Goal: Navigation & Orientation: Find specific page/section

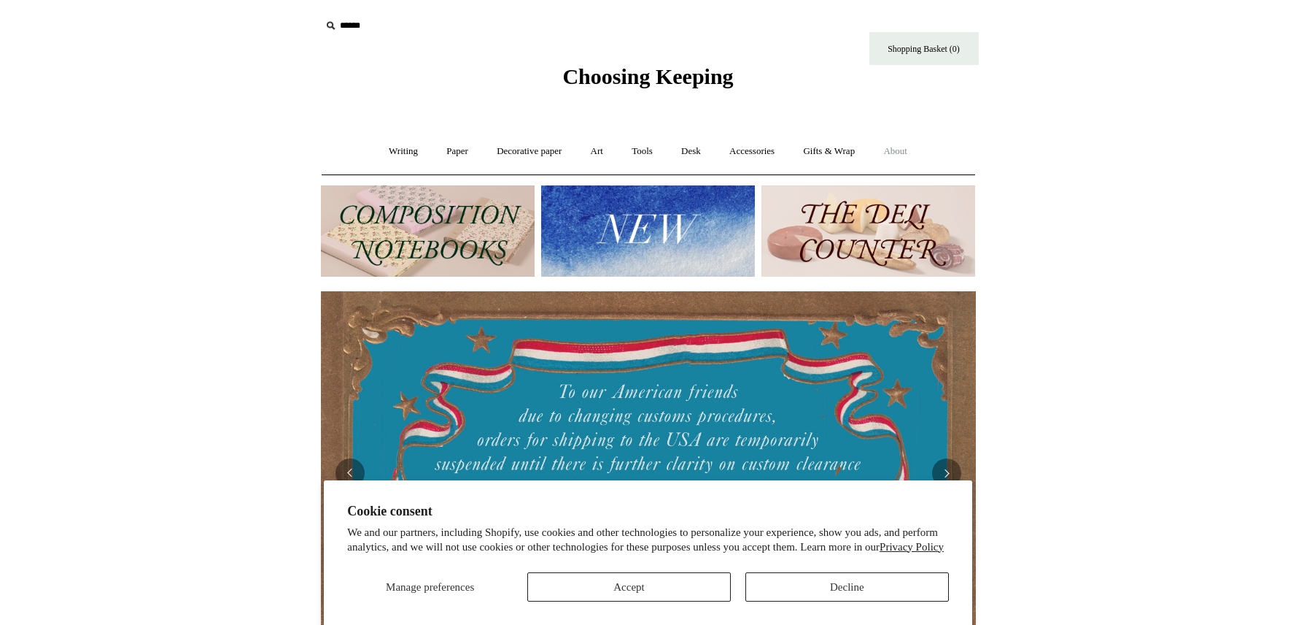
click at [908, 149] on link "About +" at bounding box center [895, 151] width 50 height 39
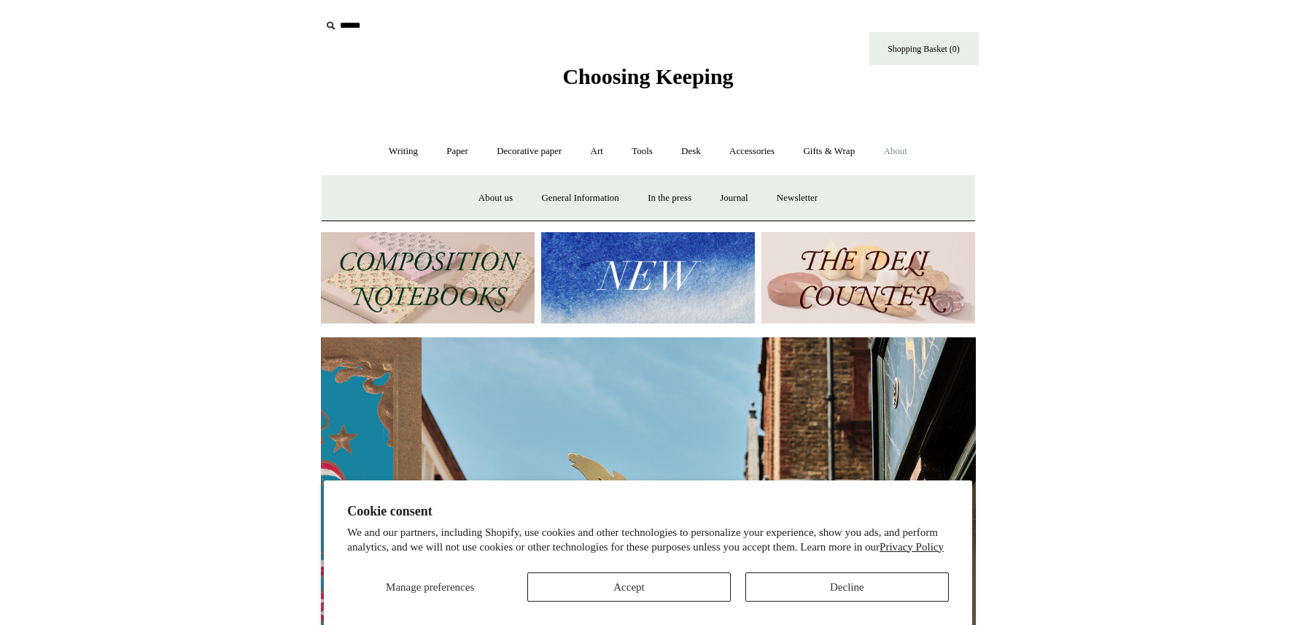
scroll to position [0, 655]
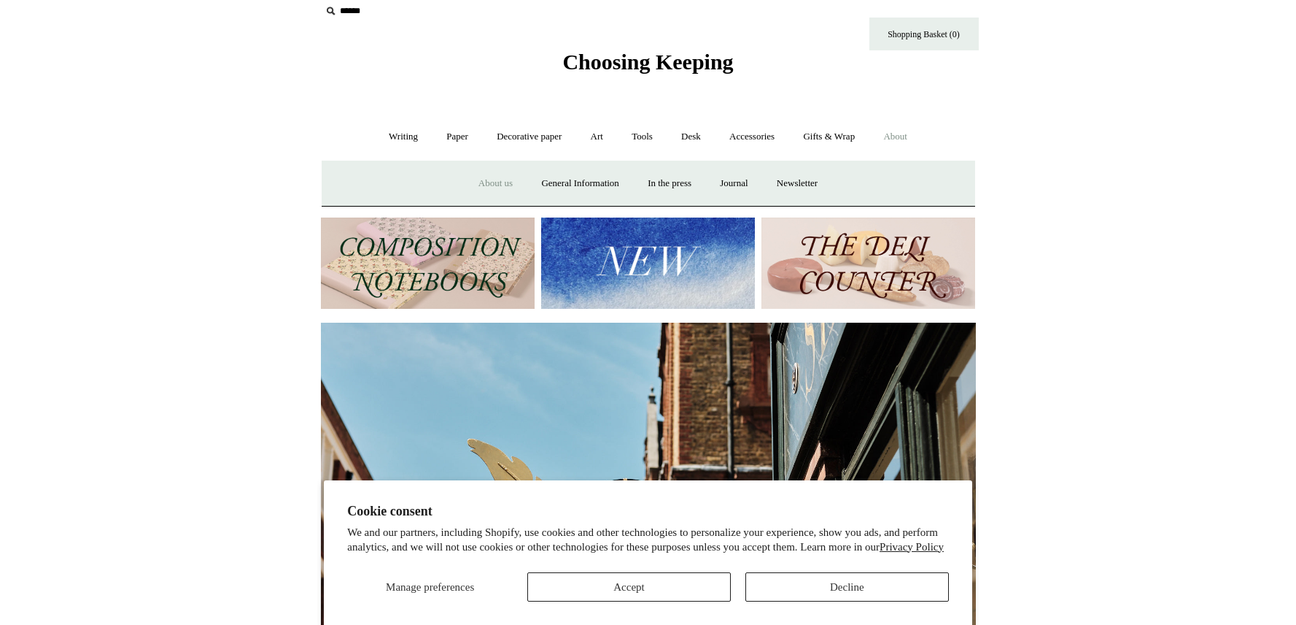
click at [483, 183] on link "About us" at bounding box center [495, 183] width 61 height 39
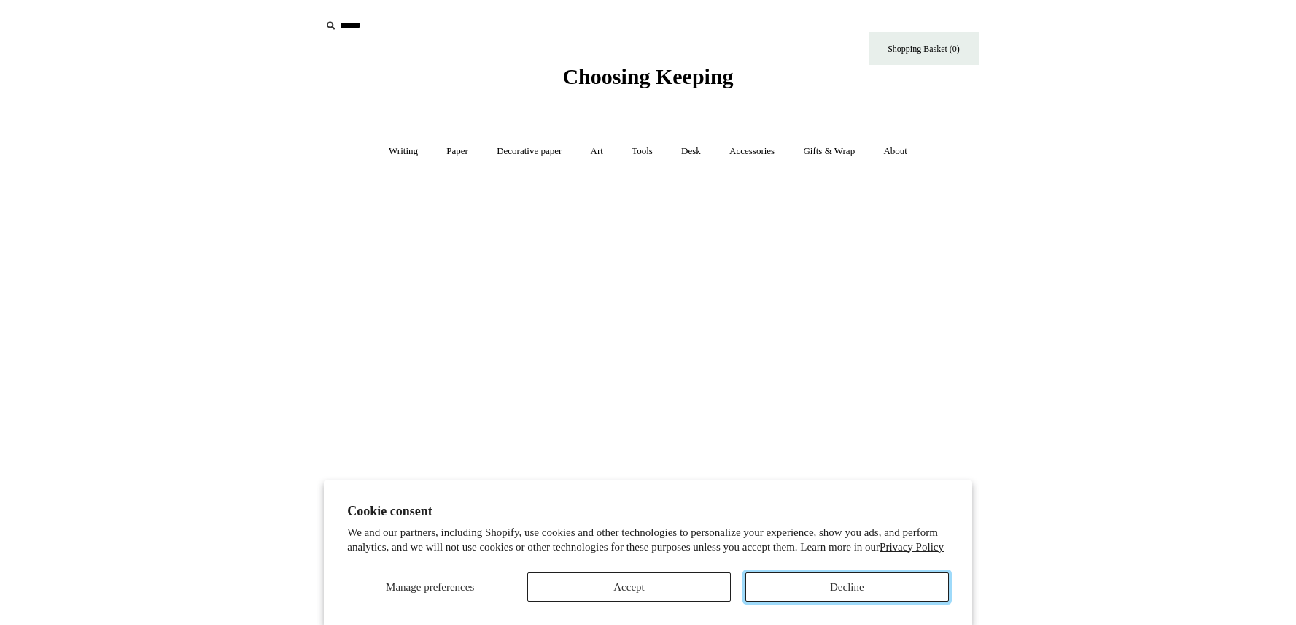
click at [830, 589] on button "Decline" at bounding box center [848, 586] width 204 height 29
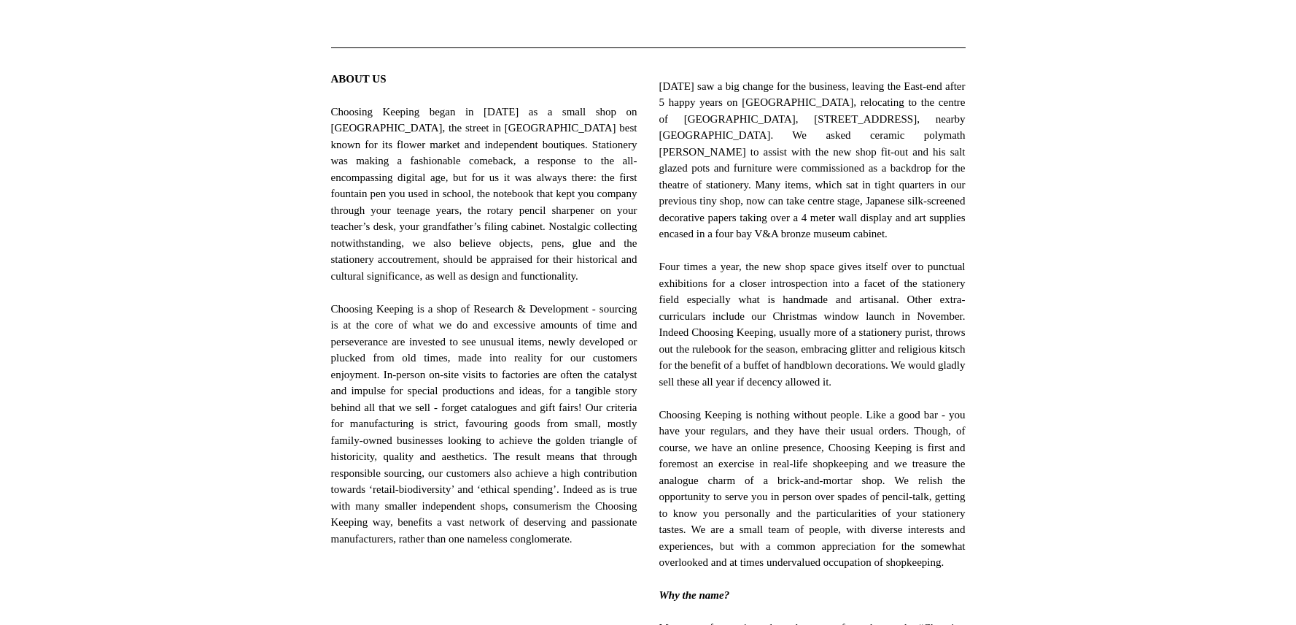
scroll to position [523, 0]
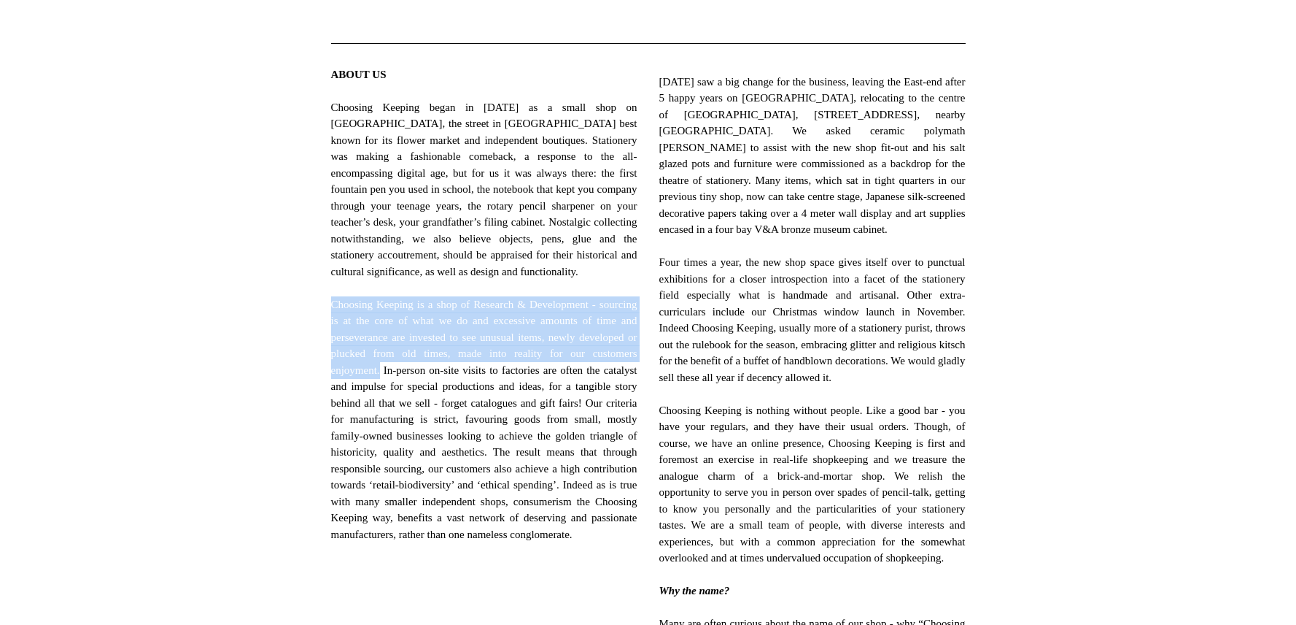
drag, startPoint x: 331, startPoint y: 320, endPoint x: 439, endPoint y: 382, distance: 124.5
click at [439, 382] on span "ABOUT US Choosing Keeping began in 2012 as a small shop on Columbia Road, the s…" at bounding box center [484, 312] width 306 height 492
copy span "Choosing Keeping is a shop of Research & Development - sourcing is at the core …"
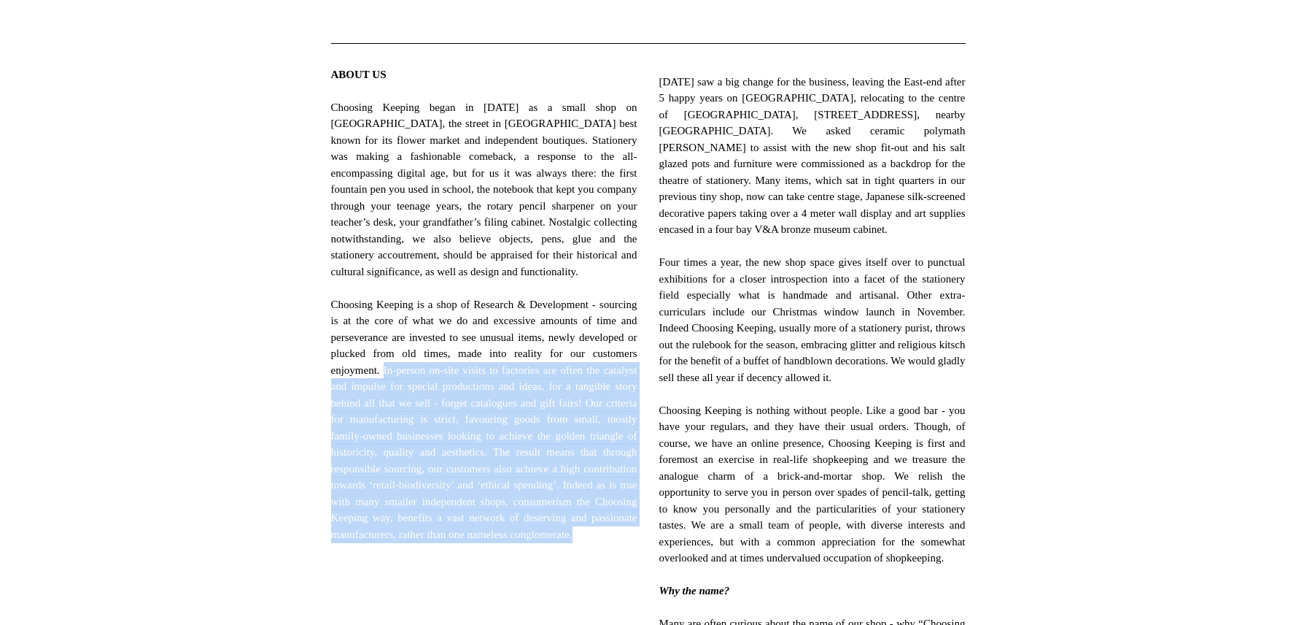
drag, startPoint x: 491, startPoint y: 584, endPoint x: 442, endPoint y: 384, distance: 205.8
click at [442, 384] on span "ABOUT US Choosing Keeping began in 2012 as a small shop on Columbia Road, the s…" at bounding box center [484, 312] width 306 height 492
copy span "In-person on-site visits to factories are often the catalyst and impulse for sp…"
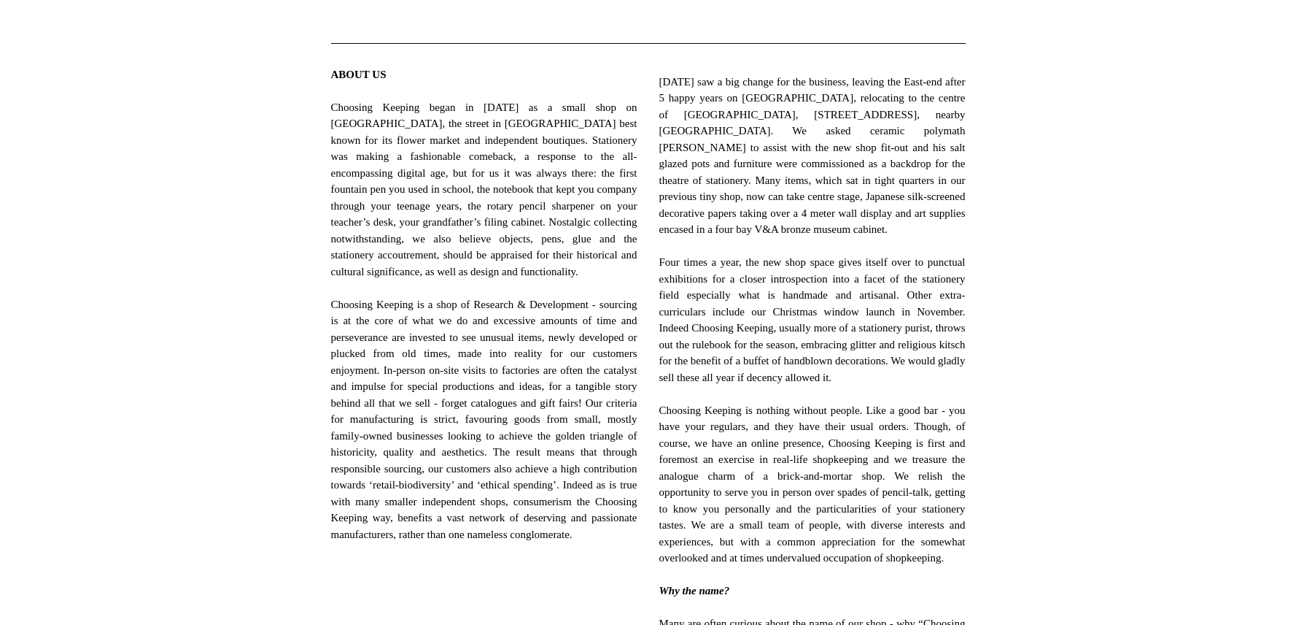
click at [479, 336] on span "ABOUT US Choosing Keeping began in 2012 as a small shop on Columbia Road, the s…" at bounding box center [484, 312] width 306 height 492
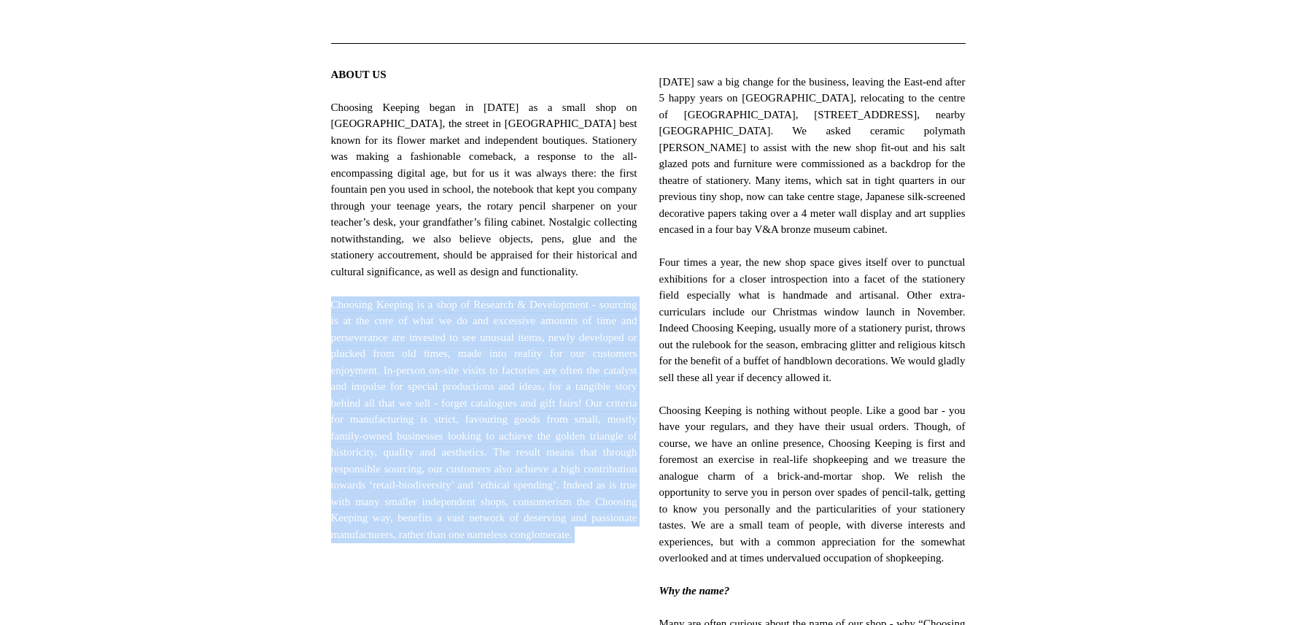
drag, startPoint x: 329, startPoint y: 320, endPoint x: 492, endPoint y: 593, distance: 318.7
click at [492, 593] on div "ABOUT US Choosing Keeping began in 2012 as a small shop on Columbia Road, the s…" at bounding box center [484, 387] width 328 height 664
copy span "Choosing Keeping is a shop of Research & Development - sourcing is at the core …"
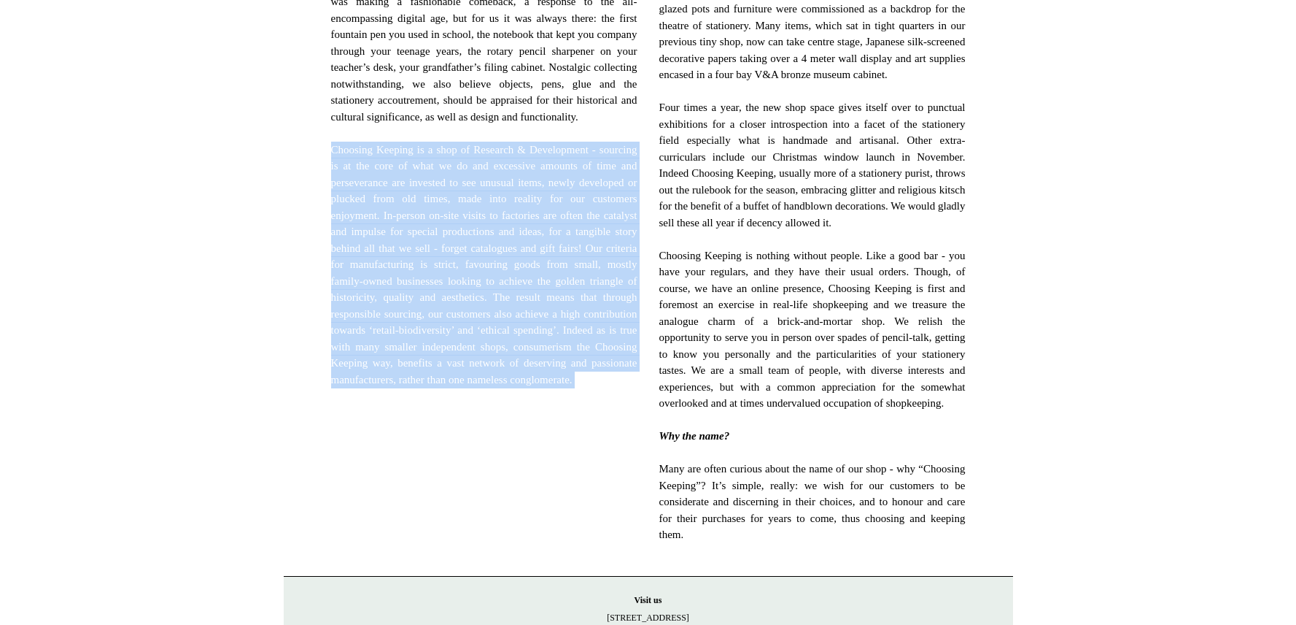
scroll to position [679, 0]
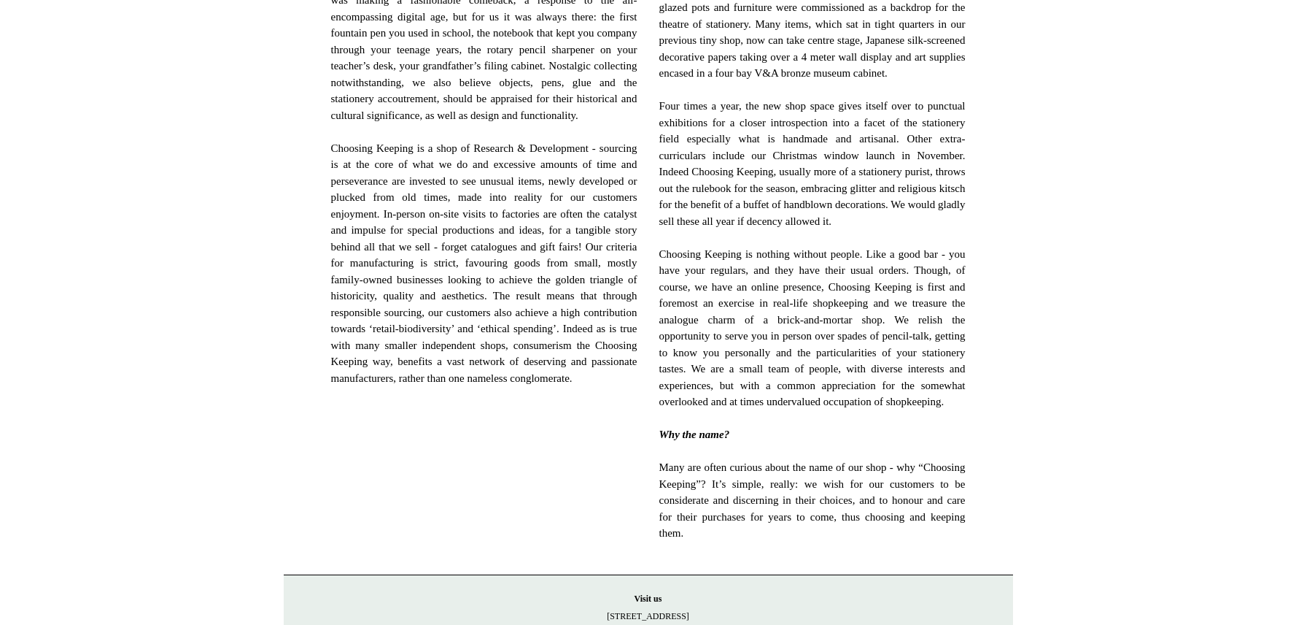
click at [660, 106] on span "November 2018 saw a big change for the business, leaving the East-end after 5 h…" at bounding box center [813, 230] width 306 height 624
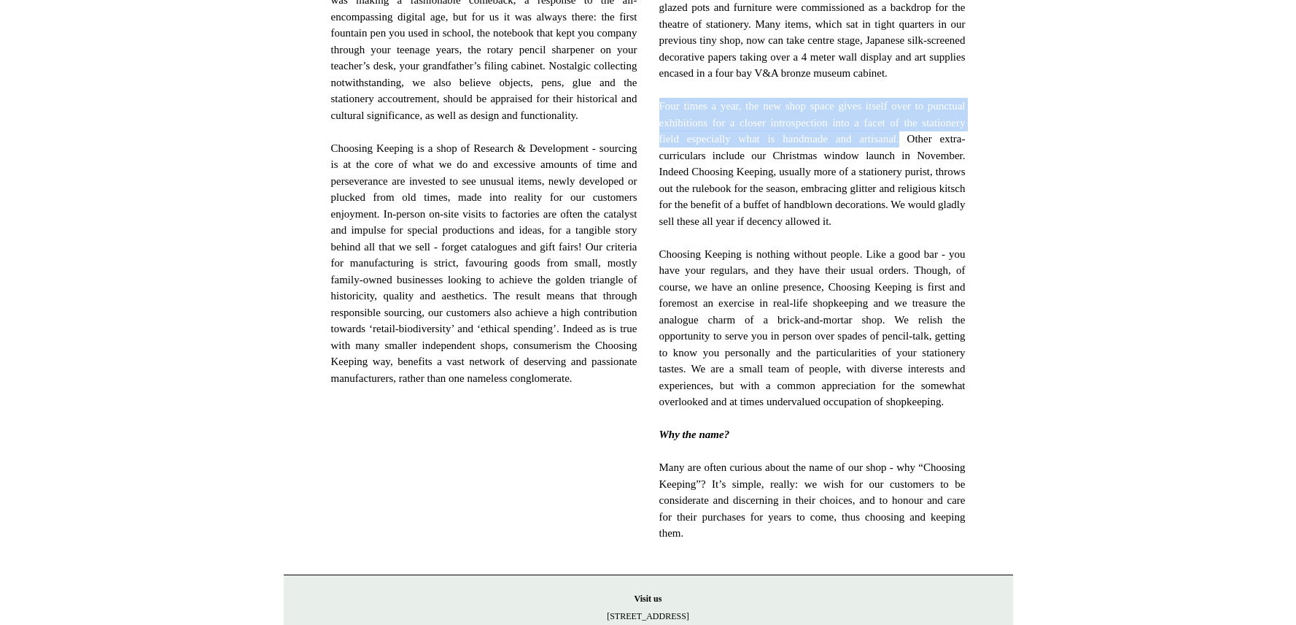
drag, startPoint x: 659, startPoint y: 106, endPoint x: 984, endPoint y: 134, distance: 326.6
click at [984, 134] on div "ABOUT US Choosing Keeping began in 2012 as a small shop on Columbia Road, the s…" at bounding box center [649, 38] width 730 height 1071
copy span "Four times a year, the new shop space gives itself over to punctual exhibitions…"
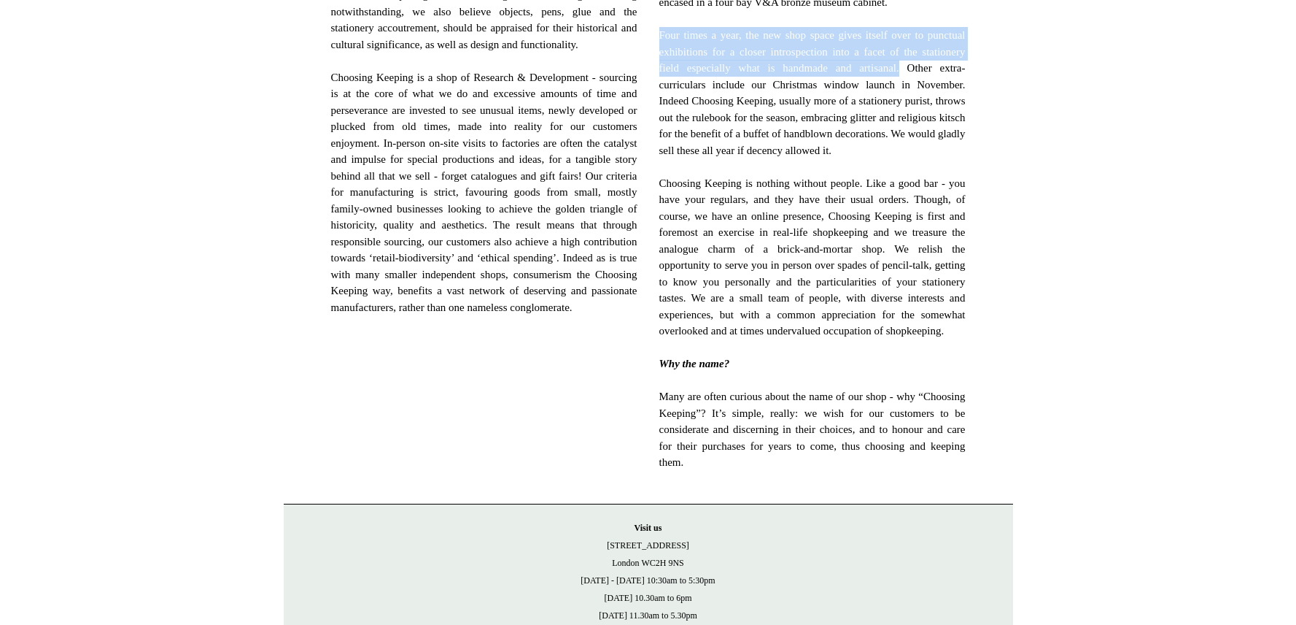
scroll to position [751, 0]
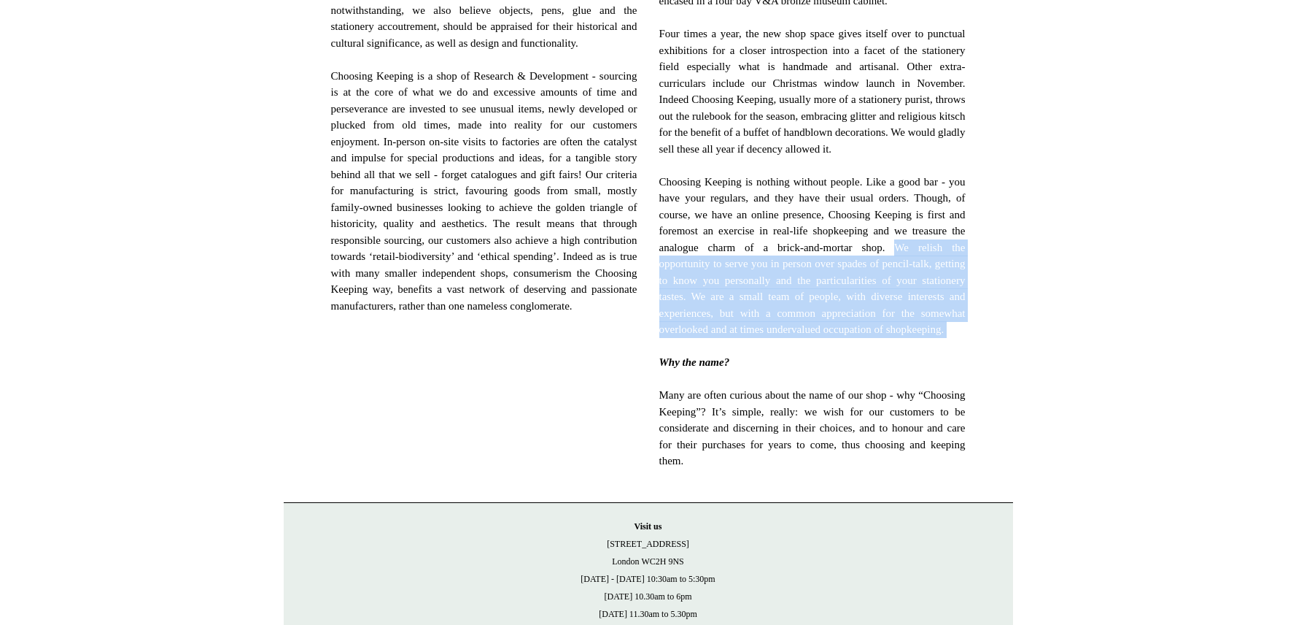
drag, startPoint x: 753, startPoint y: 283, endPoint x: 819, endPoint y: 388, distance: 124.3
click at [819, 388] on span "November 2018 saw a big change for the business, leaving the East-end after 5 h…" at bounding box center [813, 157] width 306 height 624
copy span "We relish the opportunity to serve you in person over spades of pencil-talk, ge…"
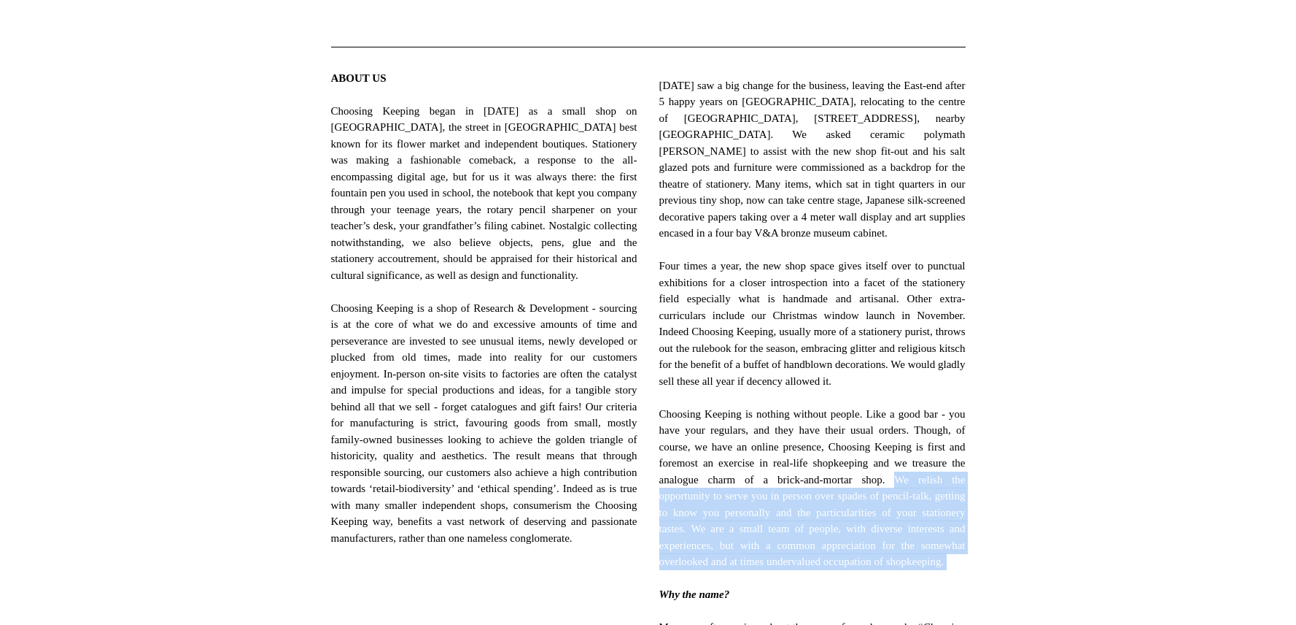
scroll to position [0, 0]
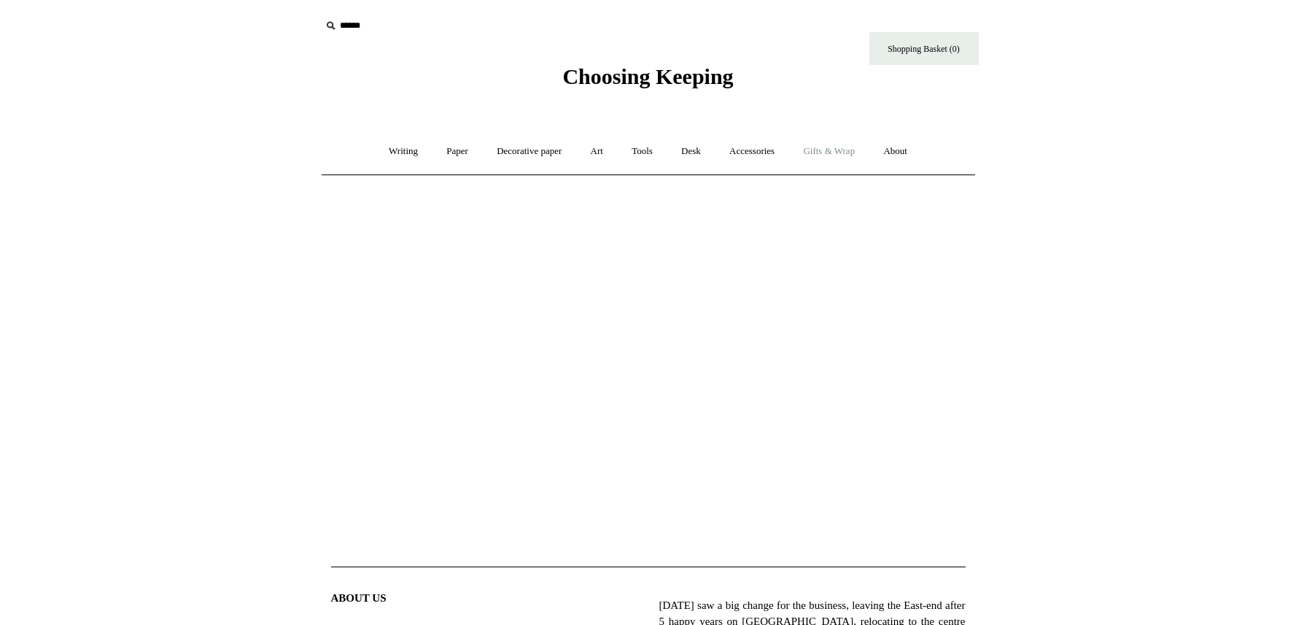
click at [852, 152] on link "Gifts & Wrap +" at bounding box center [829, 151] width 78 height 39
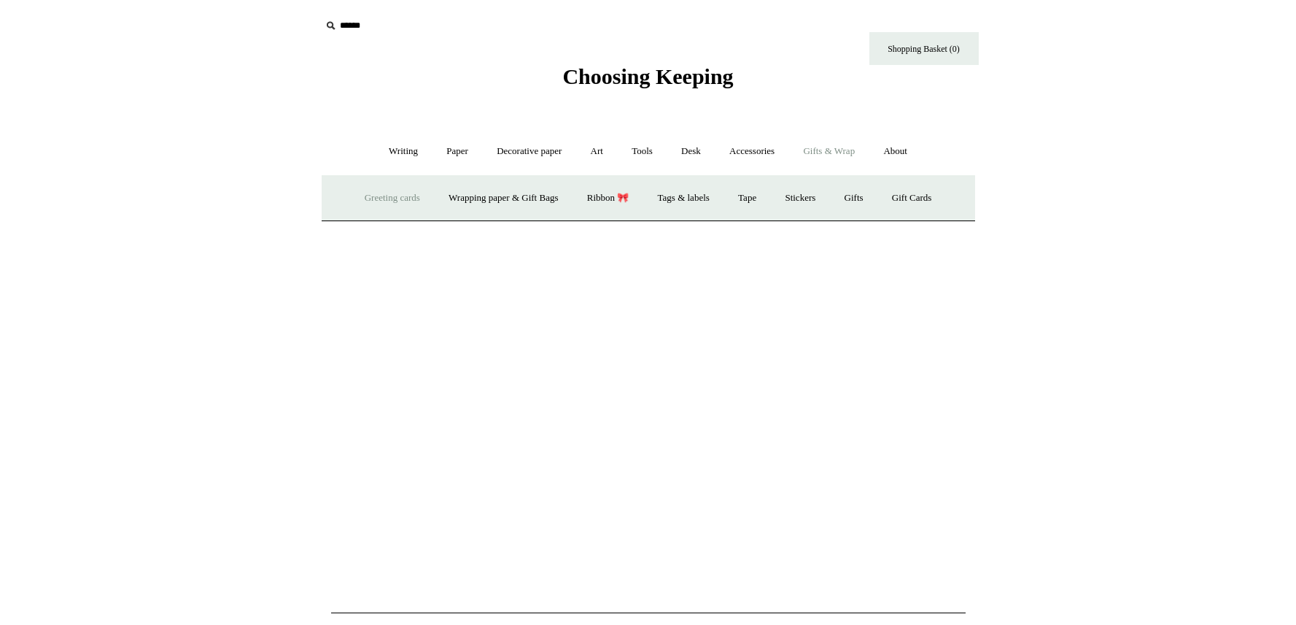
click at [393, 194] on link "Greeting cards +" at bounding box center [393, 198] width 82 height 39
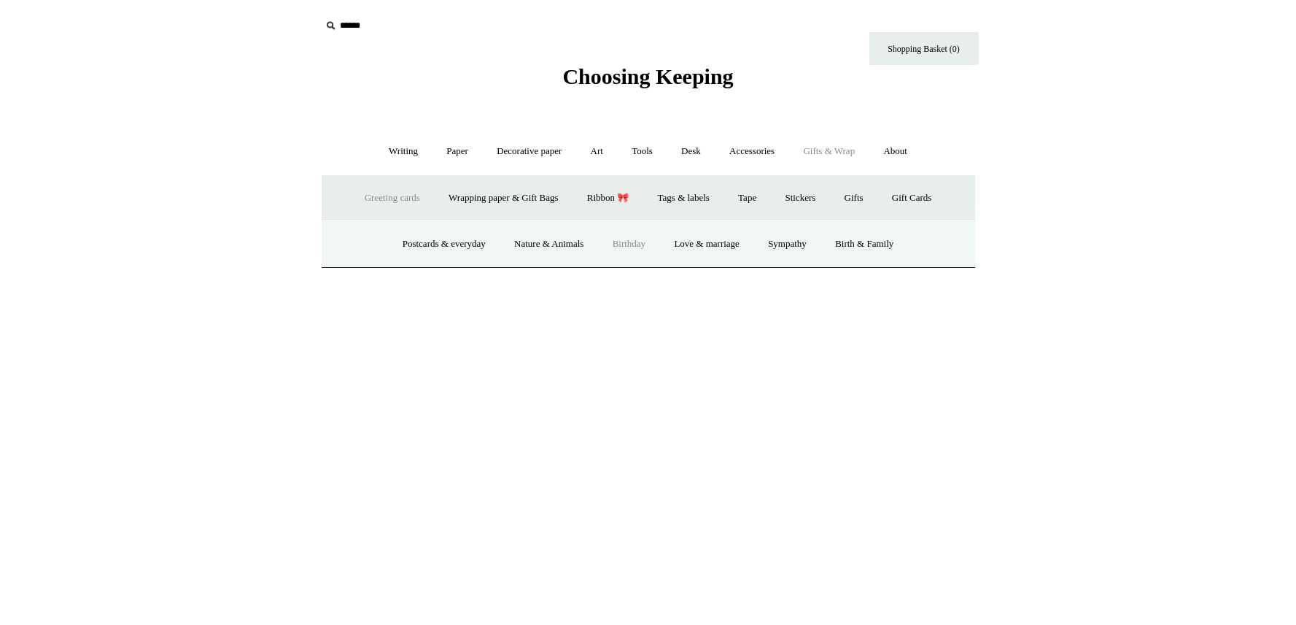
click at [629, 244] on link "Birthday" at bounding box center [630, 244] width 60 height 39
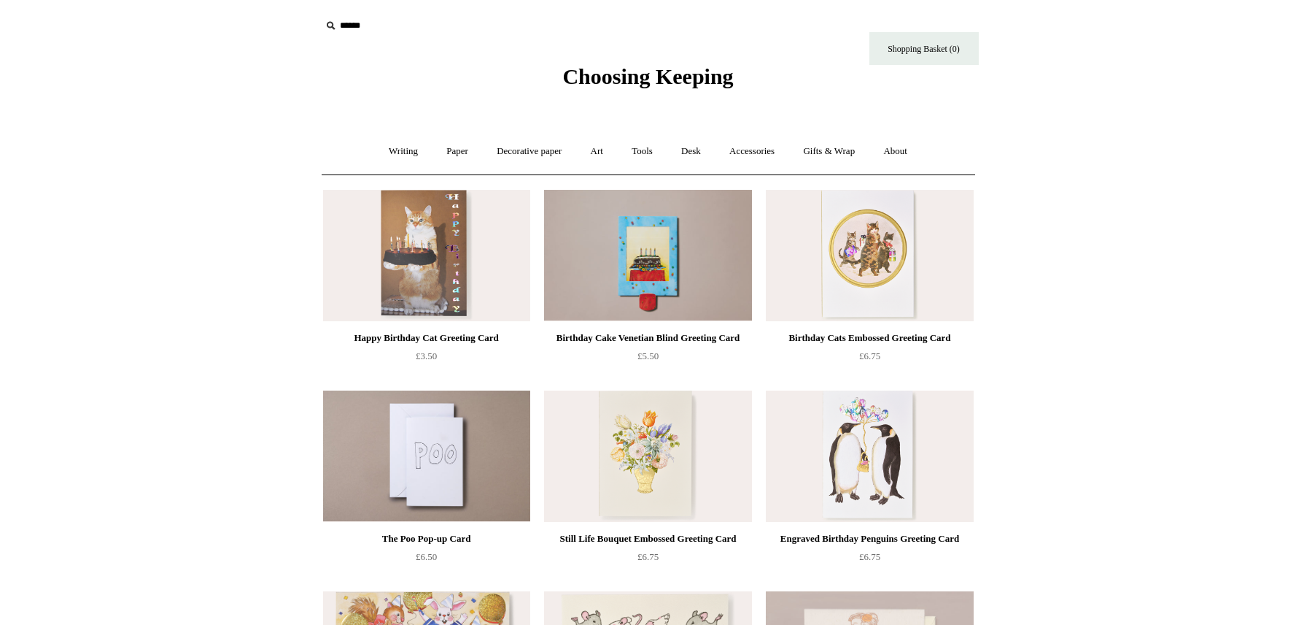
click at [441, 277] on img at bounding box center [426, 255] width 207 height 131
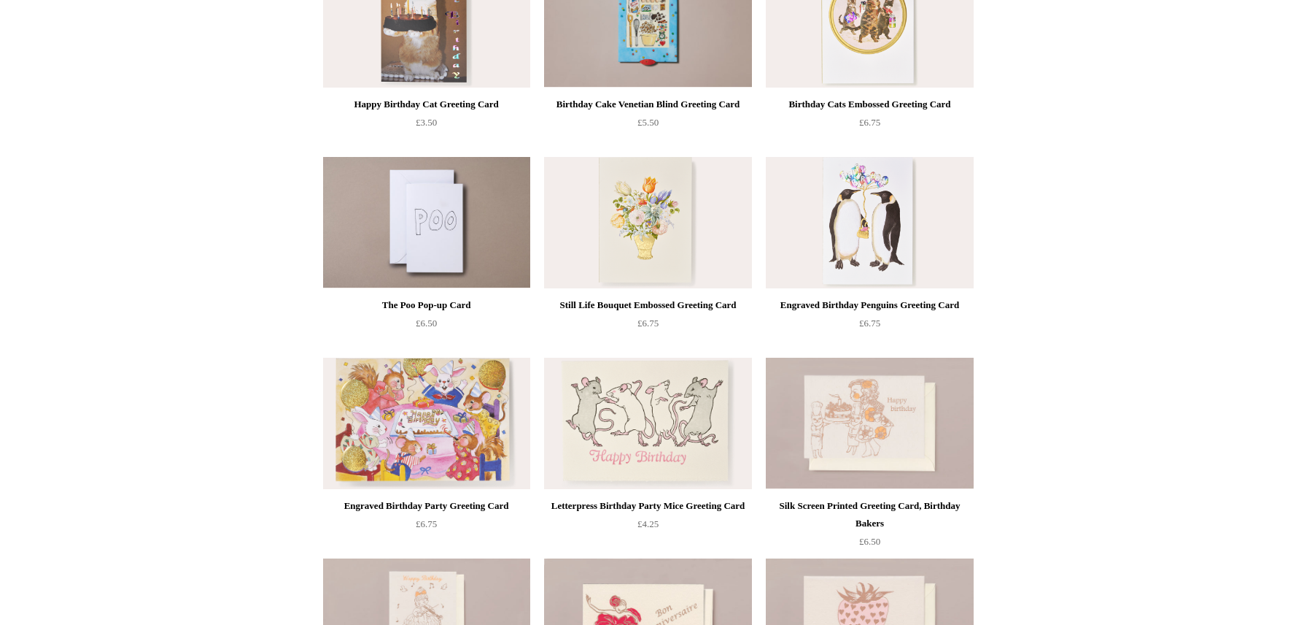
scroll to position [234, 0]
click at [445, 446] on img at bounding box center [426, 422] width 207 height 131
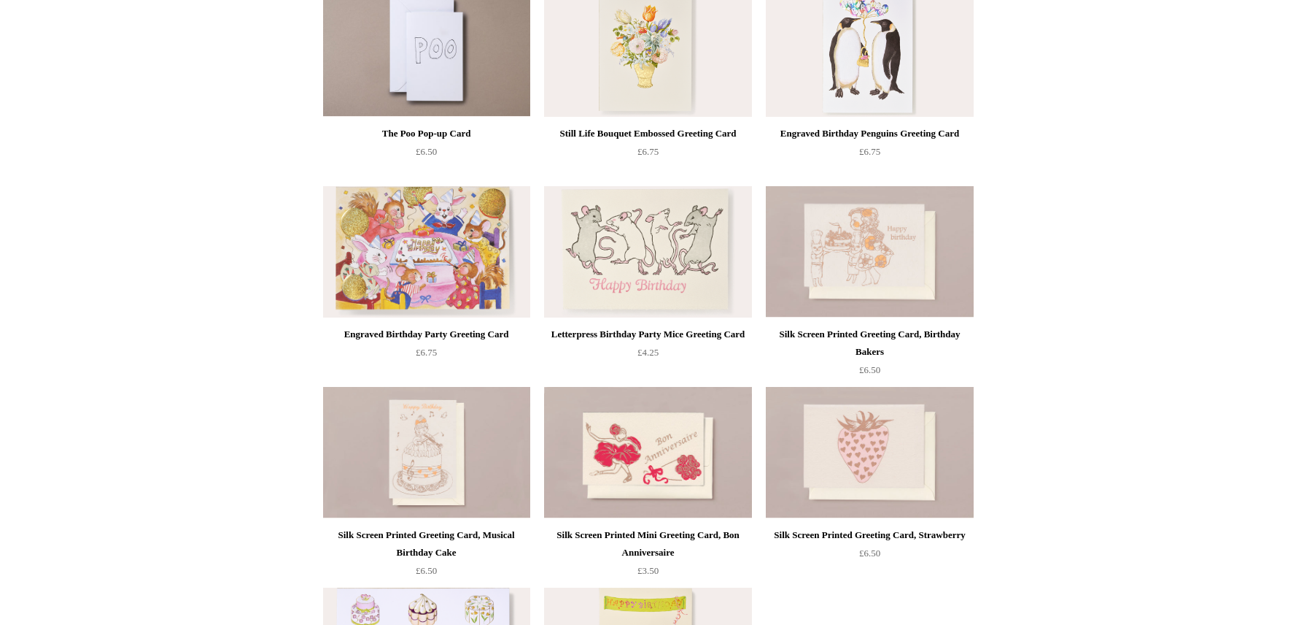
scroll to position [406, 0]
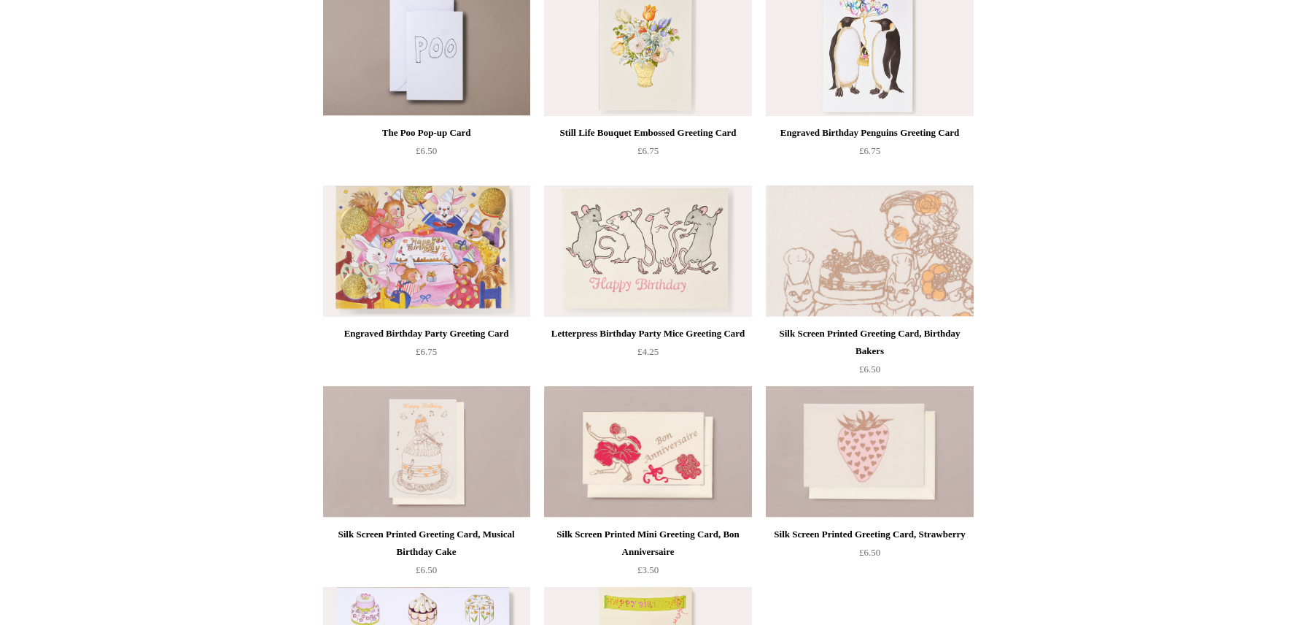
click at [895, 274] on img at bounding box center [869, 250] width 207 height 131
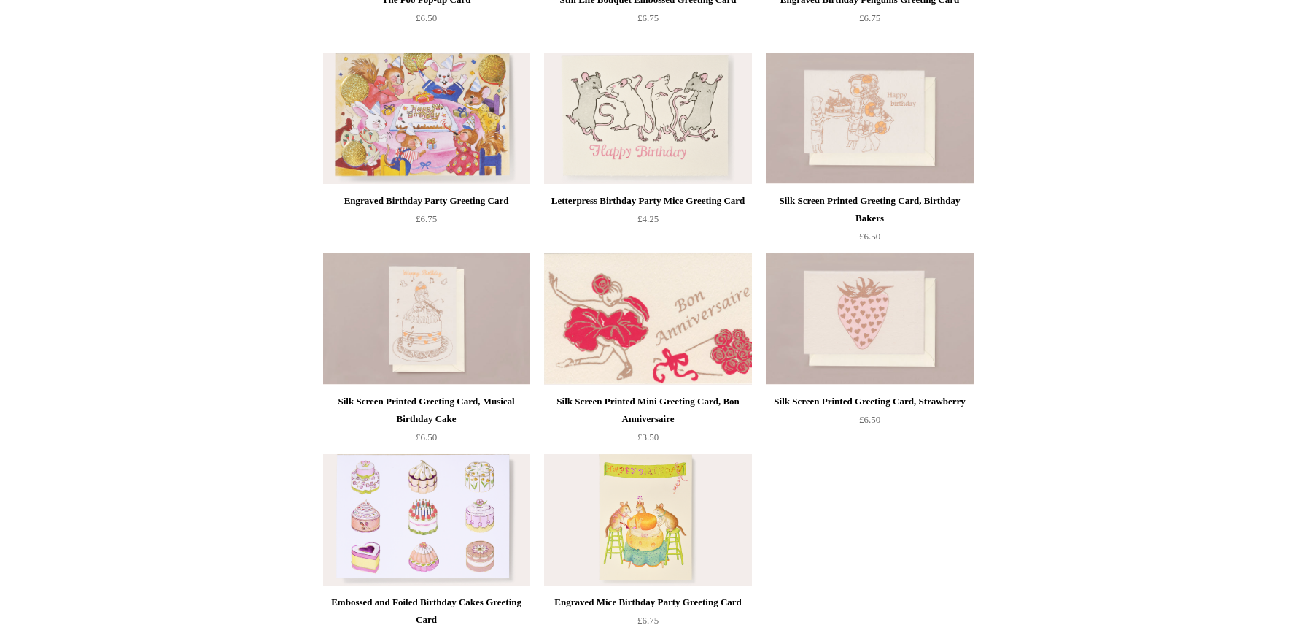
scroll to position [558, 0]
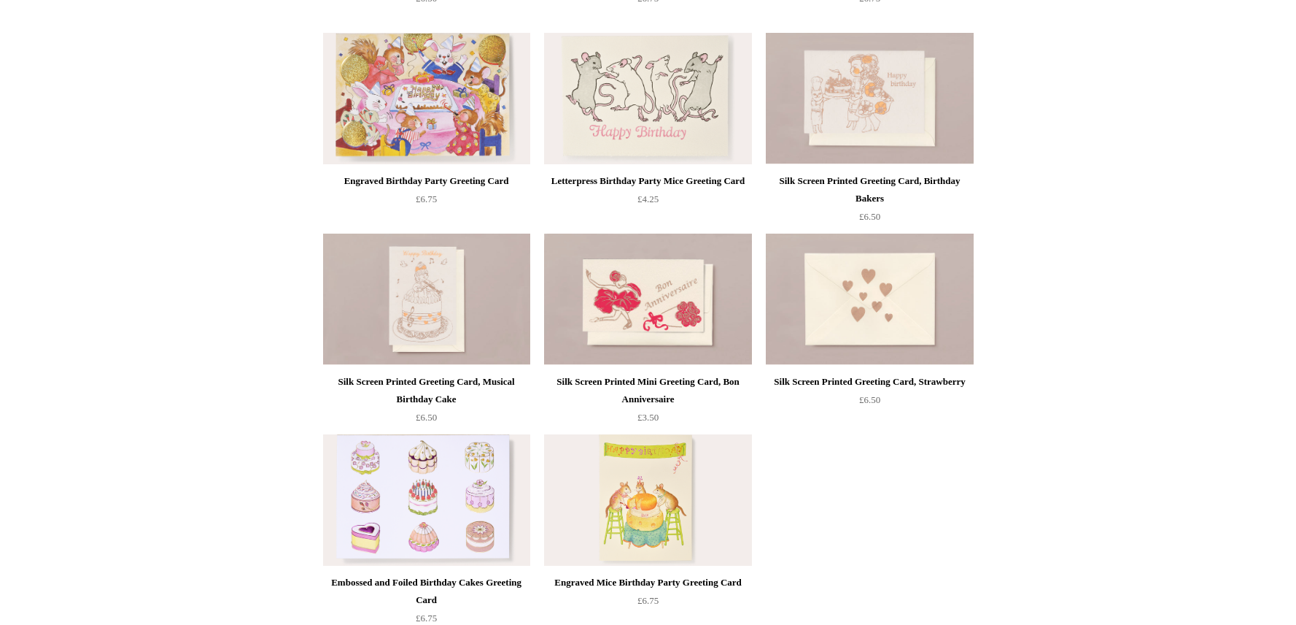
click at [857, 289] on img at bounding box center [869, 298] width 207 height 131
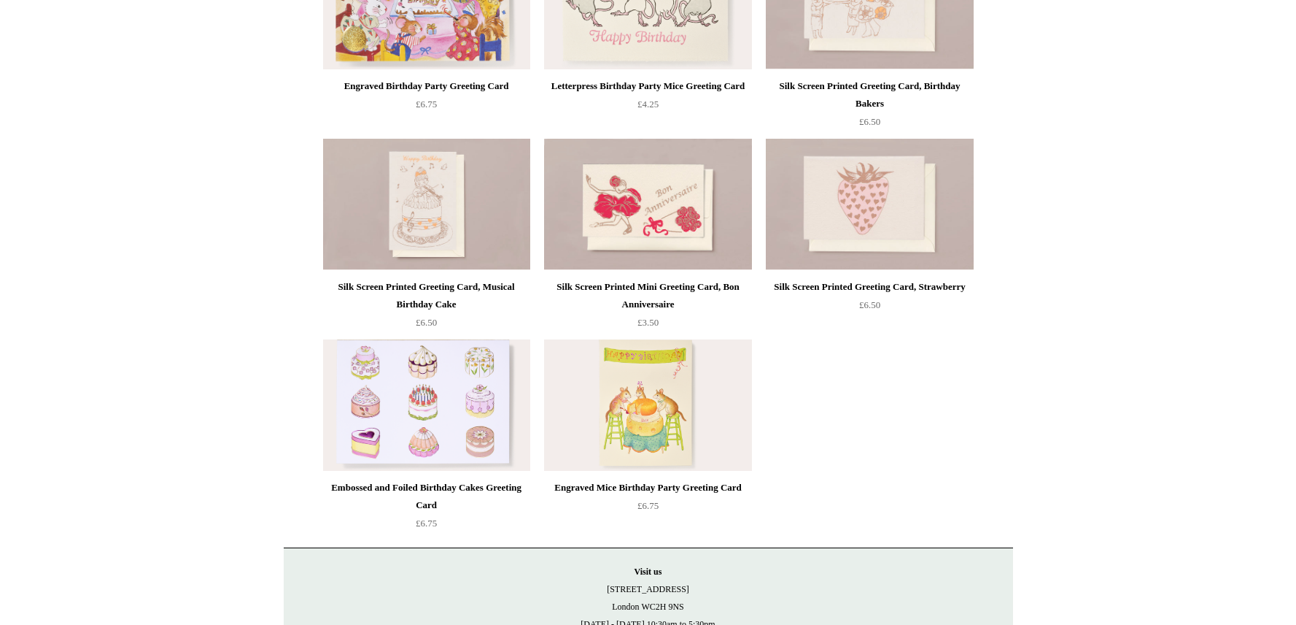
scroll to position [656, 0]
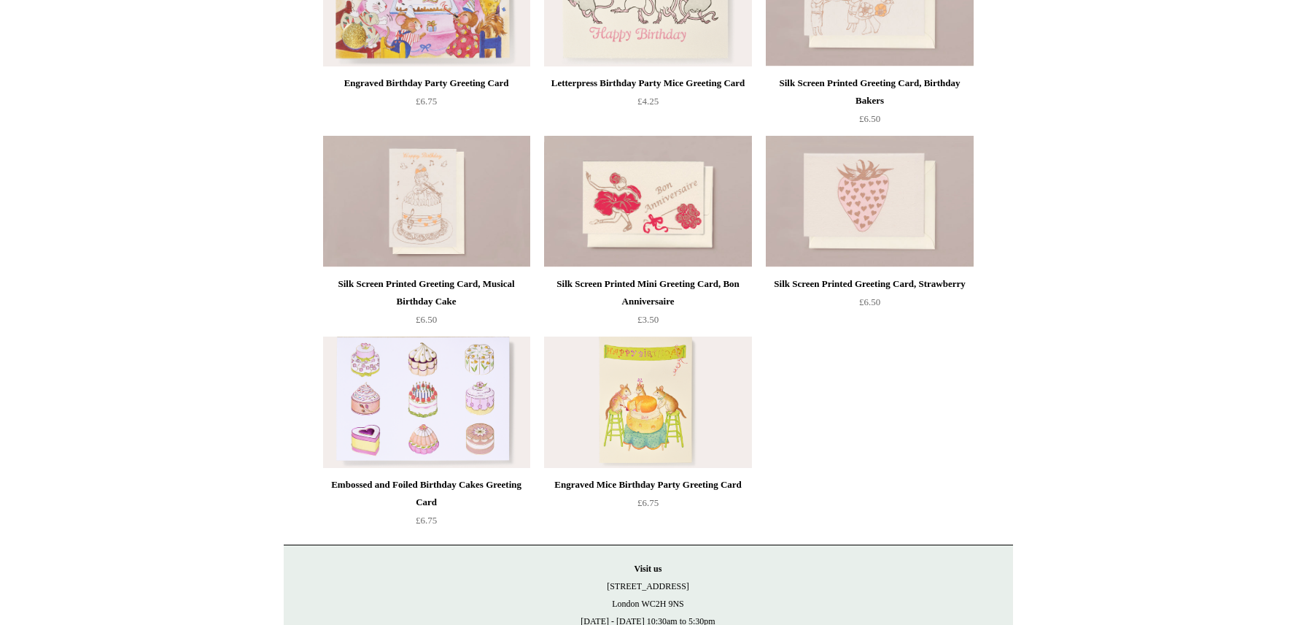
click at [430, 420] on img at bounding box center [426, 401] width 207 height 131
click at [648, 437] on img at bounding box center [647, 401] width 207 height 131
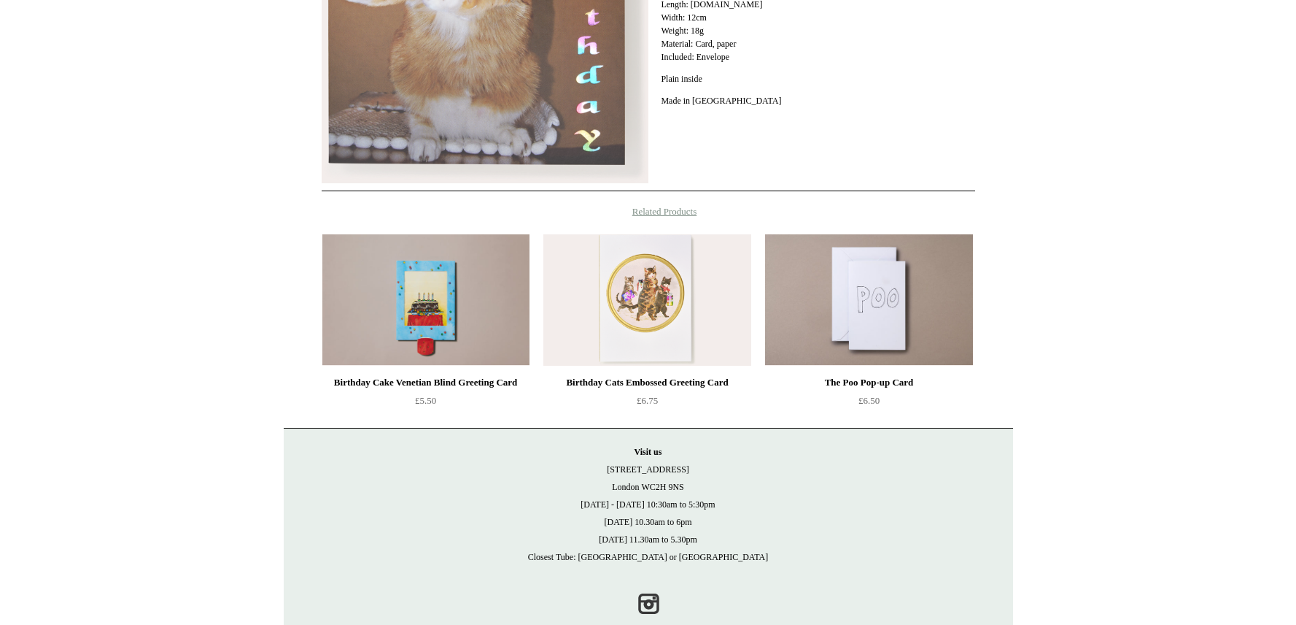
scroll to position [527, 0]
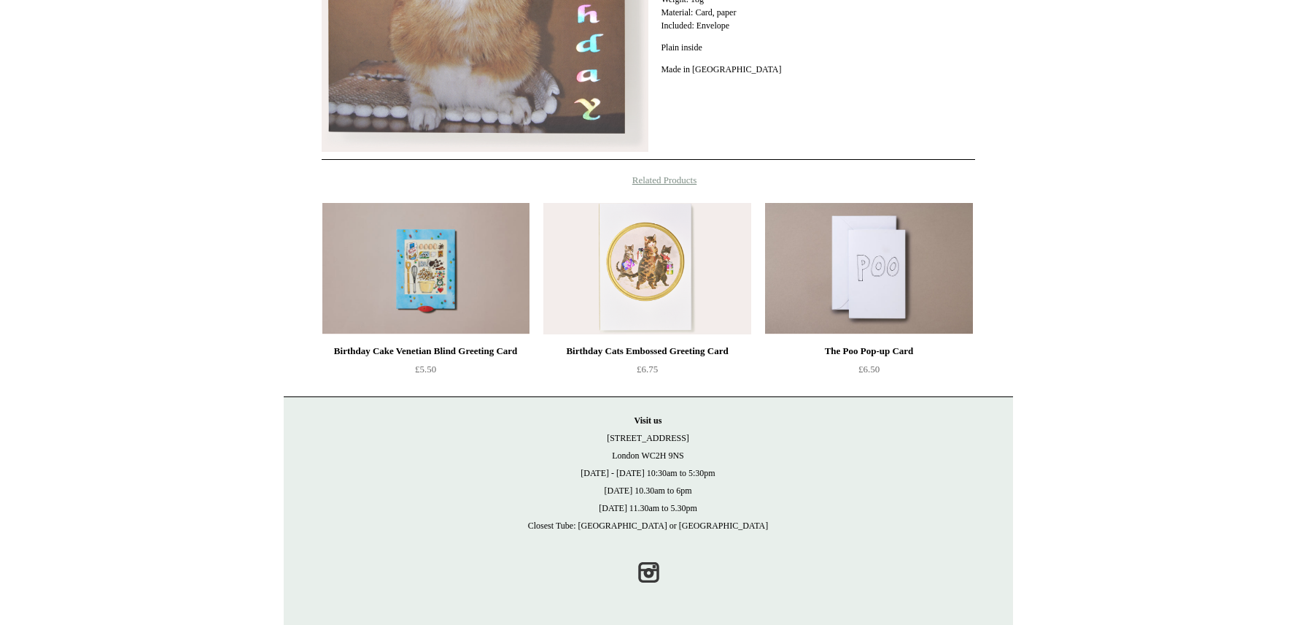
click at [432, 279] on img at bounding box center [425, 268] width 207 height 131
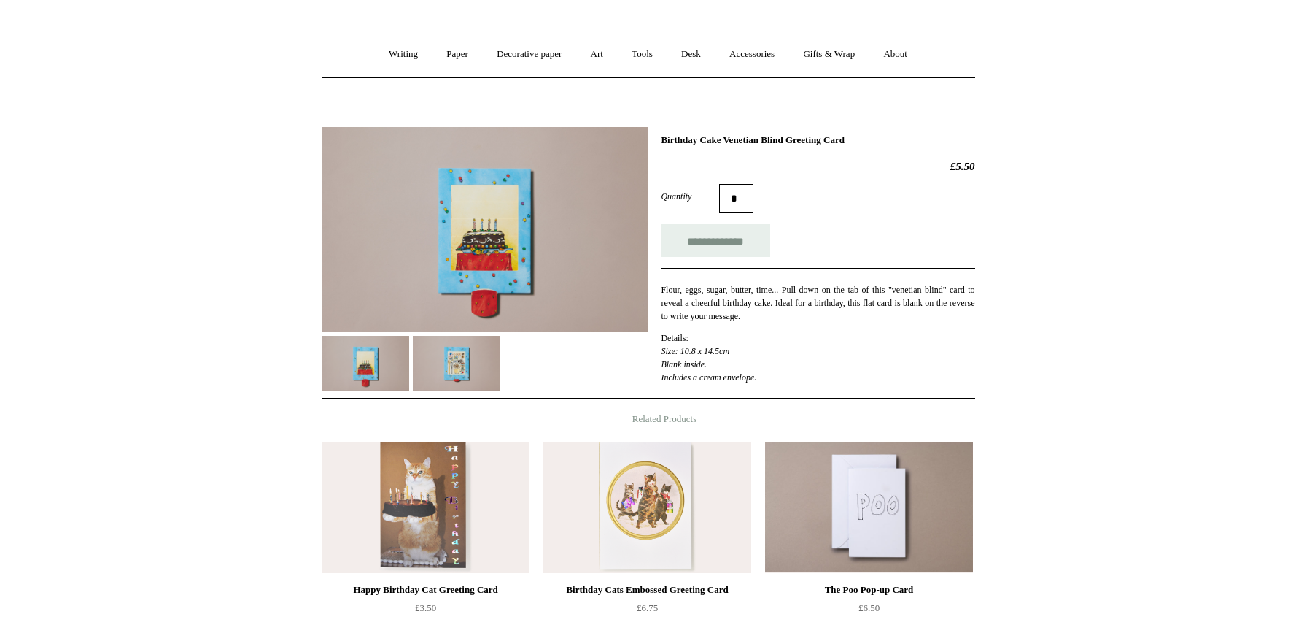
scroll to position [107, 0]
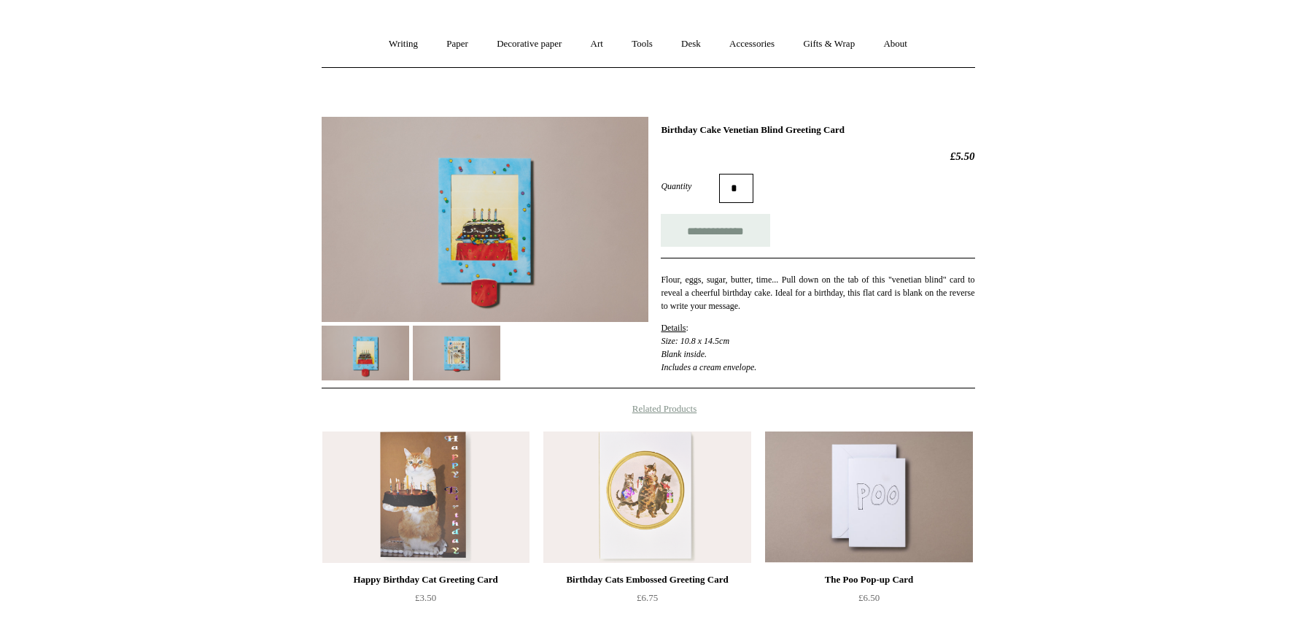
click at [444, 355] on img at bounding box center [457, 352] width 88 height 55
click at [376, 367] on img at bounding box center [366, 352] width 88 height 55
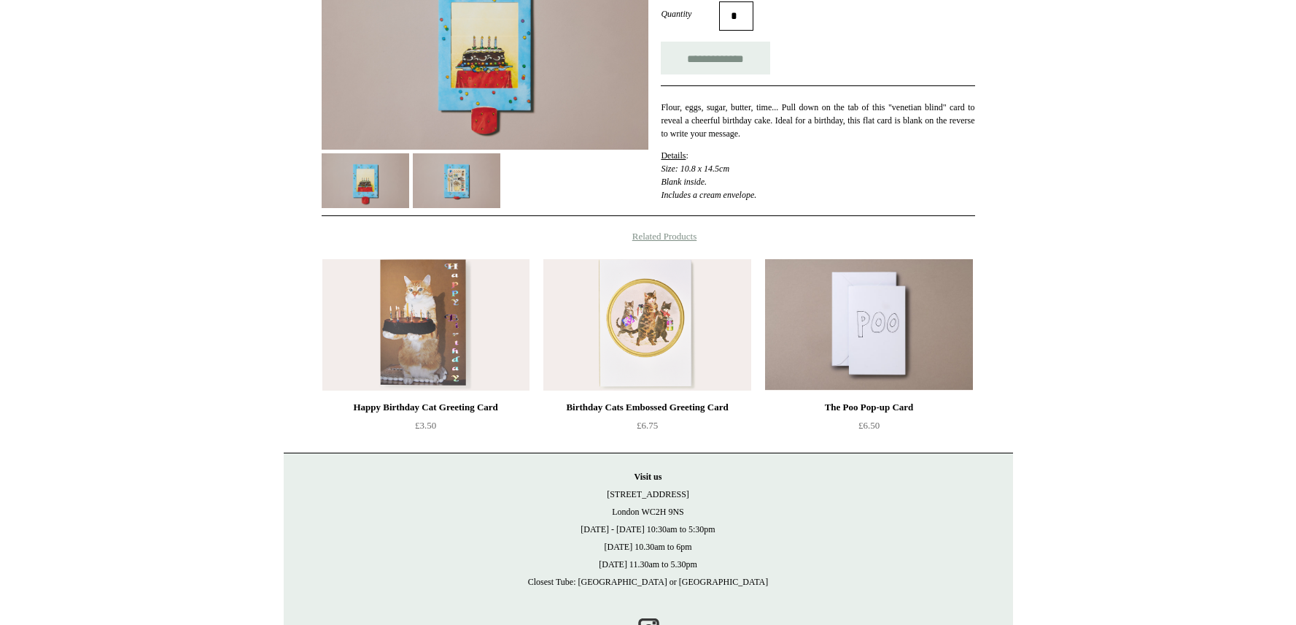
scroll to position [336, 0]
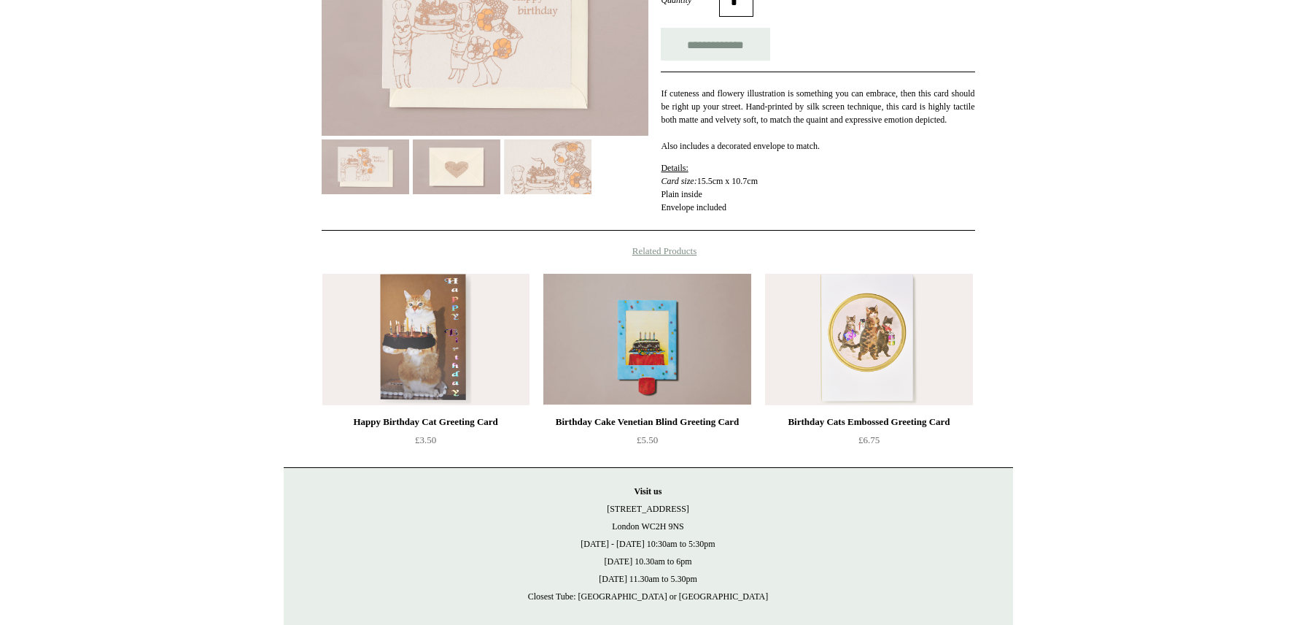
scroll to position [308, 0]
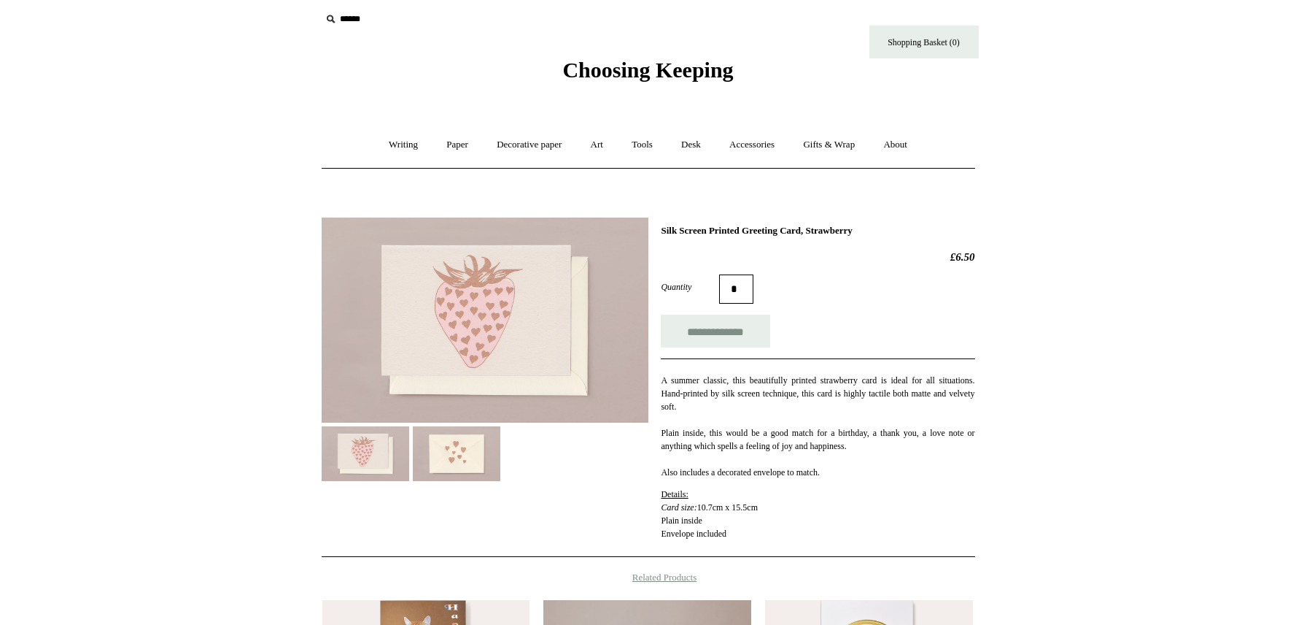
scroll to position [9, 0]
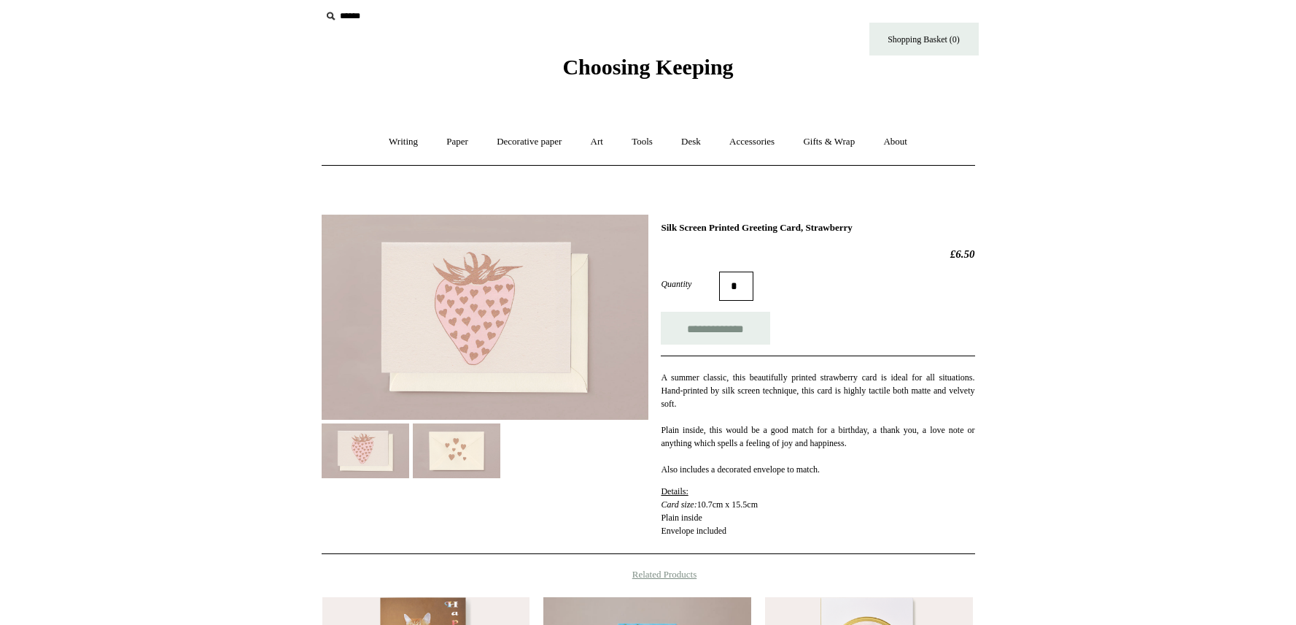
click at [457, 457] on img at bounding box center [457, 450] width 88 height 55
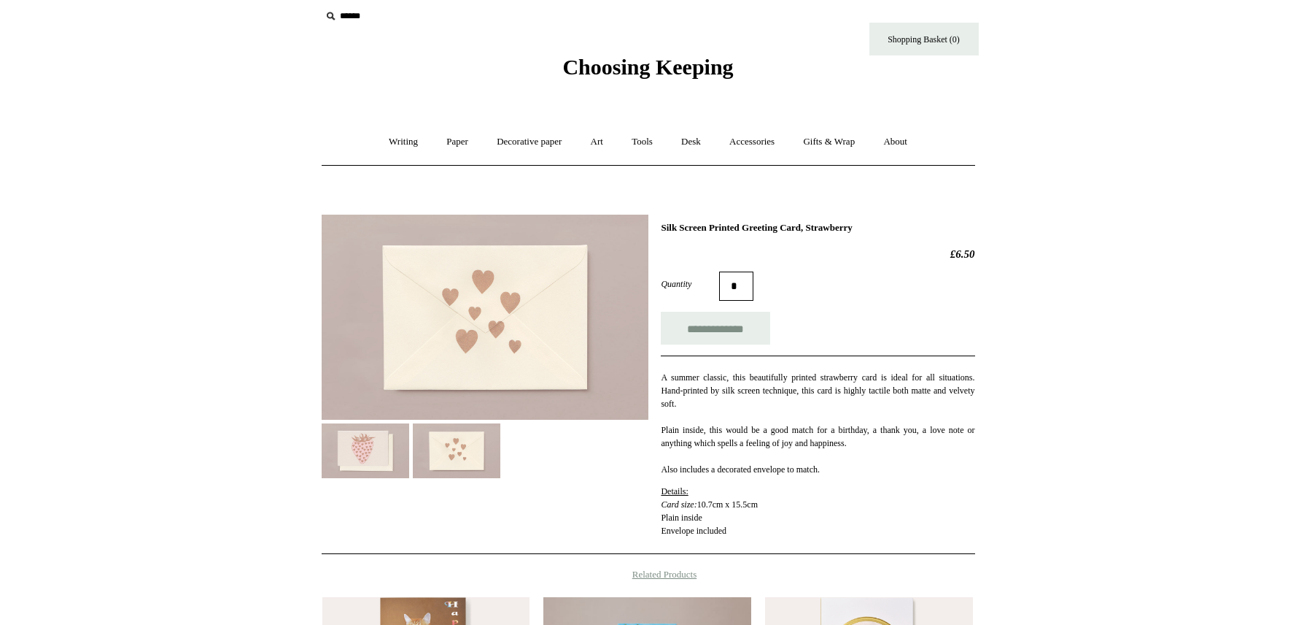
click at [374, 460] on img at bounding box center [366, 450] width 88 height 55
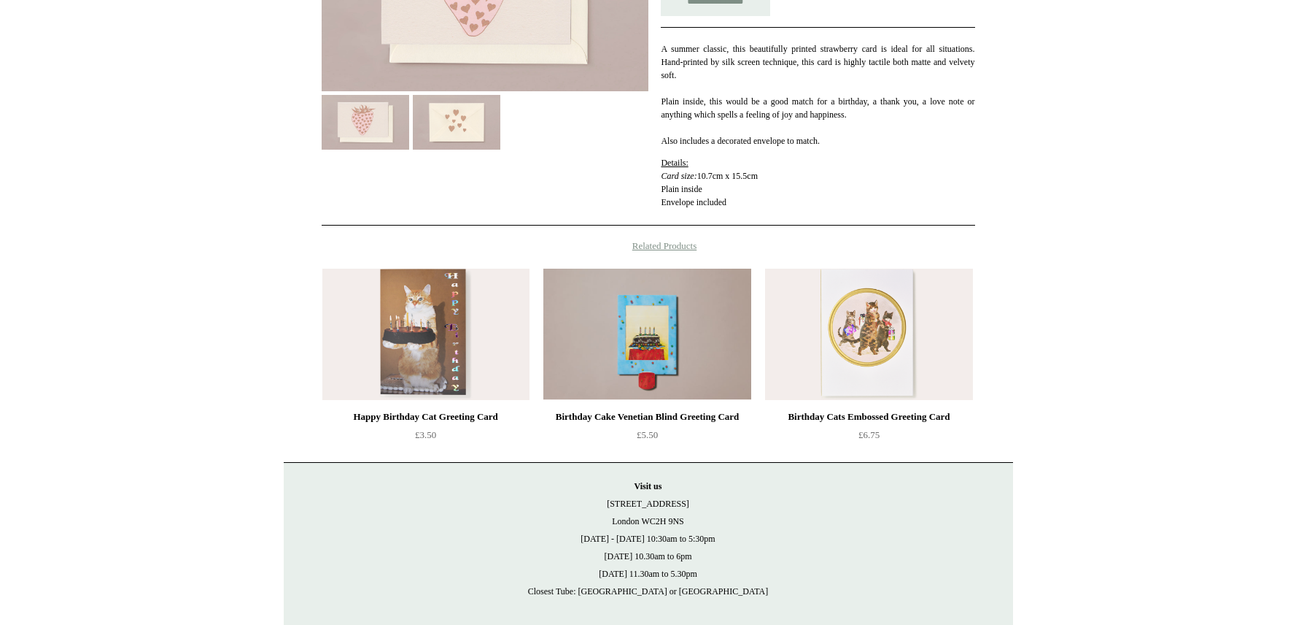
scroll to position [340, 0]
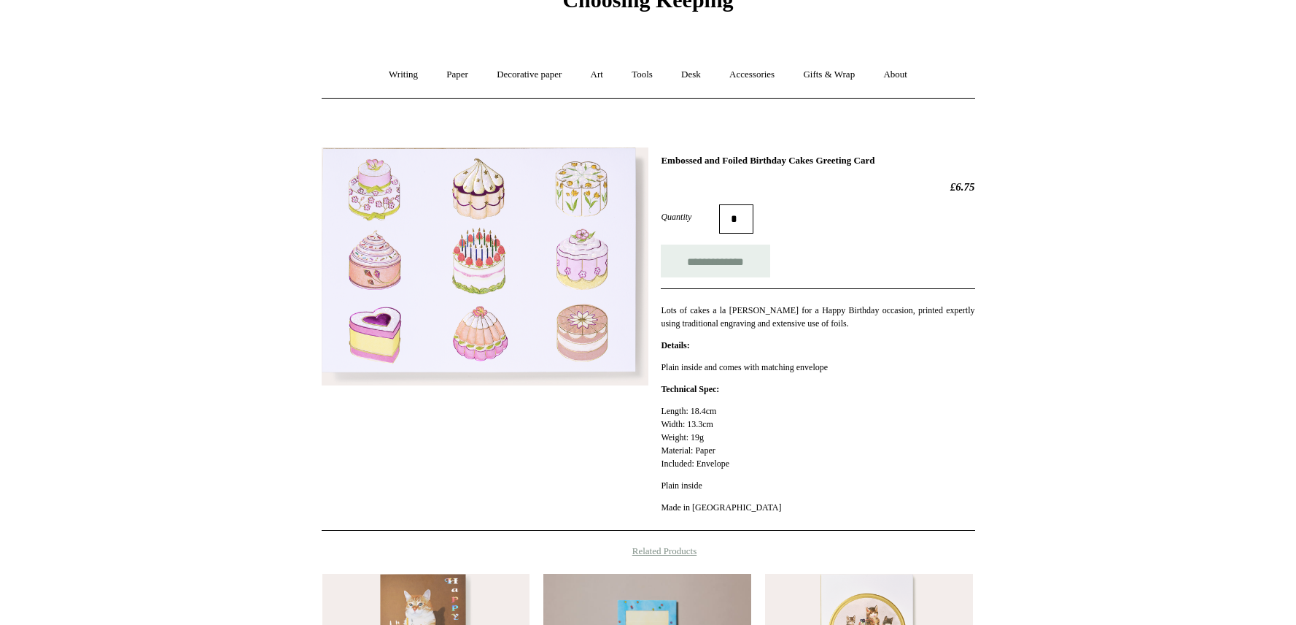
scroll to position [83, 0]
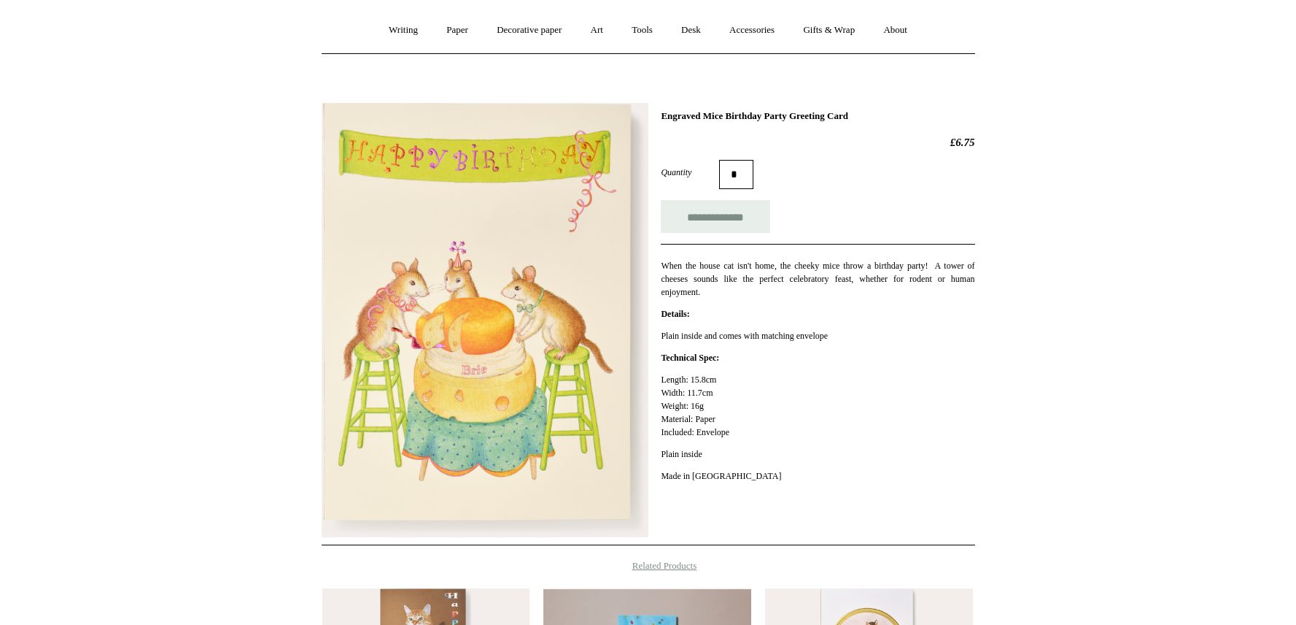
scroll to position [124, 0]
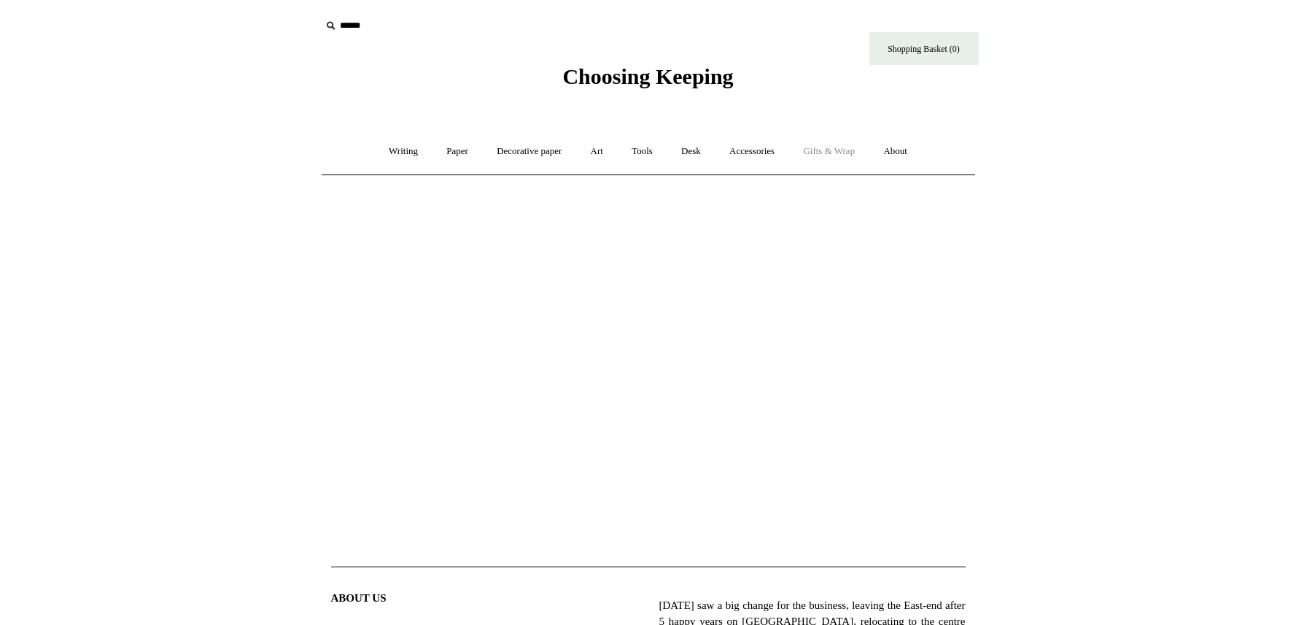
click at [824, 149] on link "Gifts & Wrap +" at bounding box center [829, 151] width 78 height 39
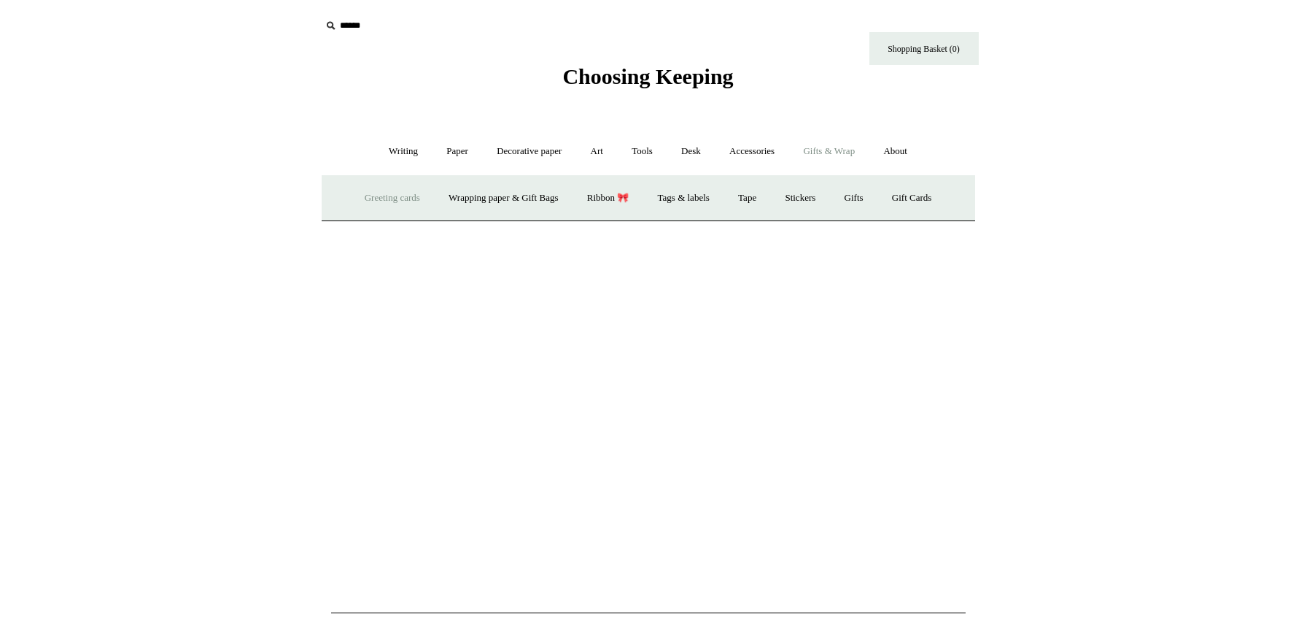
click at [379, 198] on link "Greeting cards +" at bounding box center [393, 198] width 82 height 39
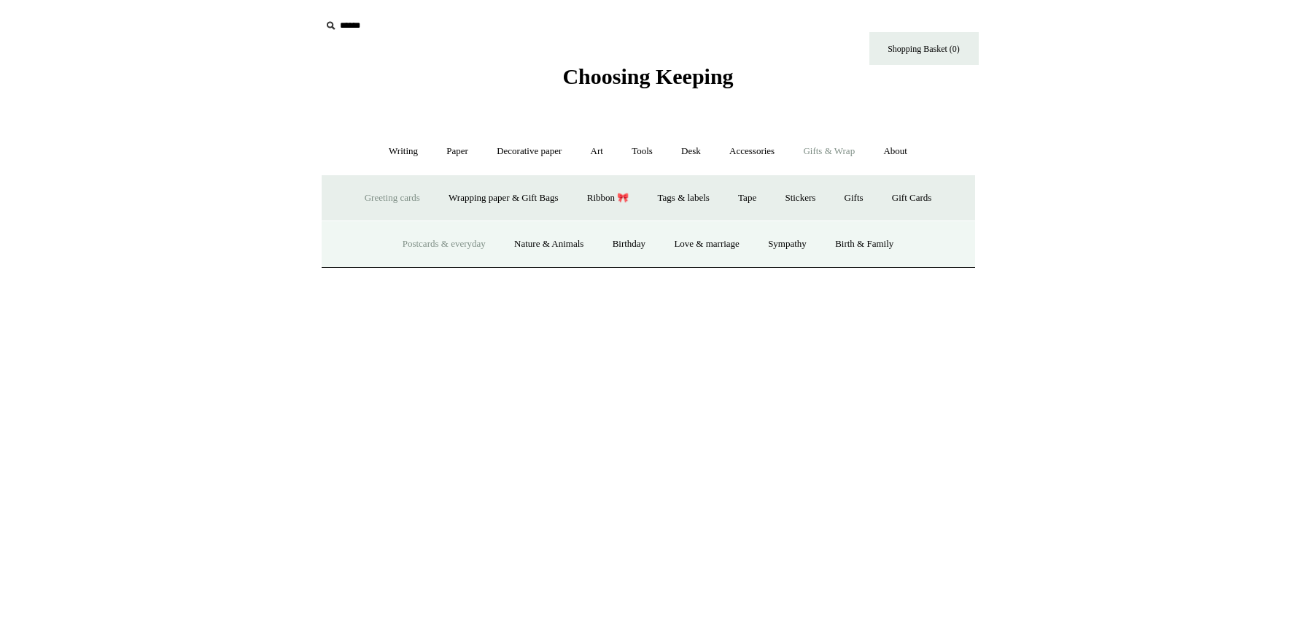
click at [439, 246] on link "Postcards & everyday" at bounding box center [444, 244] width 109 height 39
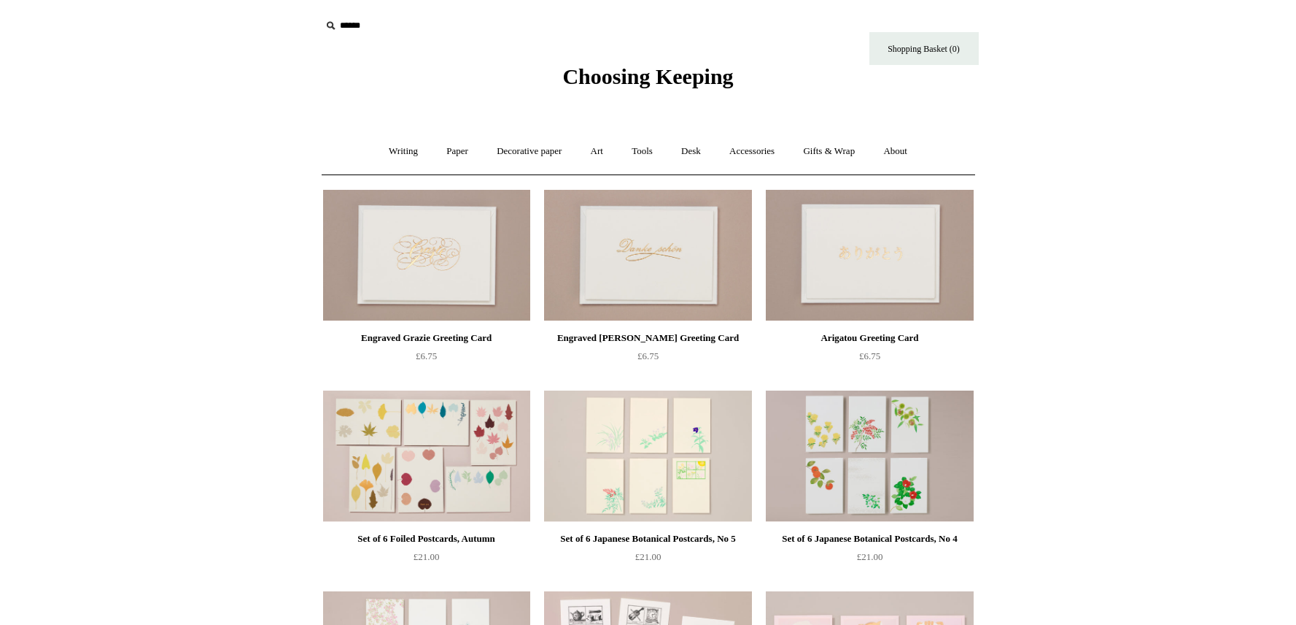
click at [439, 246] on img at bounding box center [426, 255] width 207 height 131
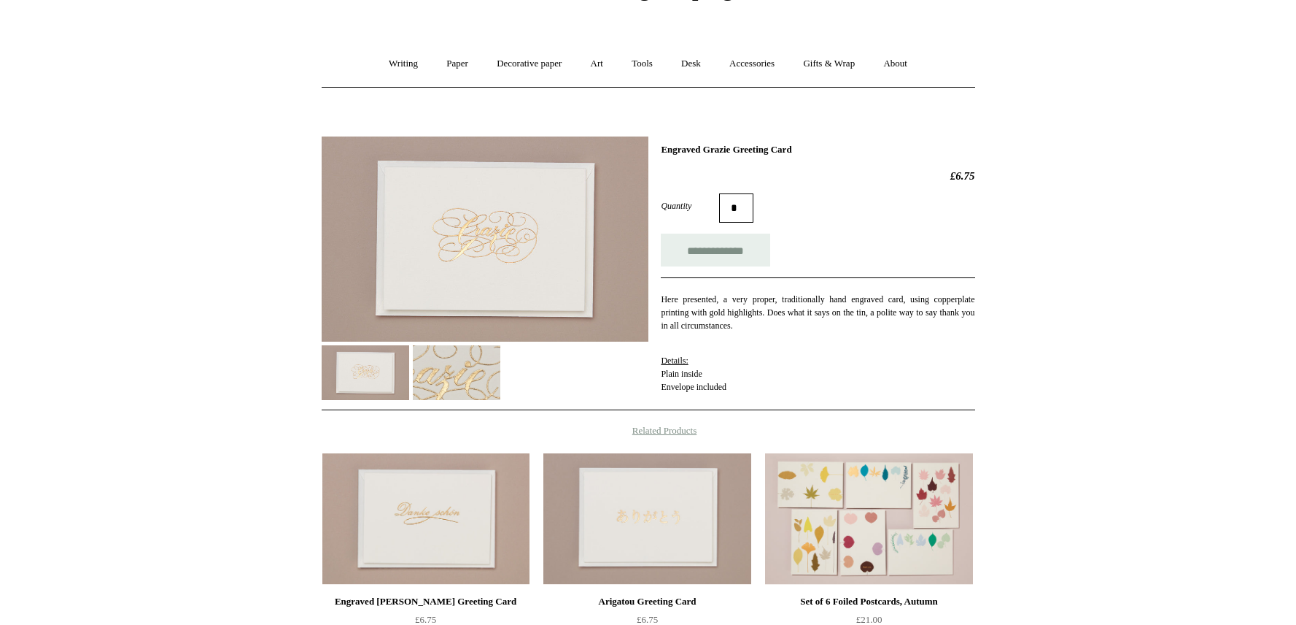
scroll to position [99, 0]
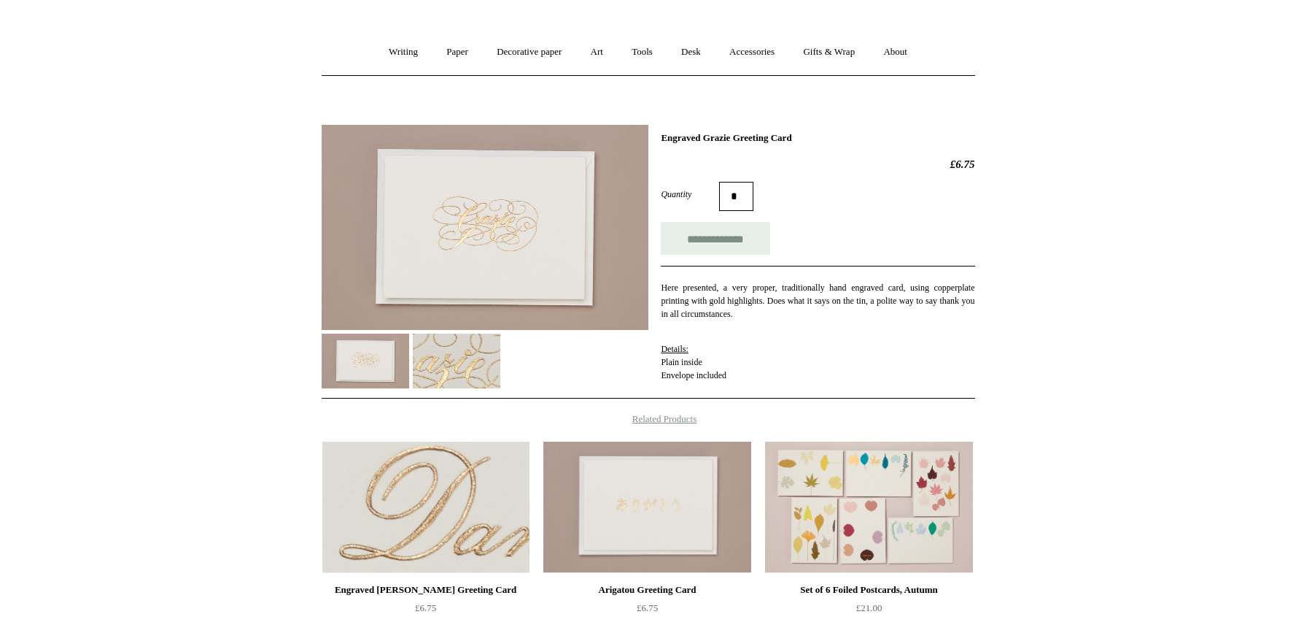
click at [456, 514] on img at bounding box center [425, 506] width 207 height 131
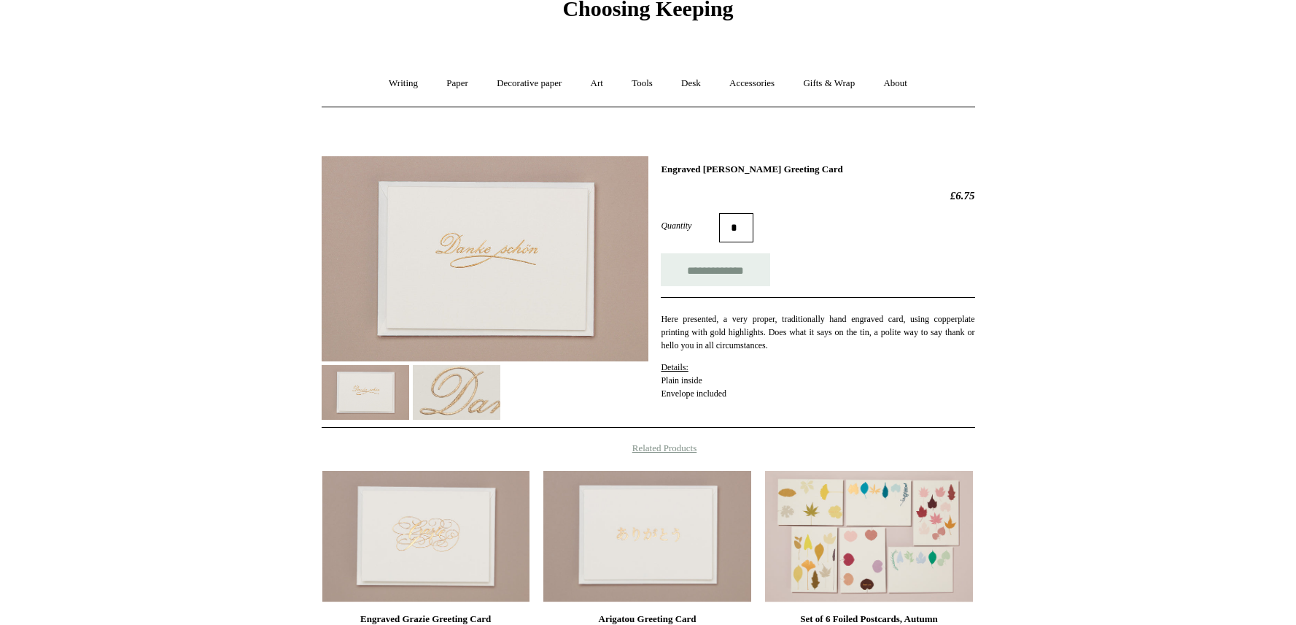
scroll to position [69, 0]
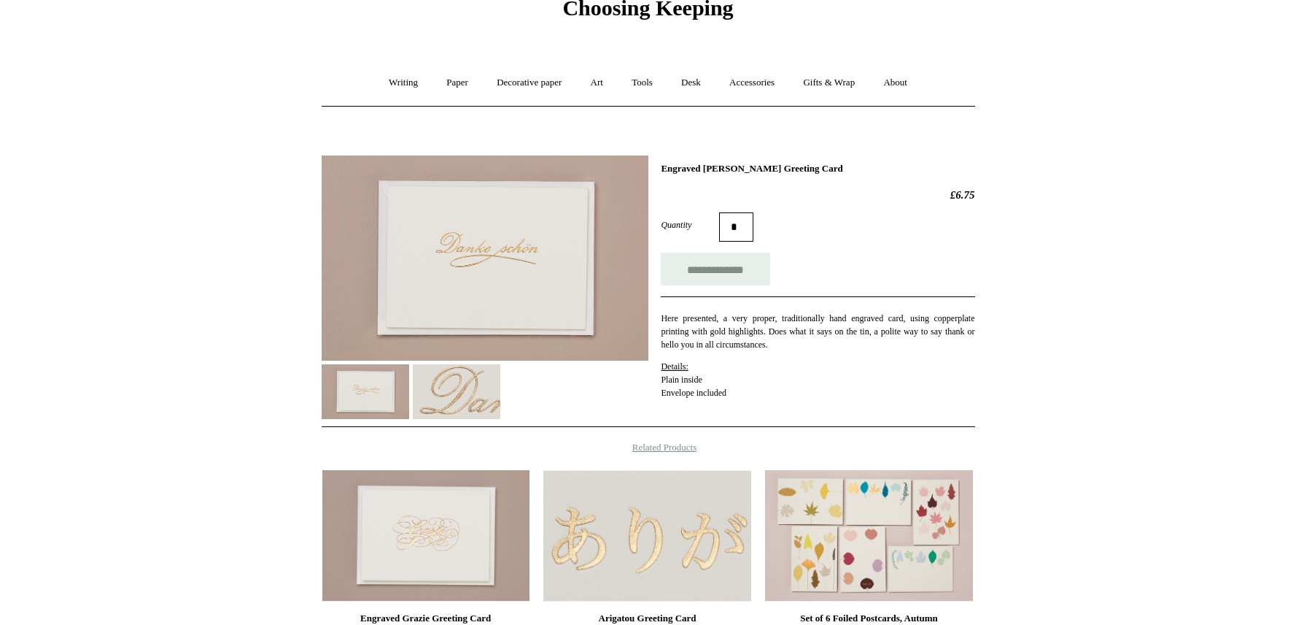
click at [652, 549] on img at bounding box center [647, 535] width 207 height 131
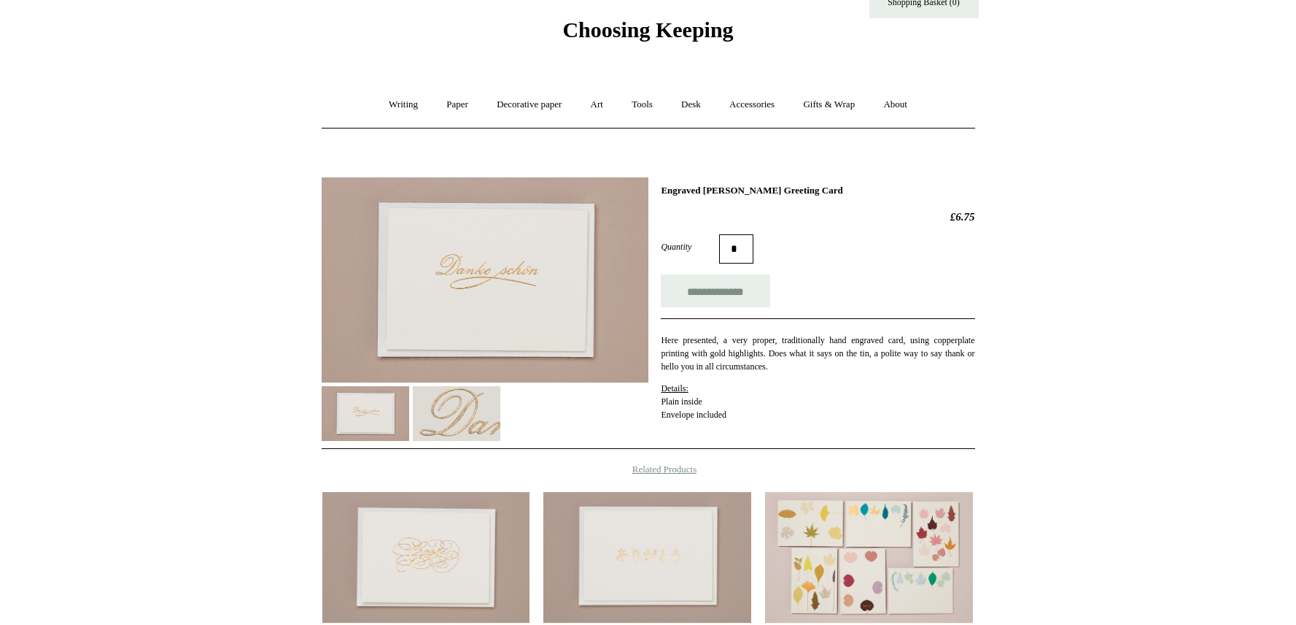
scroll to position [0, 0]
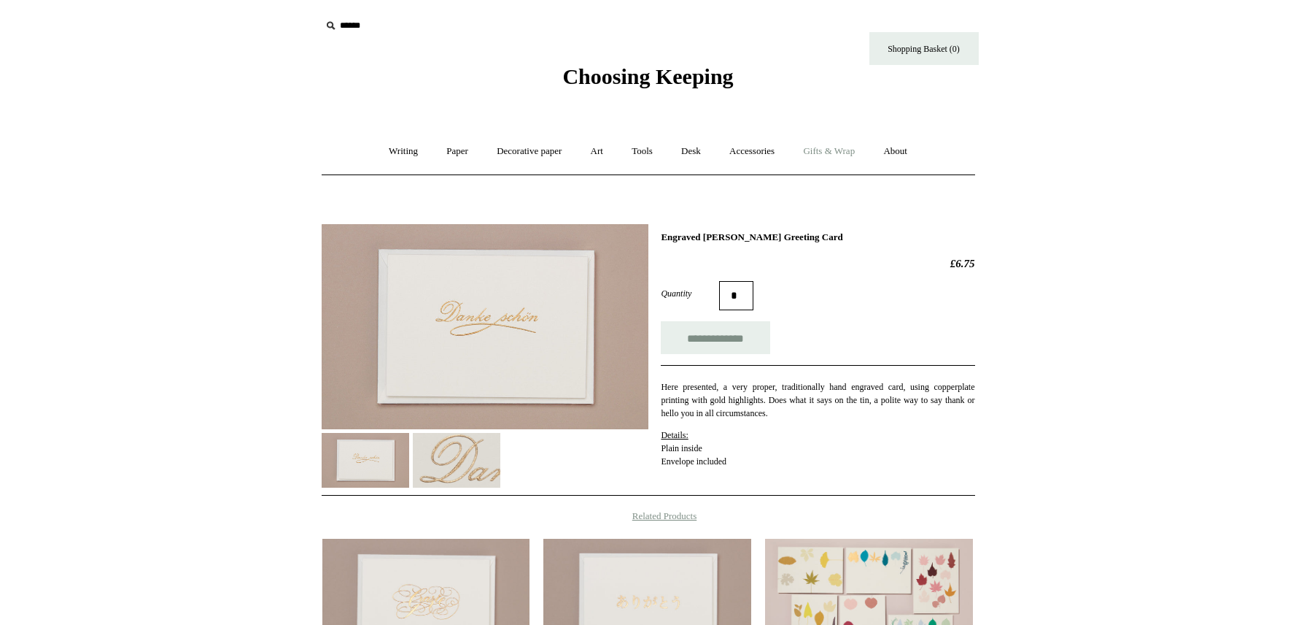
click at [846, 150] on link "Gifts & Wrap +" at bounding box center [829, 151] width 78 height 39
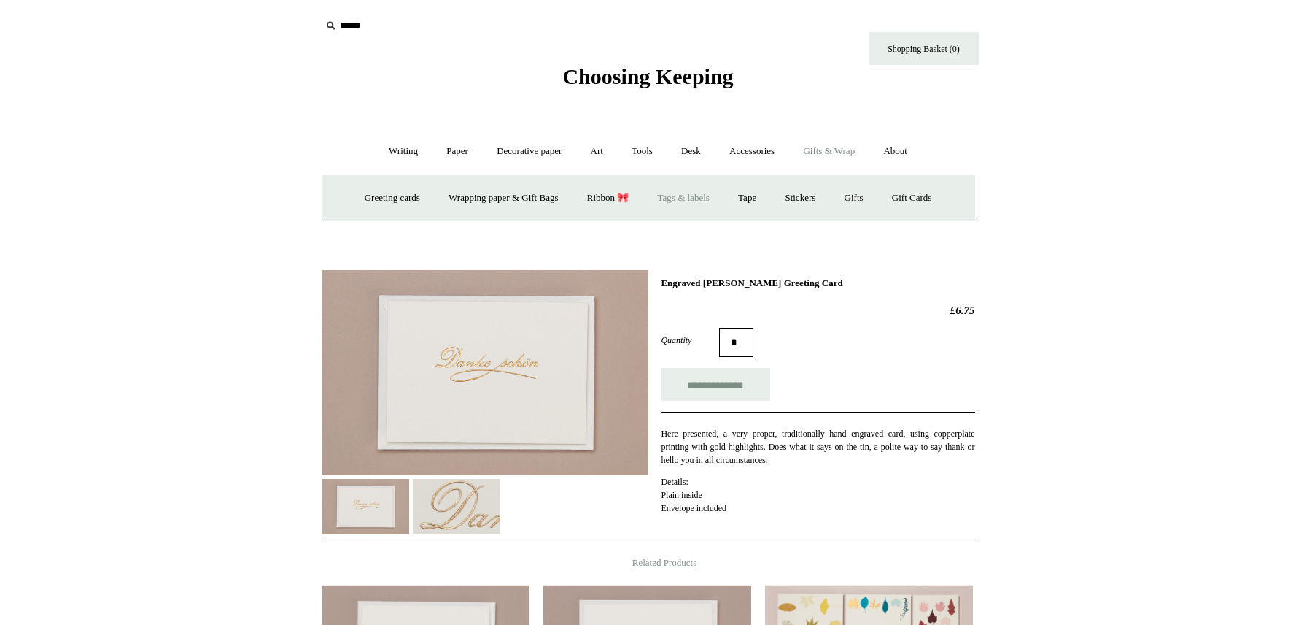
click at [701, 198] on link "Tags & labels" at bounding box center [684, 198] width 78 height 39
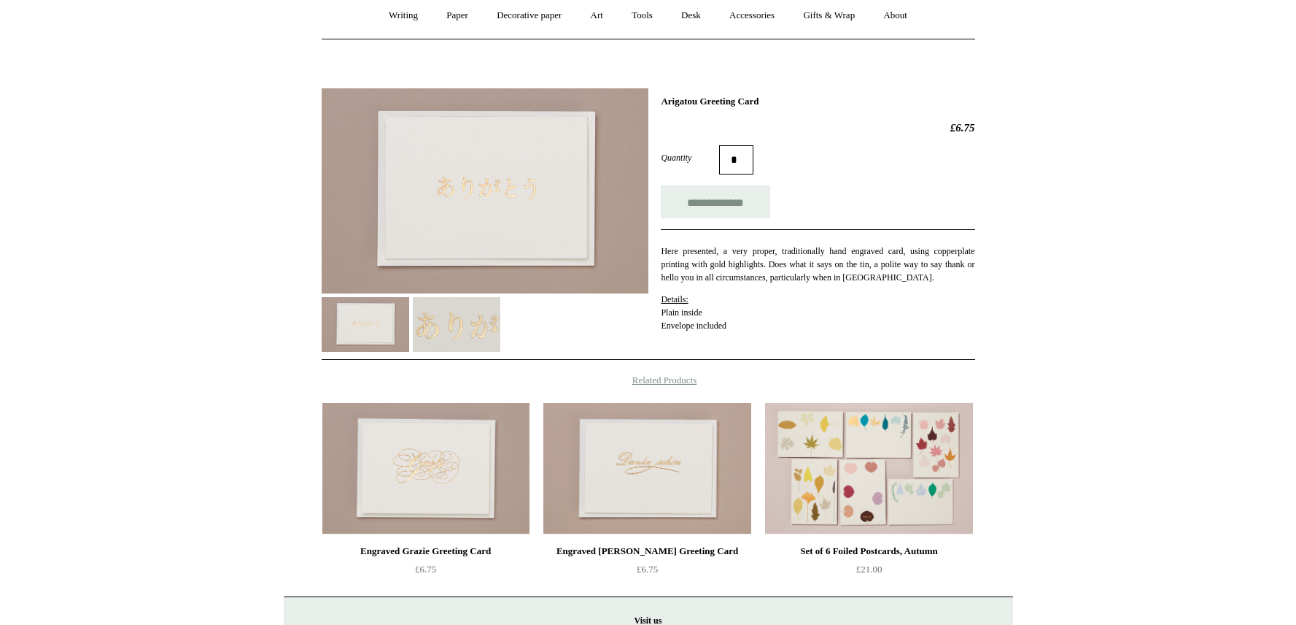
scroll to position [183, 0]
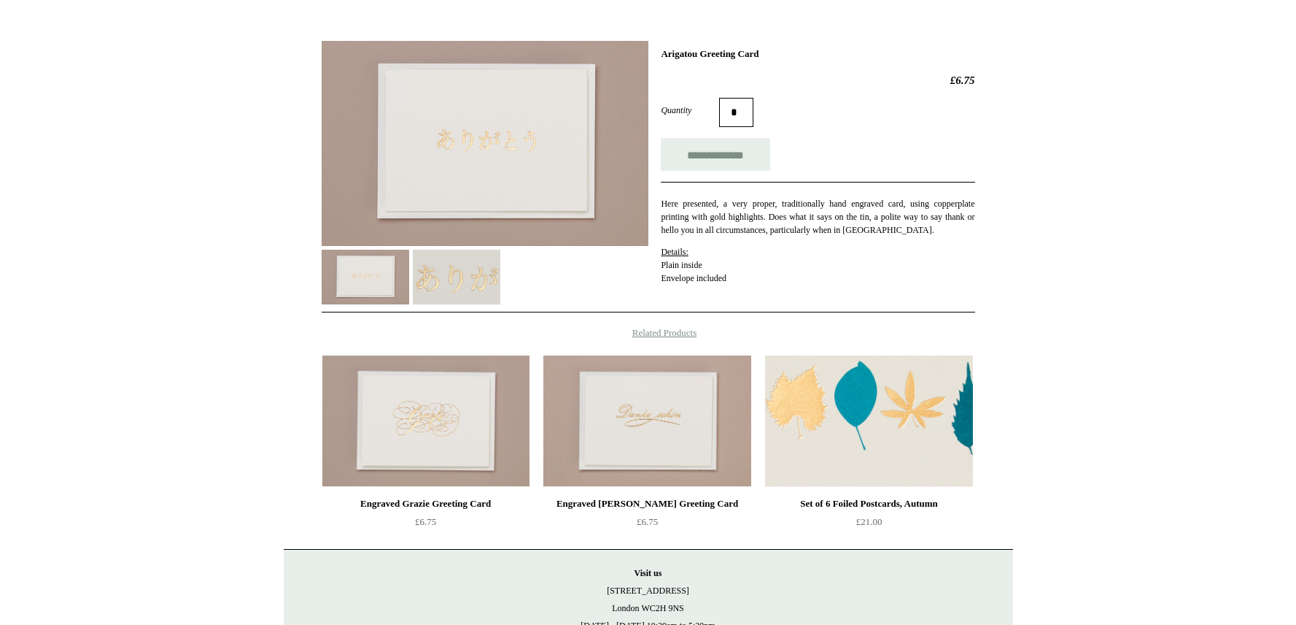
click at [867, 411] on img at bounding box center [868, 420] width 207 height 131
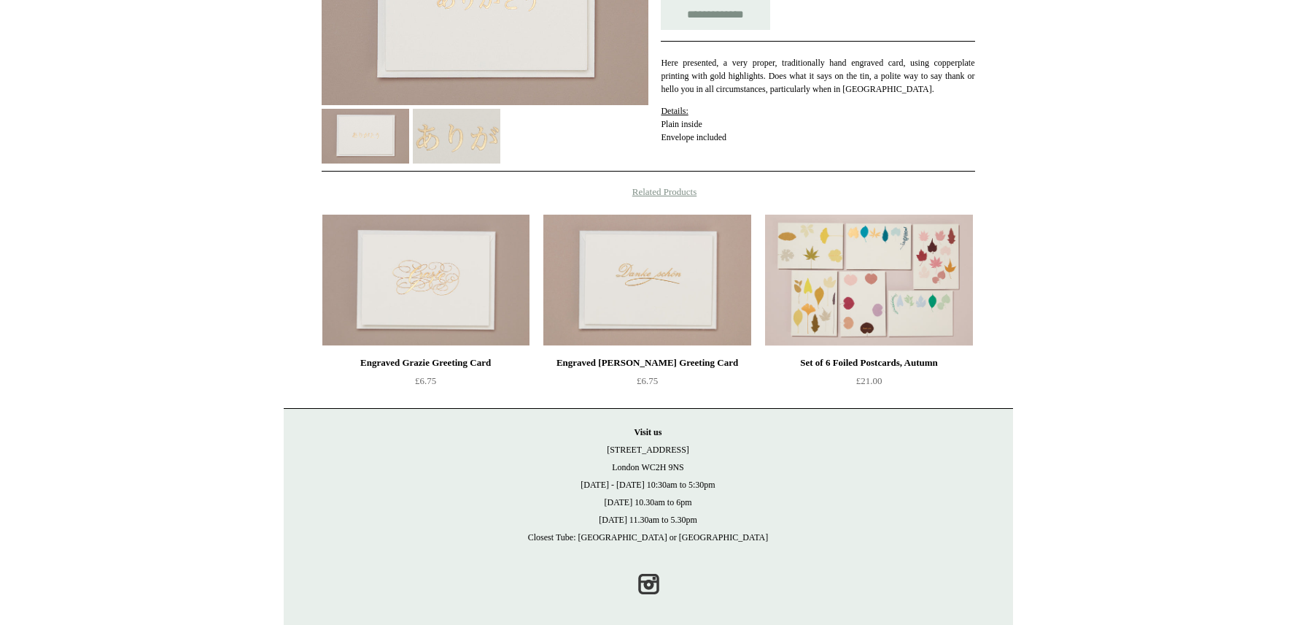
scroll to position [336, 0]
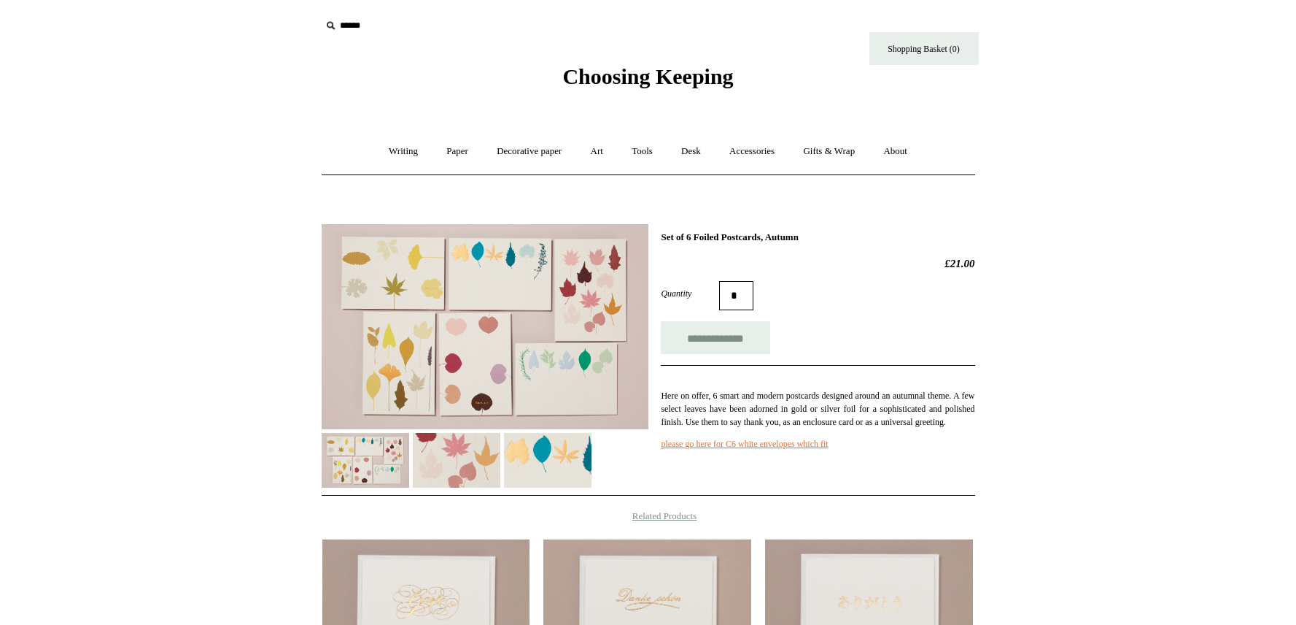
click at [489, 333] on img at bounding box center [485, 326] width 327 height 205
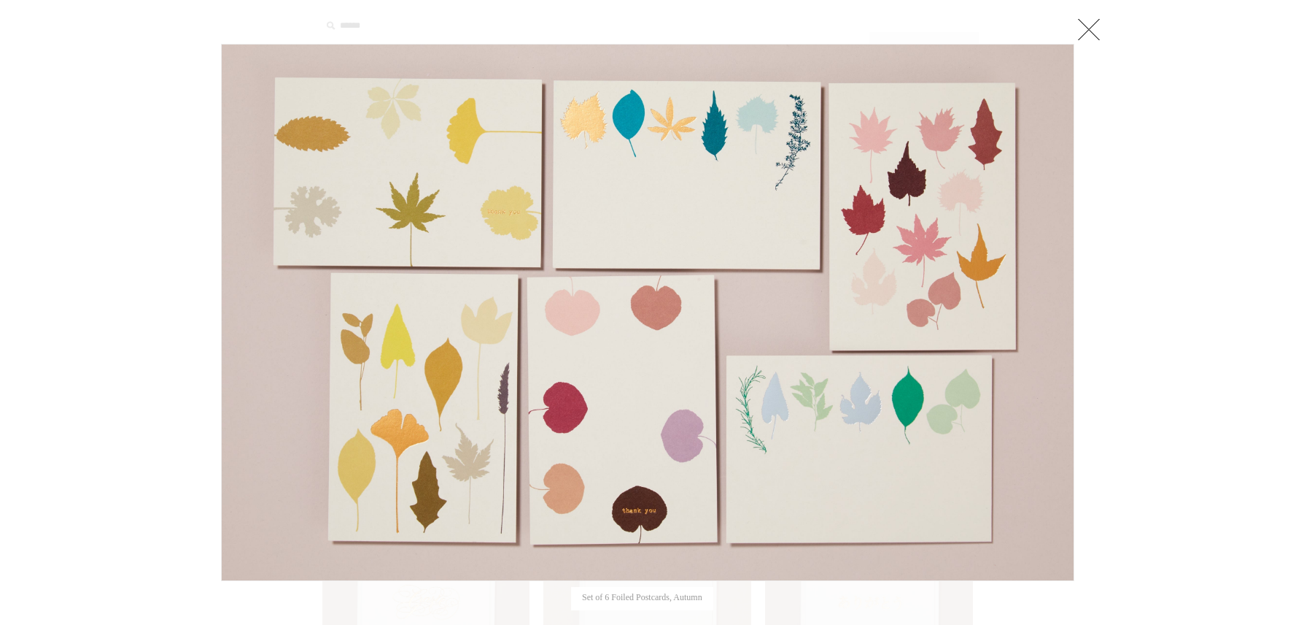
click at [1091, 31] on link at bounding box center [1089, 29] width 29 height 29
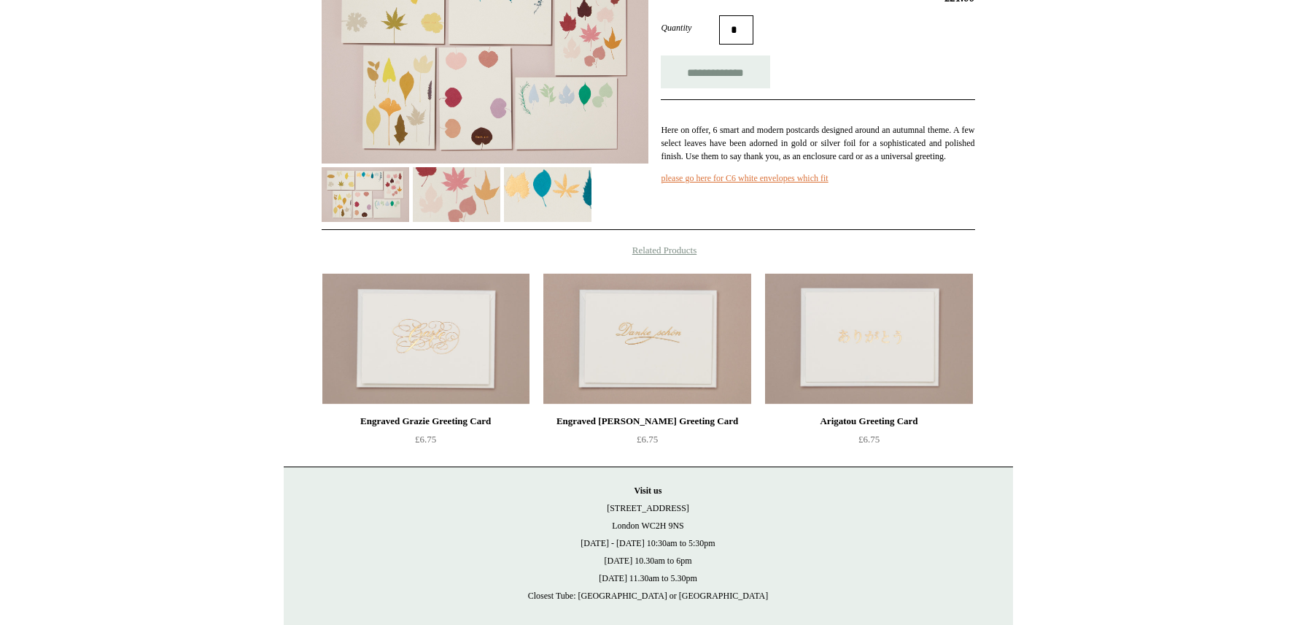
scroll to position [269, 0]
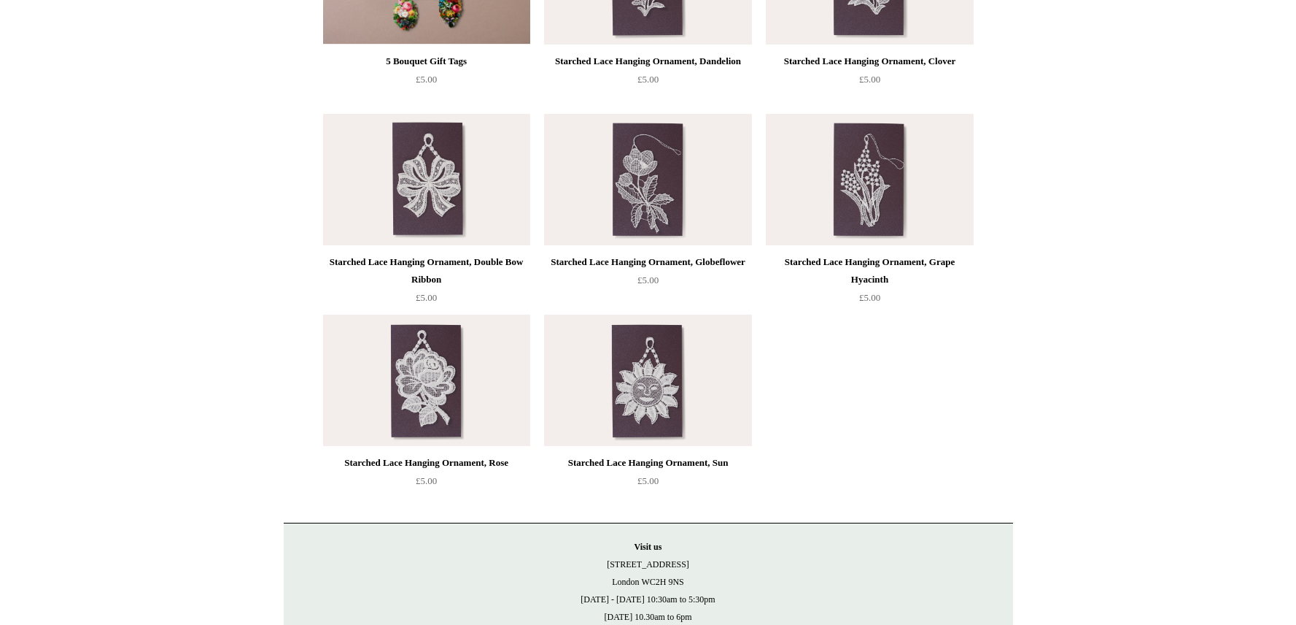
scroll to position [1080, 0]
click at [657, 398] on img at bounding box center [647, 379] width 207 height 131
click at [447, 212] on img at bounding box center [426, 178] width 207 height 131
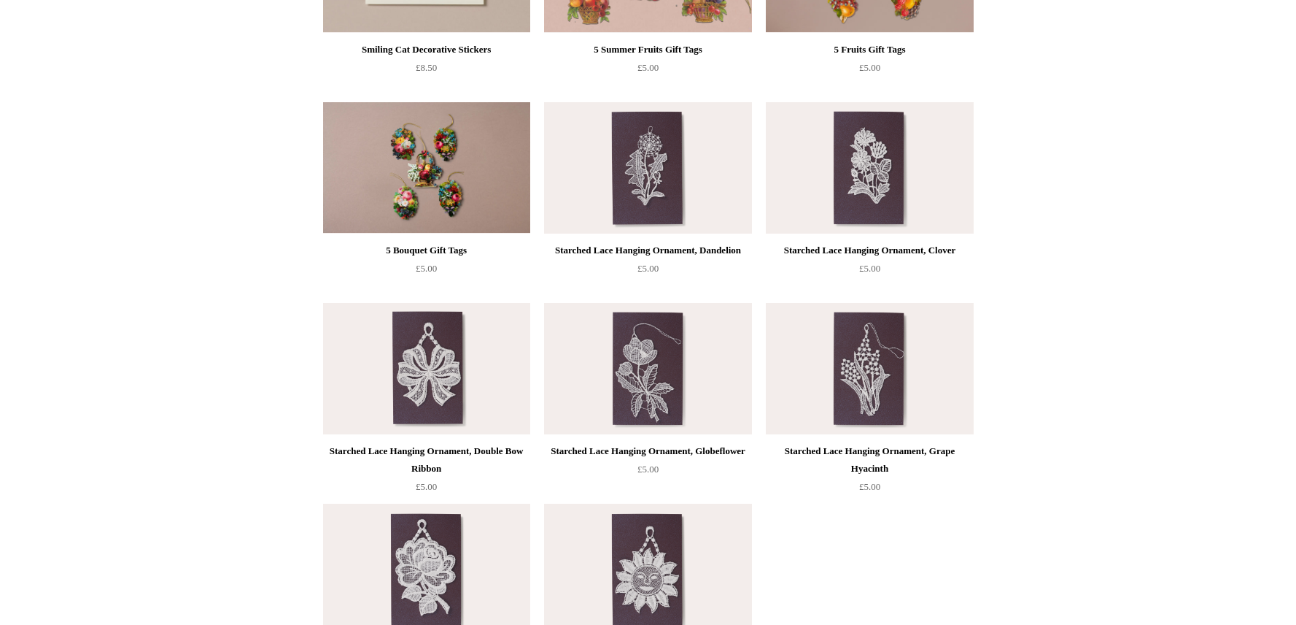
scroll to position [799, 0]
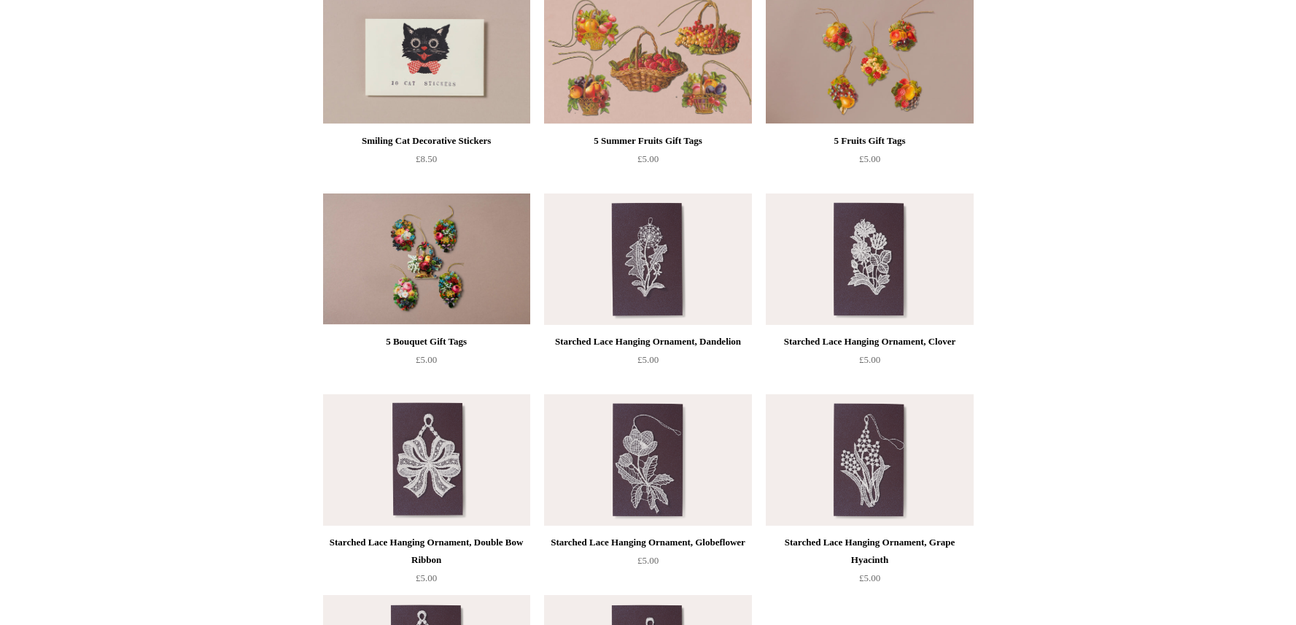
click at [463, 270] on img at bounding box center [426, 258] width 207 height 131
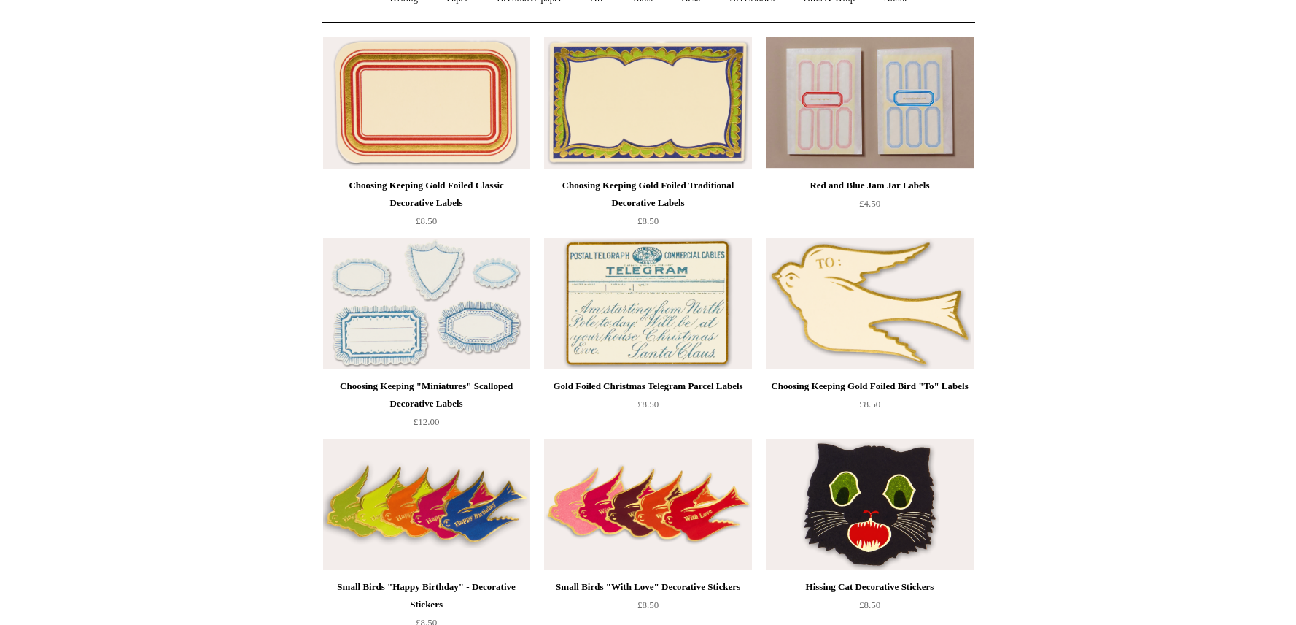
scroll to position [0, 0]
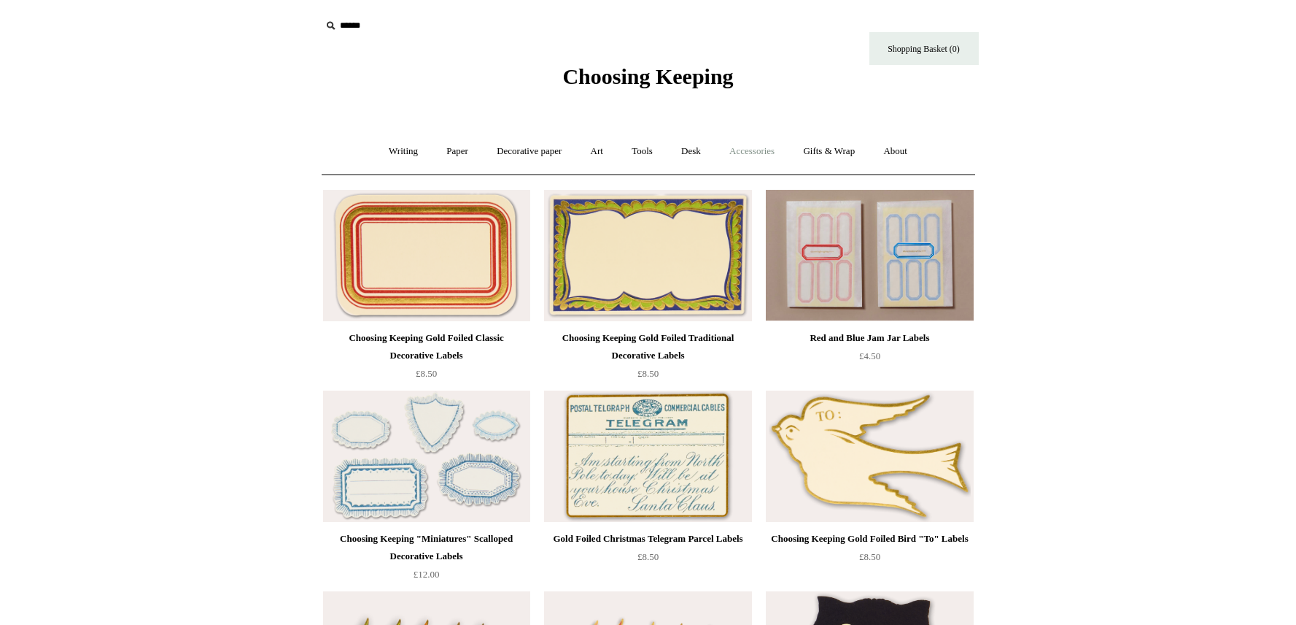
click at [749, 150] on link "Accessories +" at bounding box center [751, 151] width 71 height 39
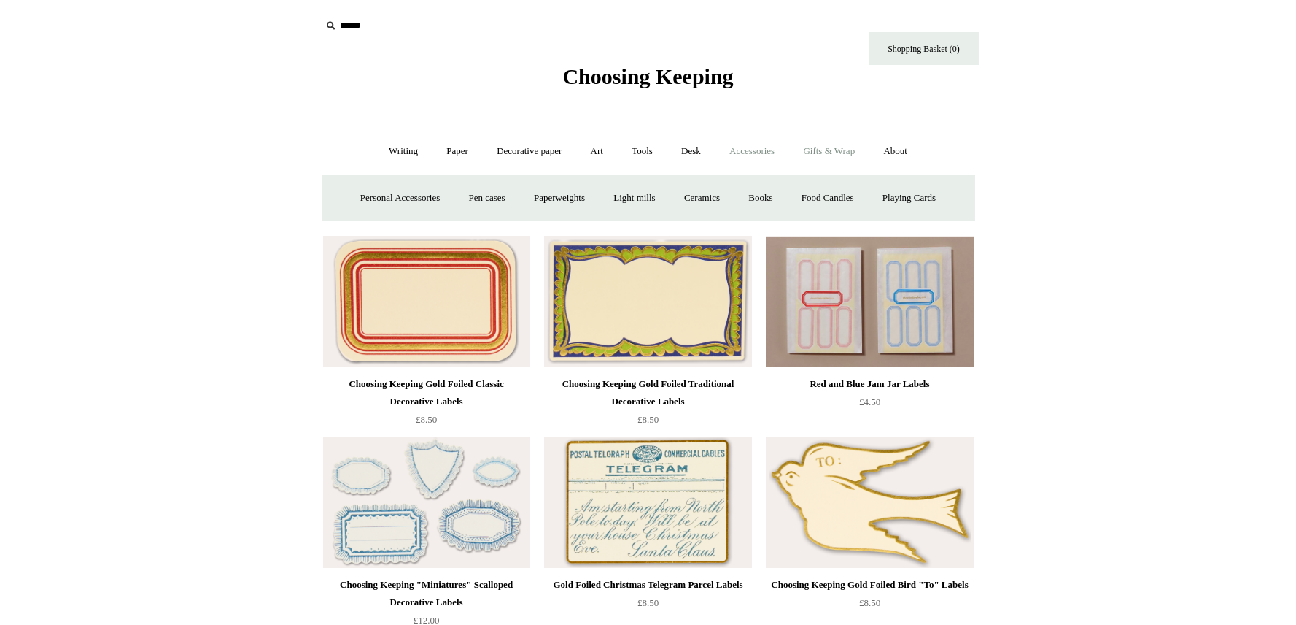
click at [823, 152] on link "Gifts & Wrap +" at bounding box center [829, 151] width 78 height 39
click at [912, 198] on link "Gift Cards" at bounding box center [912, 198] width 66 height 39
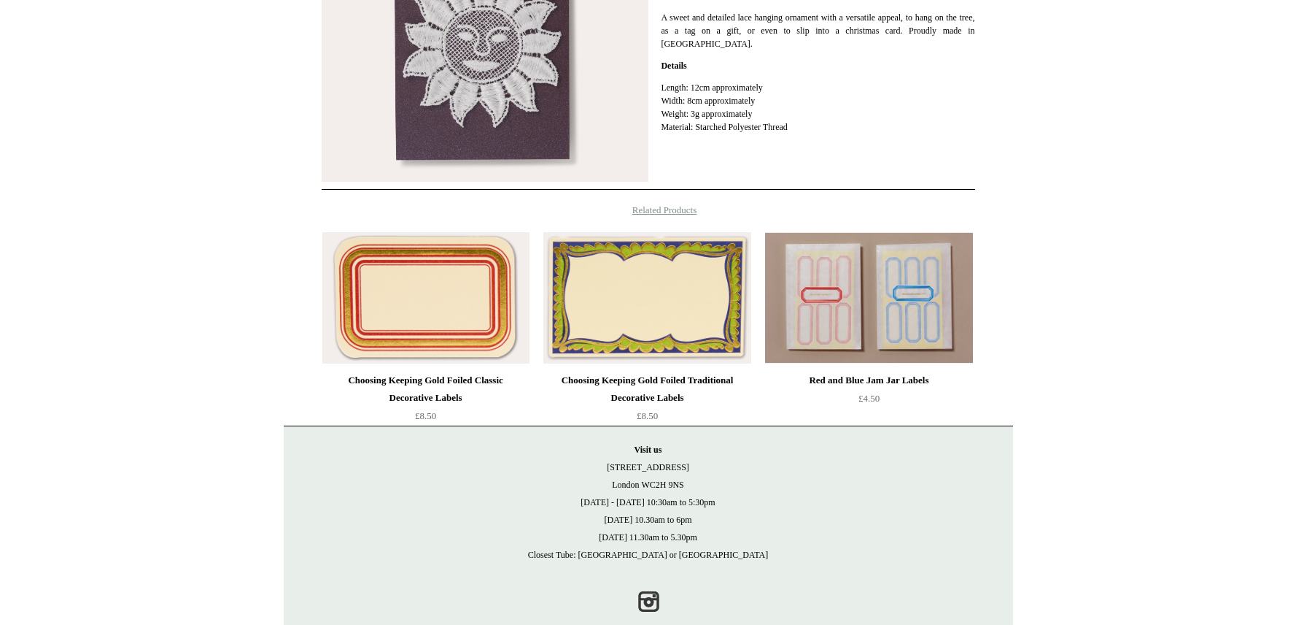
scroll to position [398, 0]
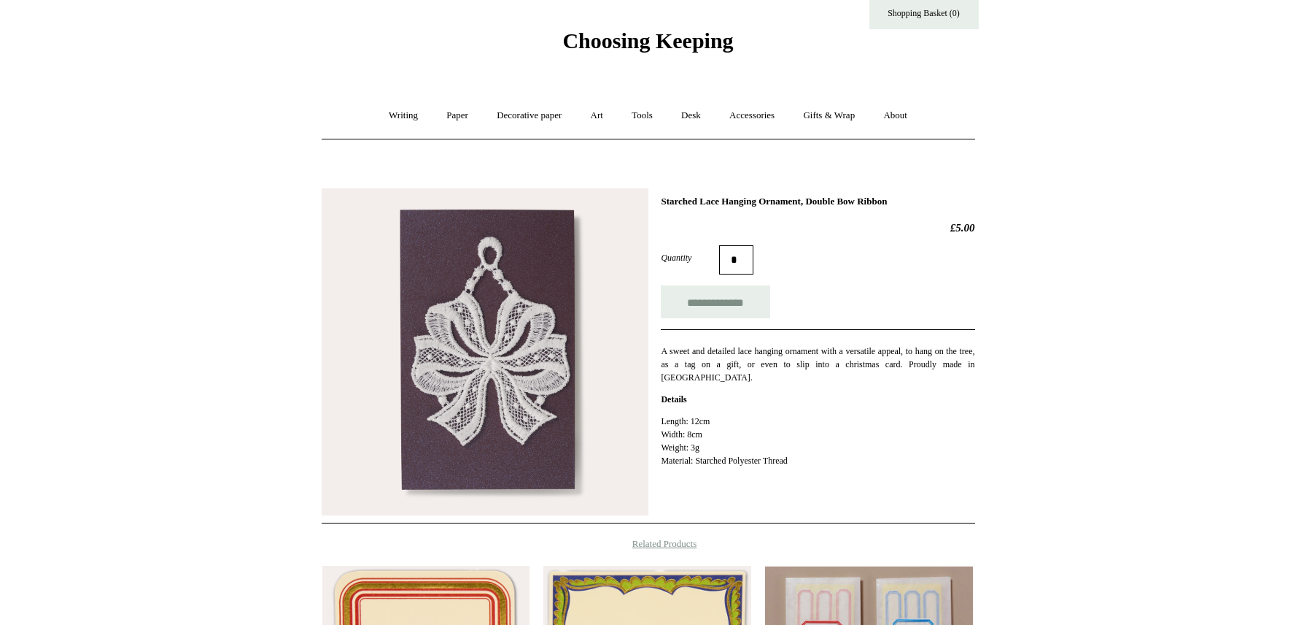
scroll to position [37, 0]
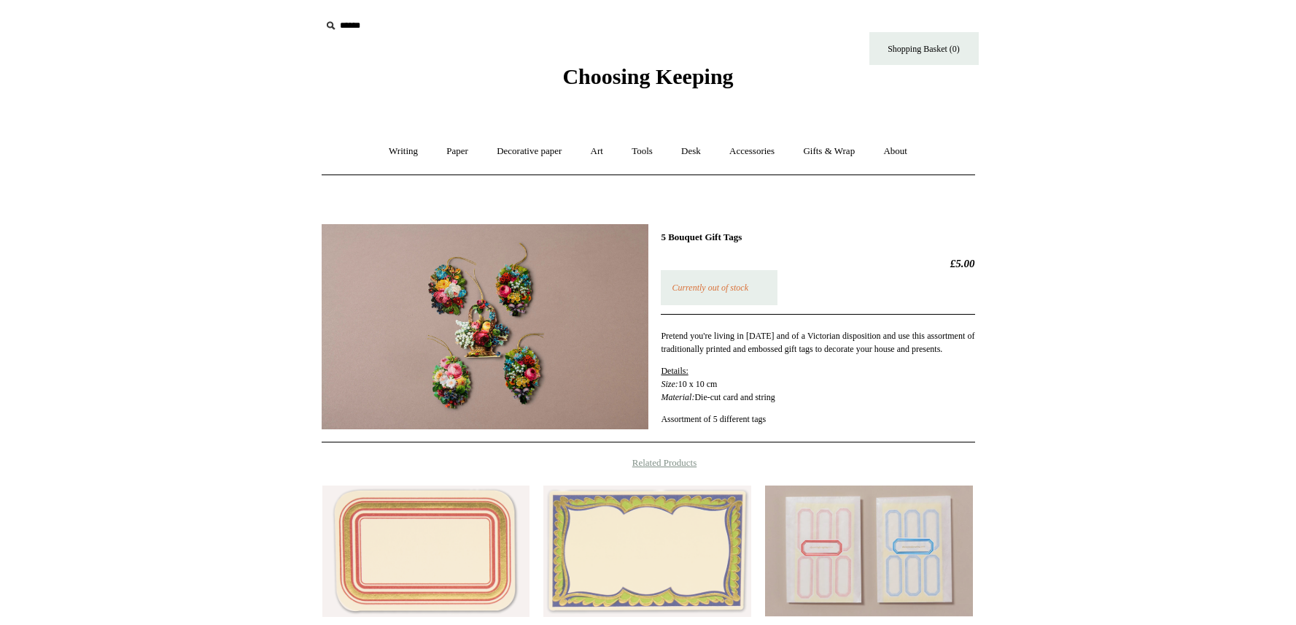
click at [446, 282] on div "5 Bouquet Gift Tags £5.00 Currently out of stock Pretend you're living in [DATE…" at bounding box center [649, 328] width 654 height 230
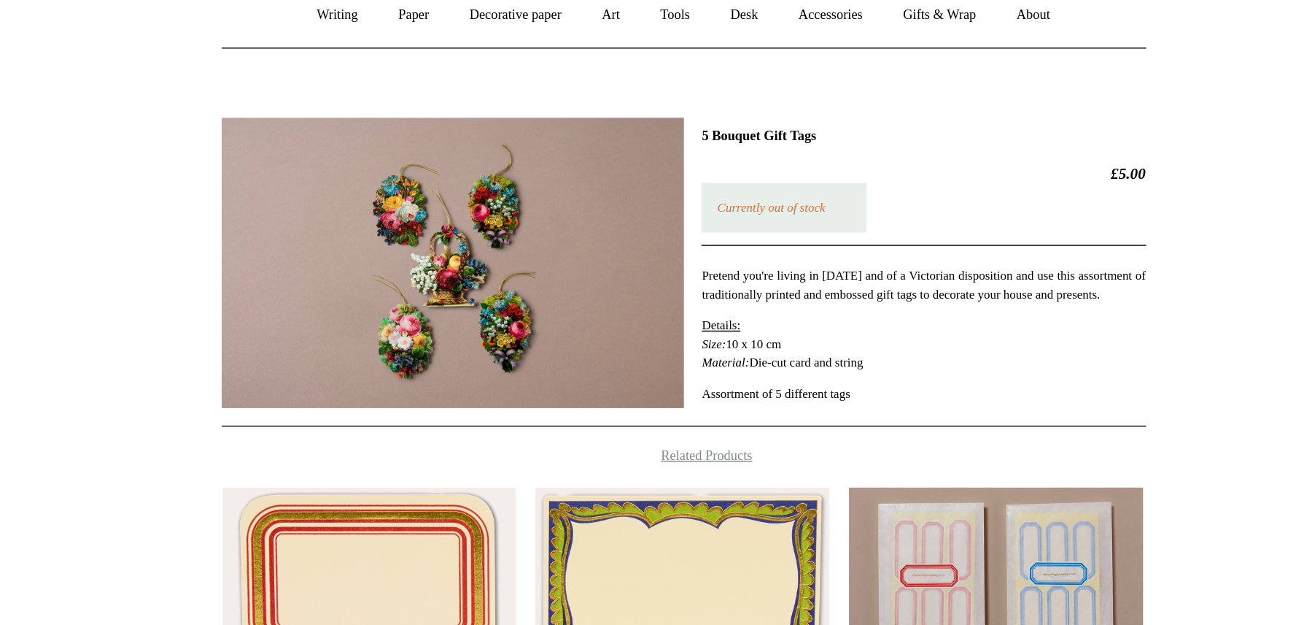
click at [522, 465] on div "Previous / Next 5 Bouquet Gift Tags £5.00 Currently out of stock Pretend you're…" at bounding box center [649, 445] width 730 height 465
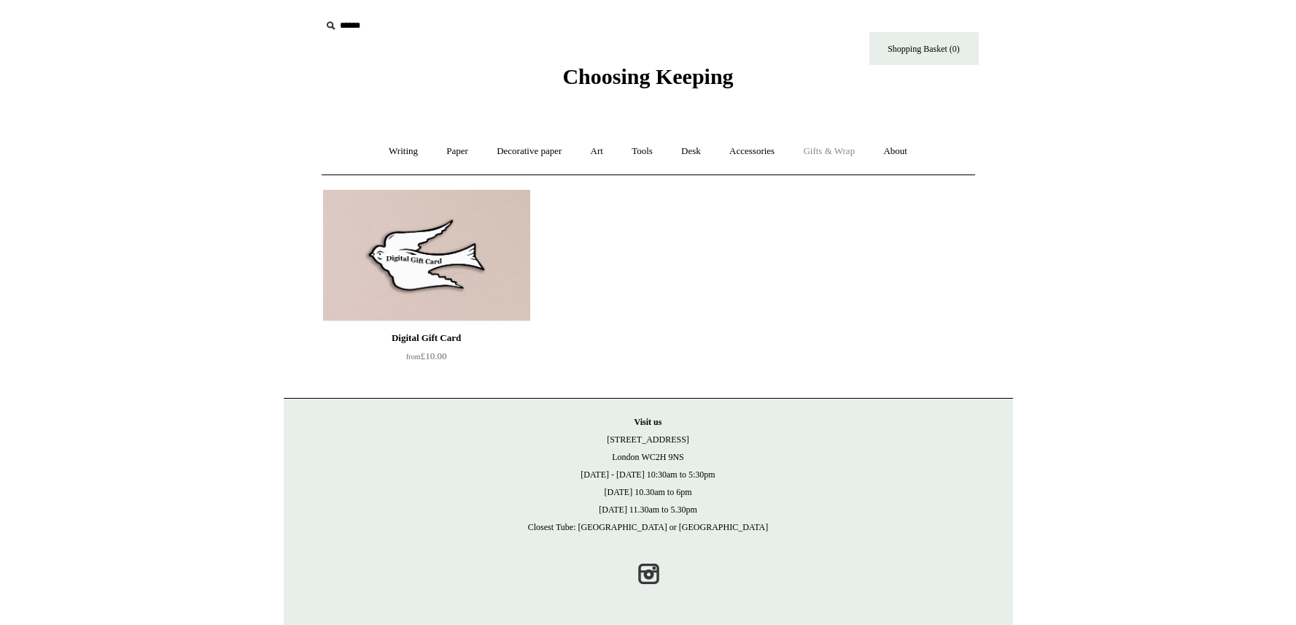
click at [831, 152] on link "Gifts & Wrap +" at bounding box center [829, 151] width 78 height 39
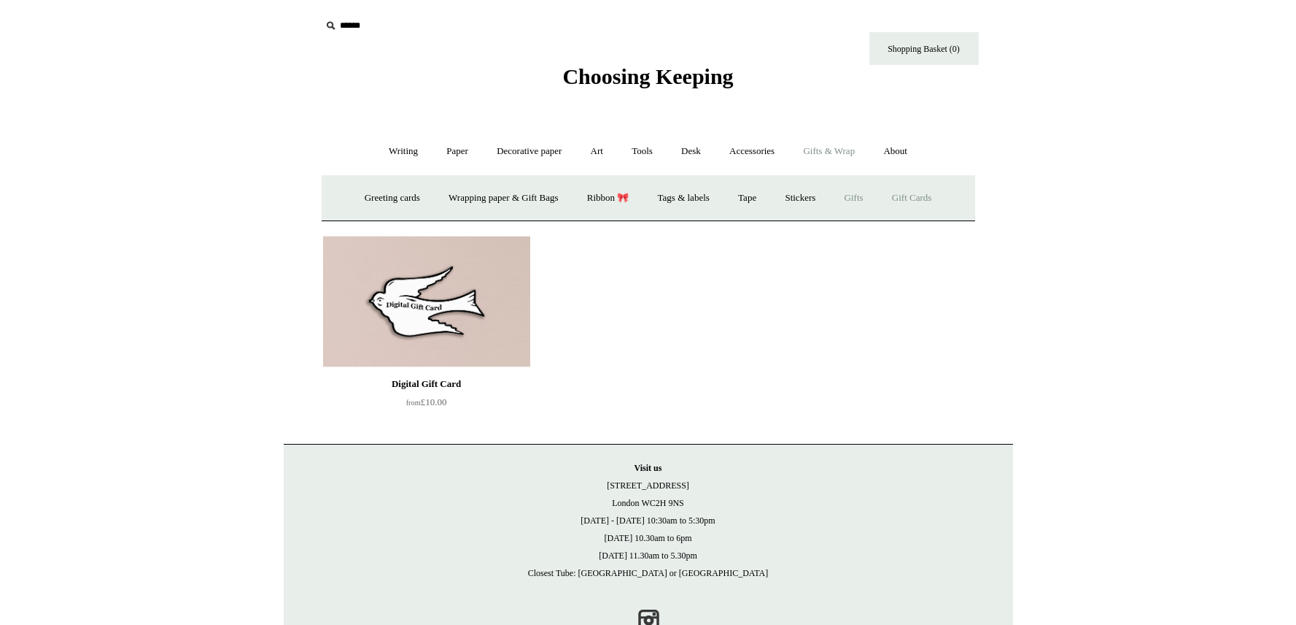
click at [869, 196] on link "Gifts +" at bounding box center [854, 198] width 45 height 39
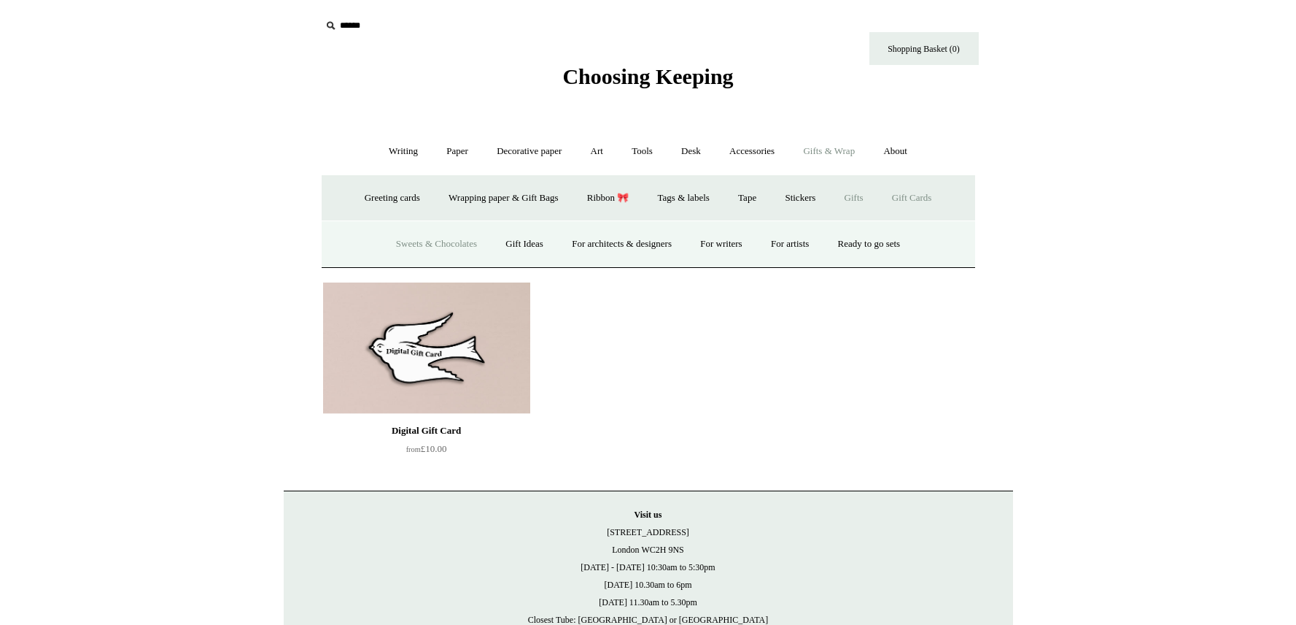
click at [414, 244] on link "Sweets & Chocolates" at bounding box center [436, 244] width 107 height 39
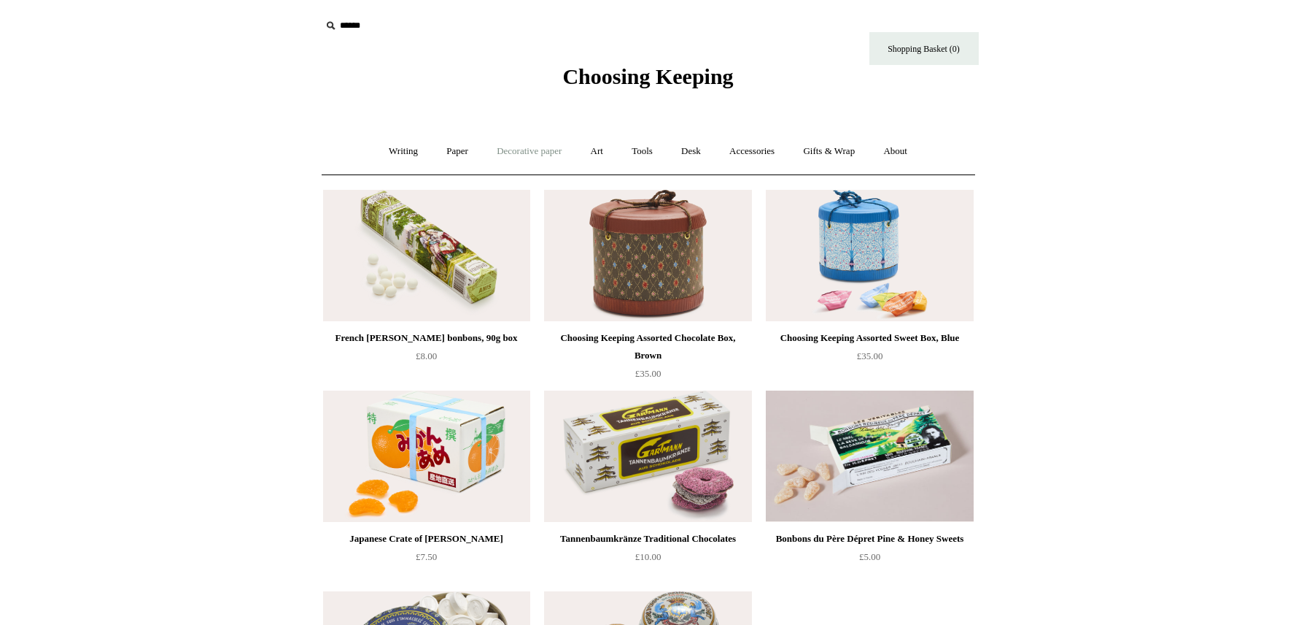
click at [519, 147] on link "Decorative paper +" at bounding box center [529, 151] width 91 height 39
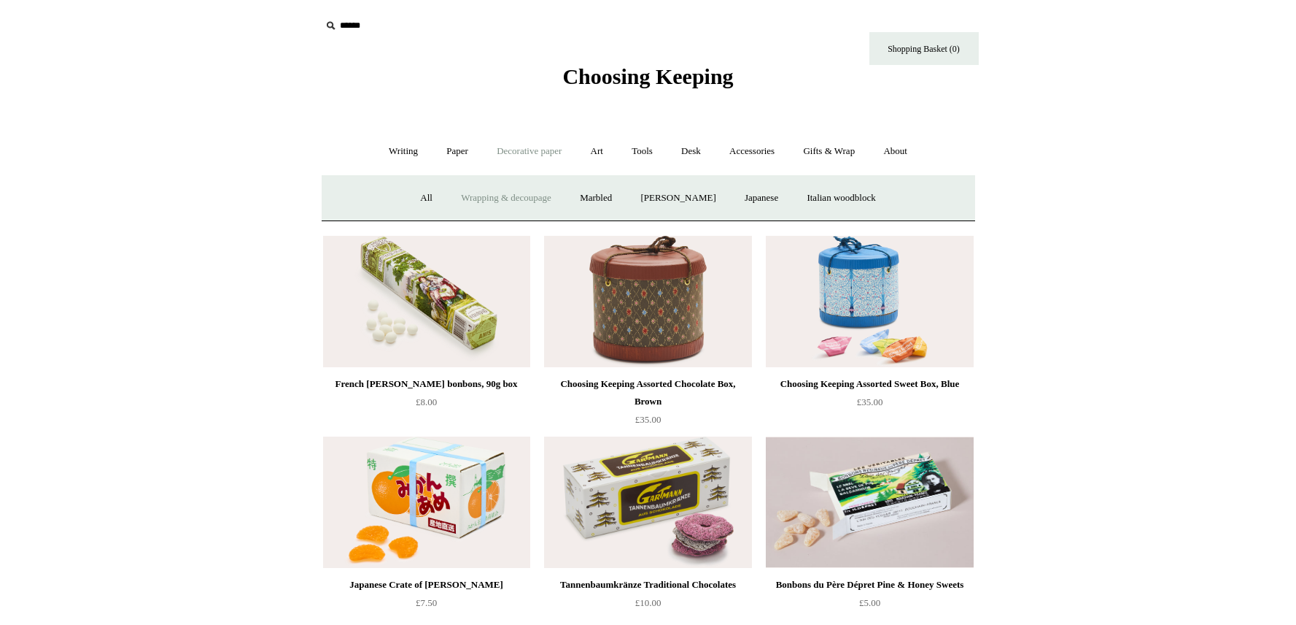
click at [496, 202] on link "Wrapping & decoupage" at bounding box center [506, 198] width 117 height 39
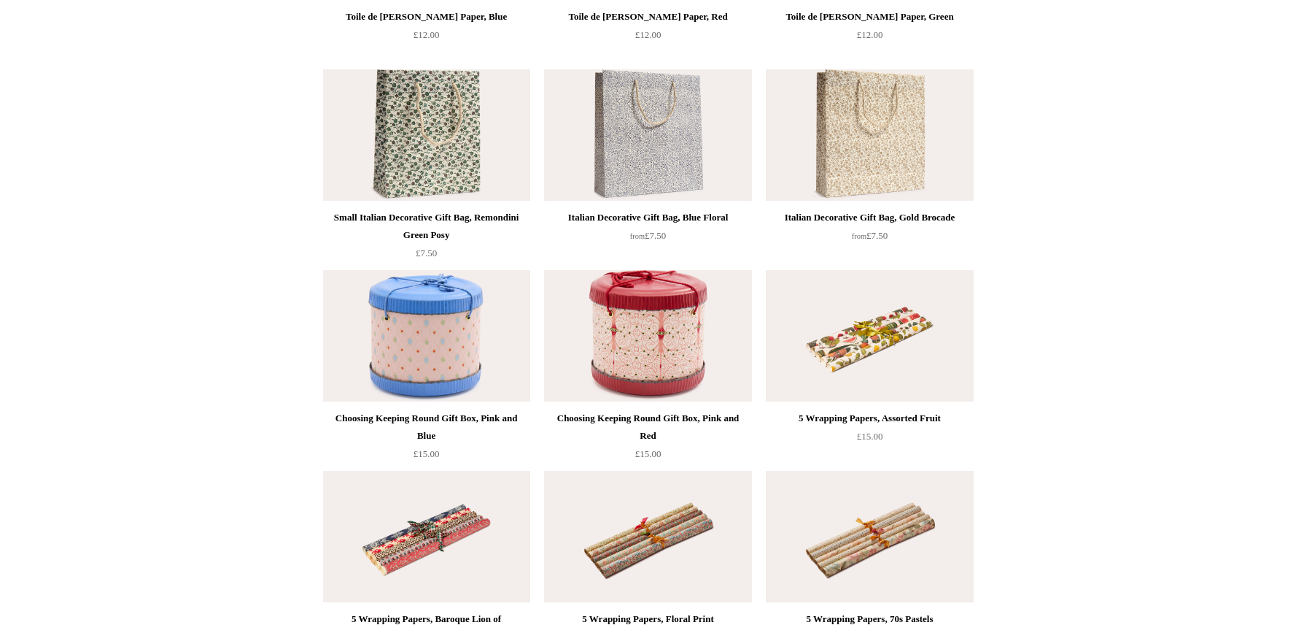
scroll to position [322, 0]
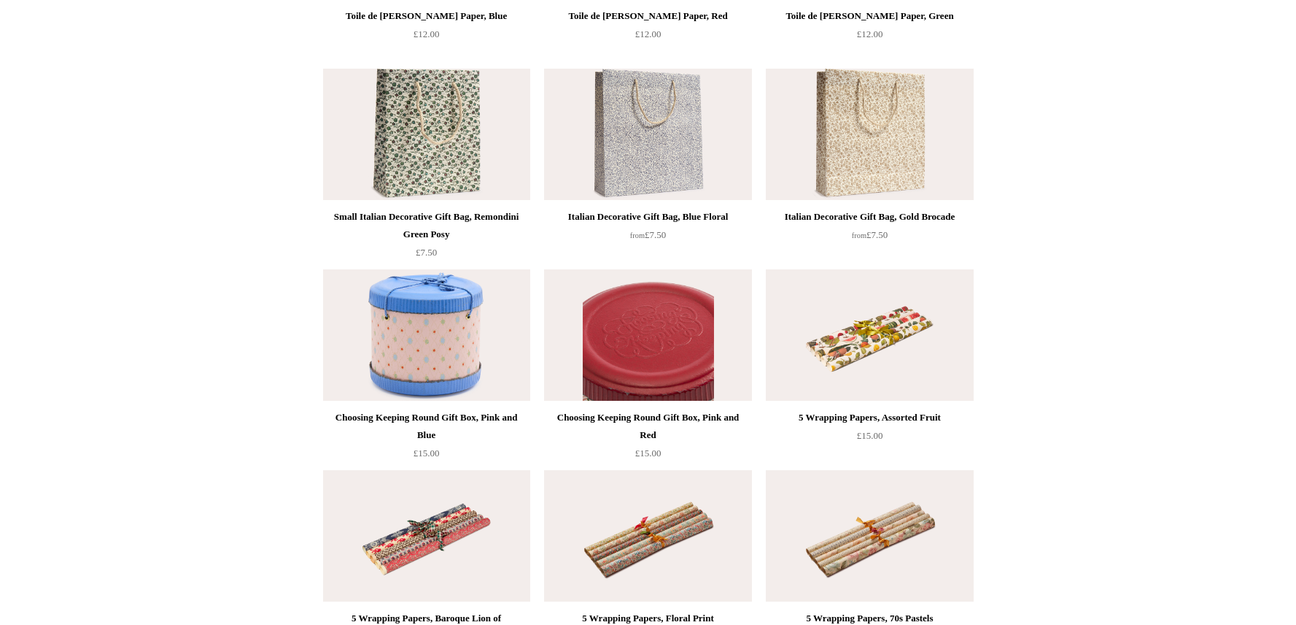
click at [660, 337] on img at bounding box center [647, 334] width 207 height 131
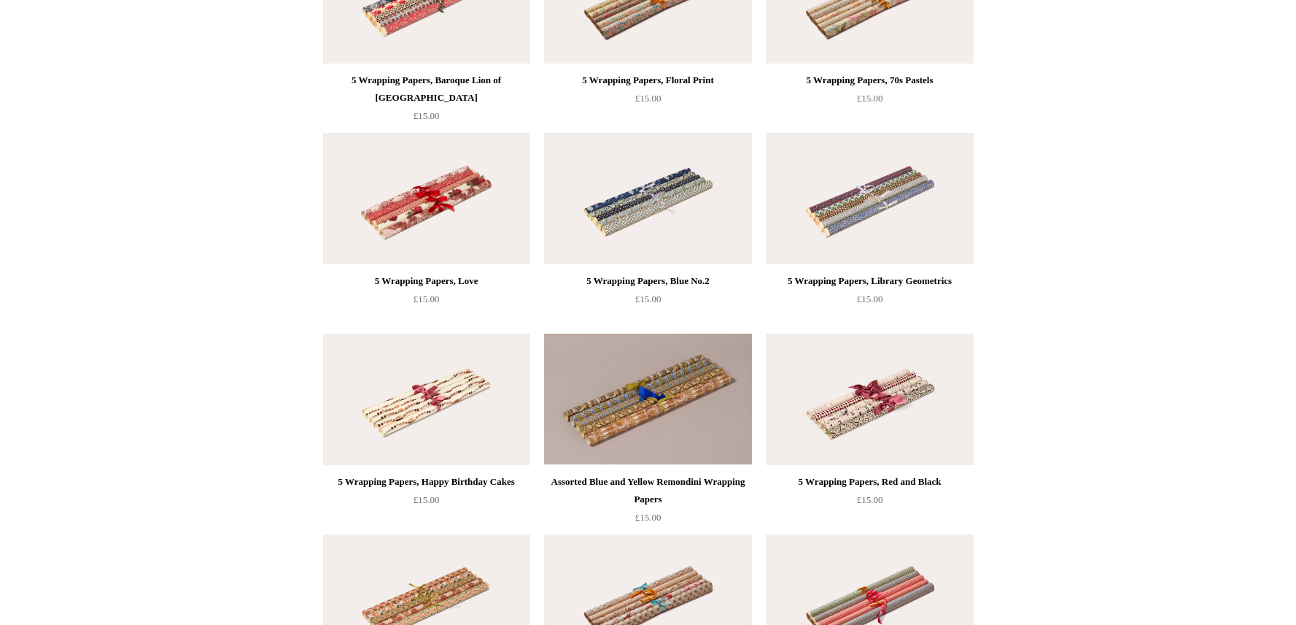
scroll to position [861, 0]
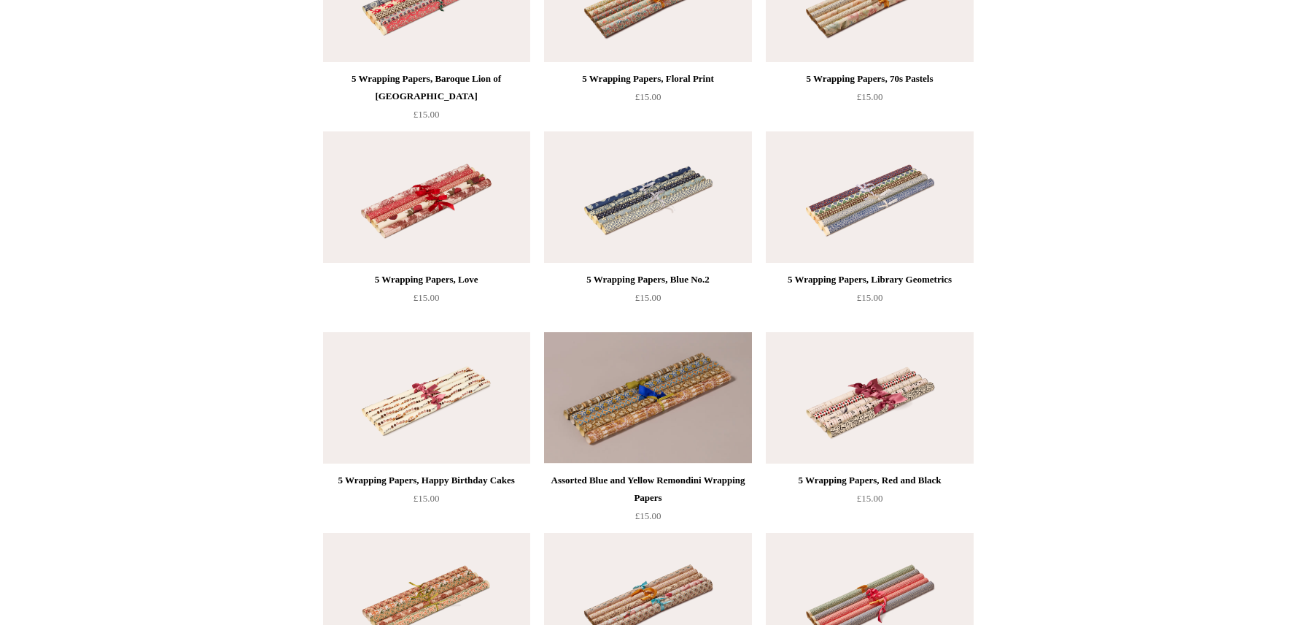
click at [877, 414] on img at bounding box center [869, 397] width 207 height 131
click at [437, 196] on img at bounding box center [426, 196] width 207 height 131
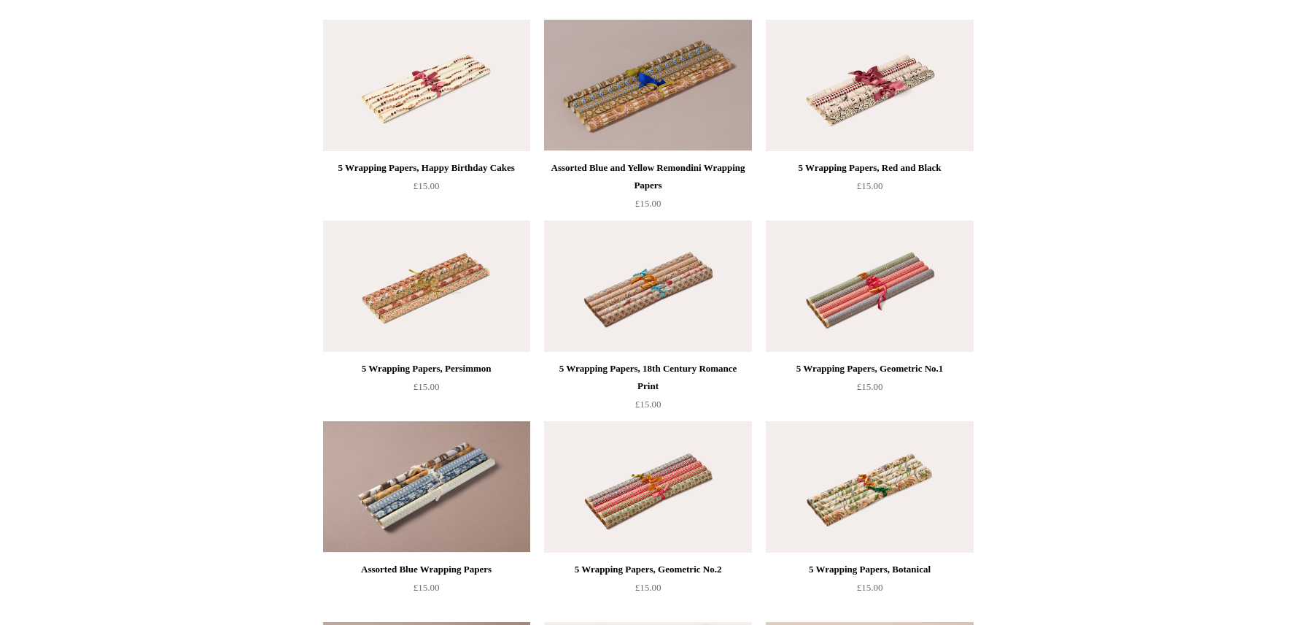
scroll to position [1192, 0]
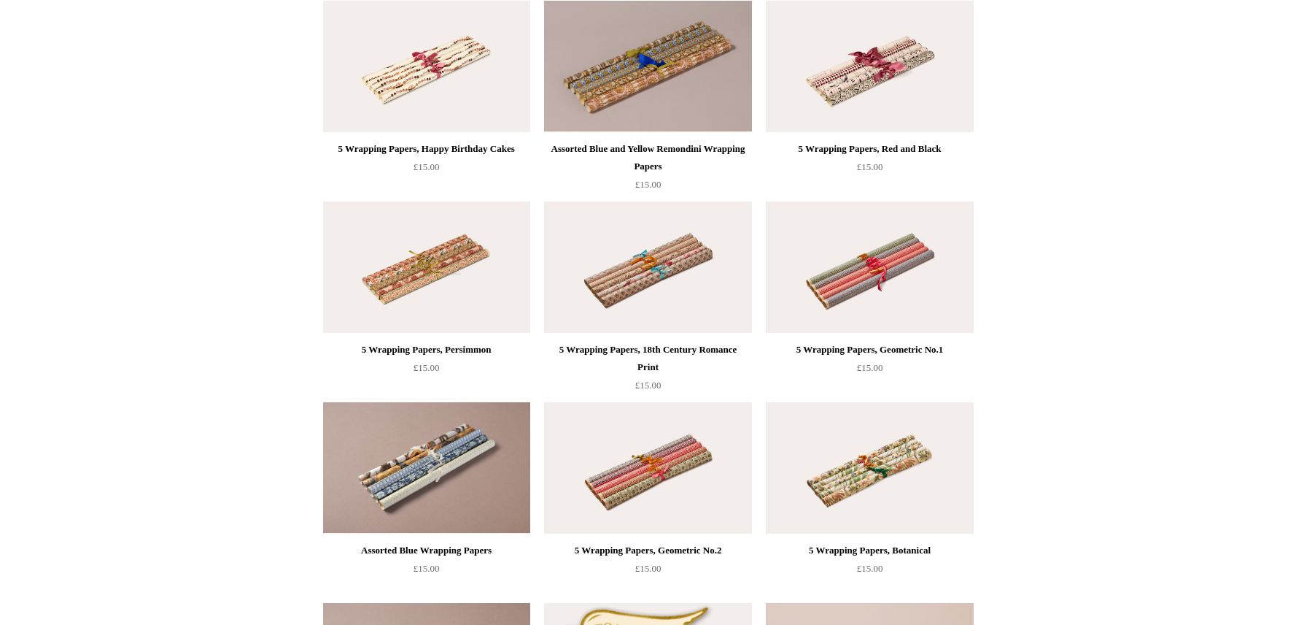
click at [858, 476] on img at bounding box center [869, 467] width 207 height 131
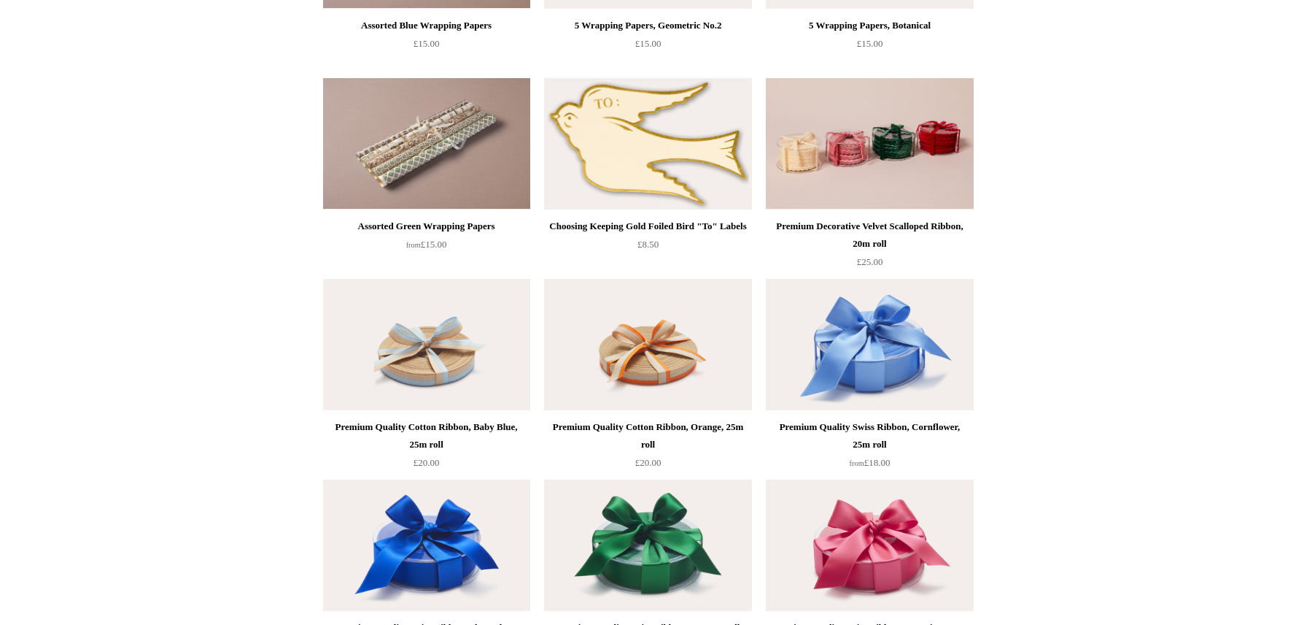
scroll to position [1714, 0]
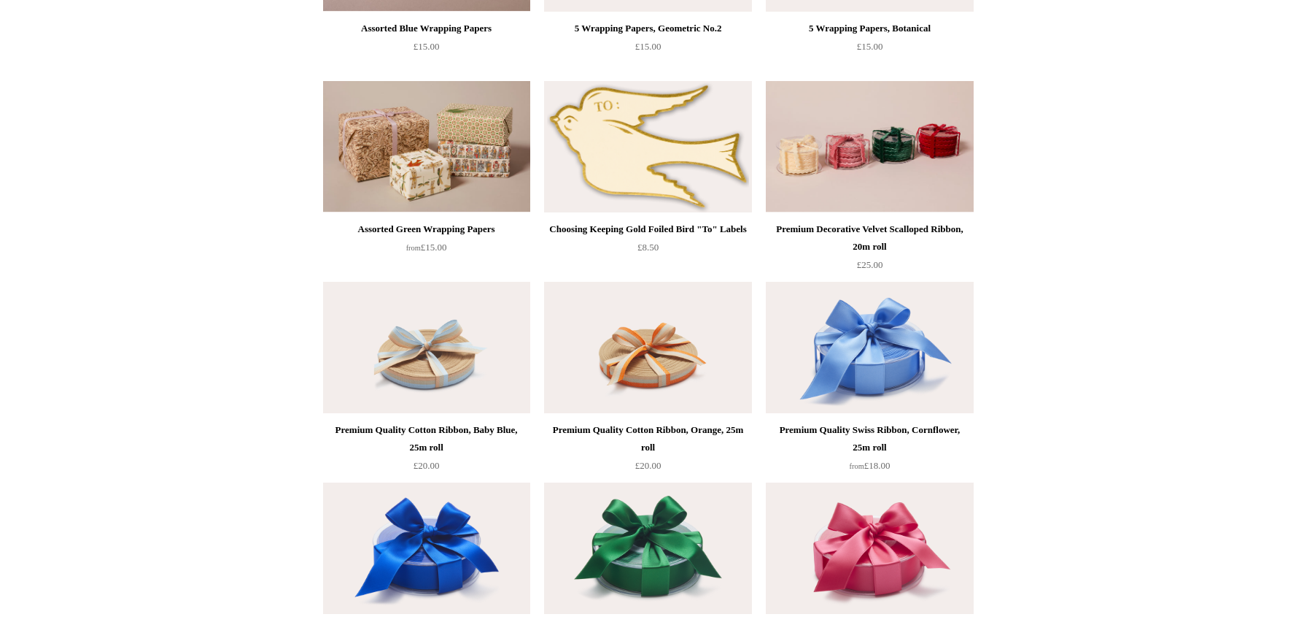
click at [421, 160] on img at bounding box center [426, 146] width 207 height 131
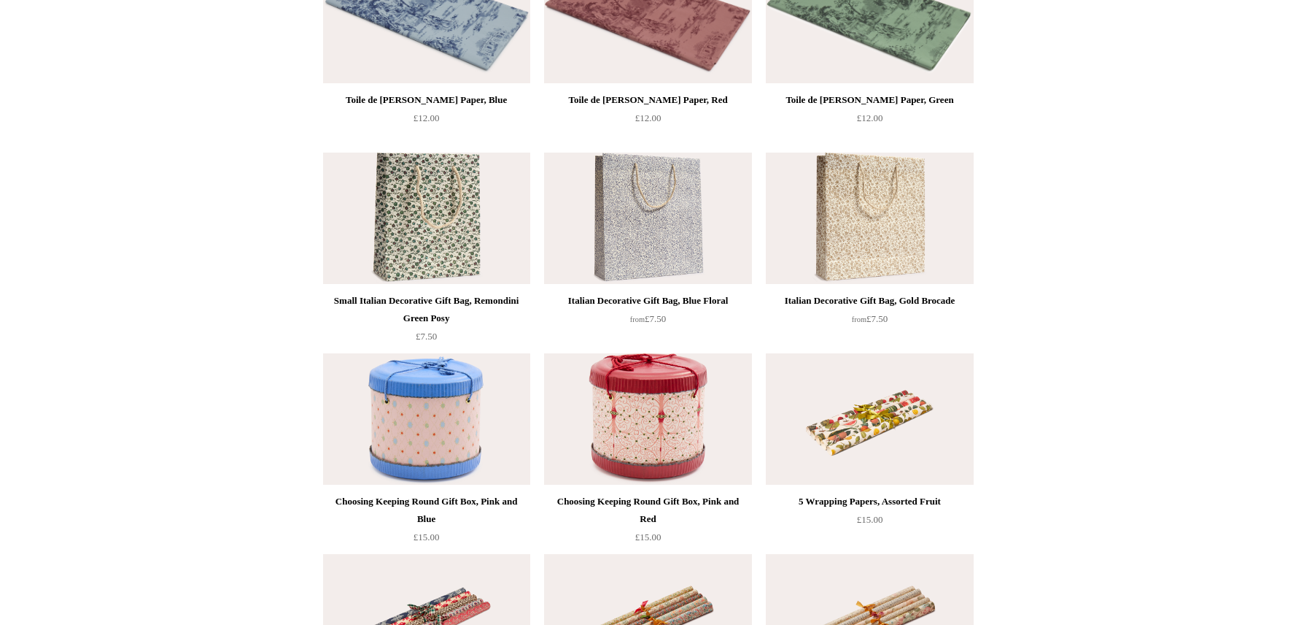
scroll to position [0, 0]
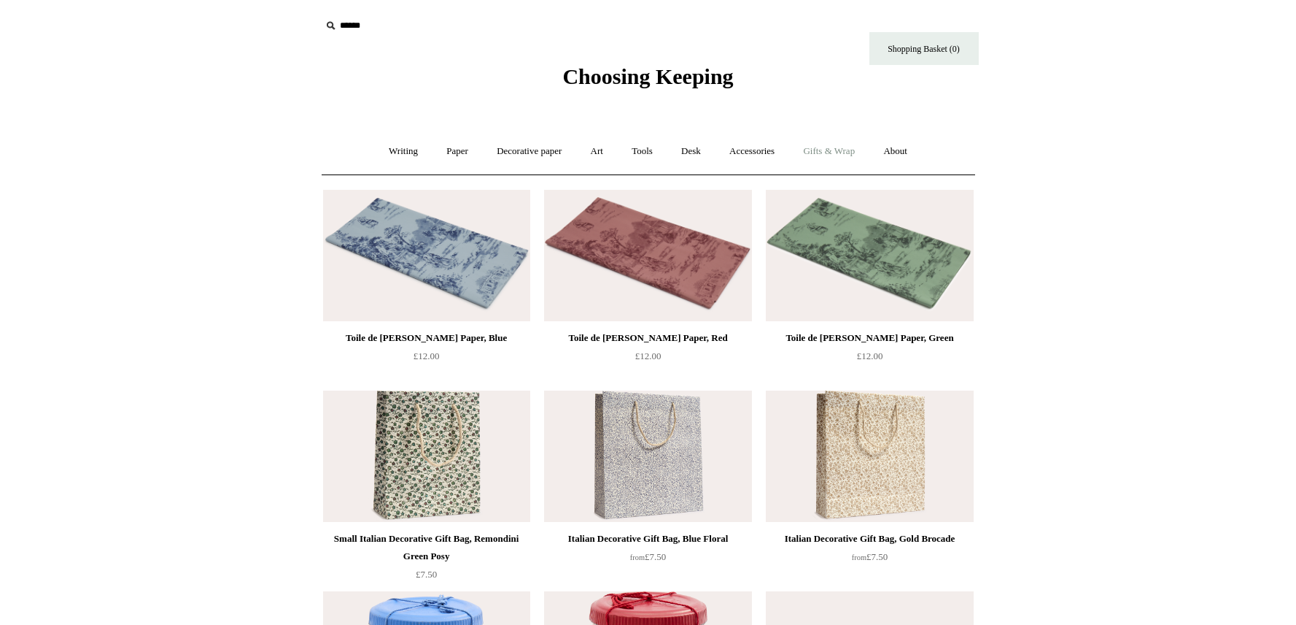
click at [847, 154] on link "Gifts & Wrap +" at bounding box center [829, 151] width 78 height 39
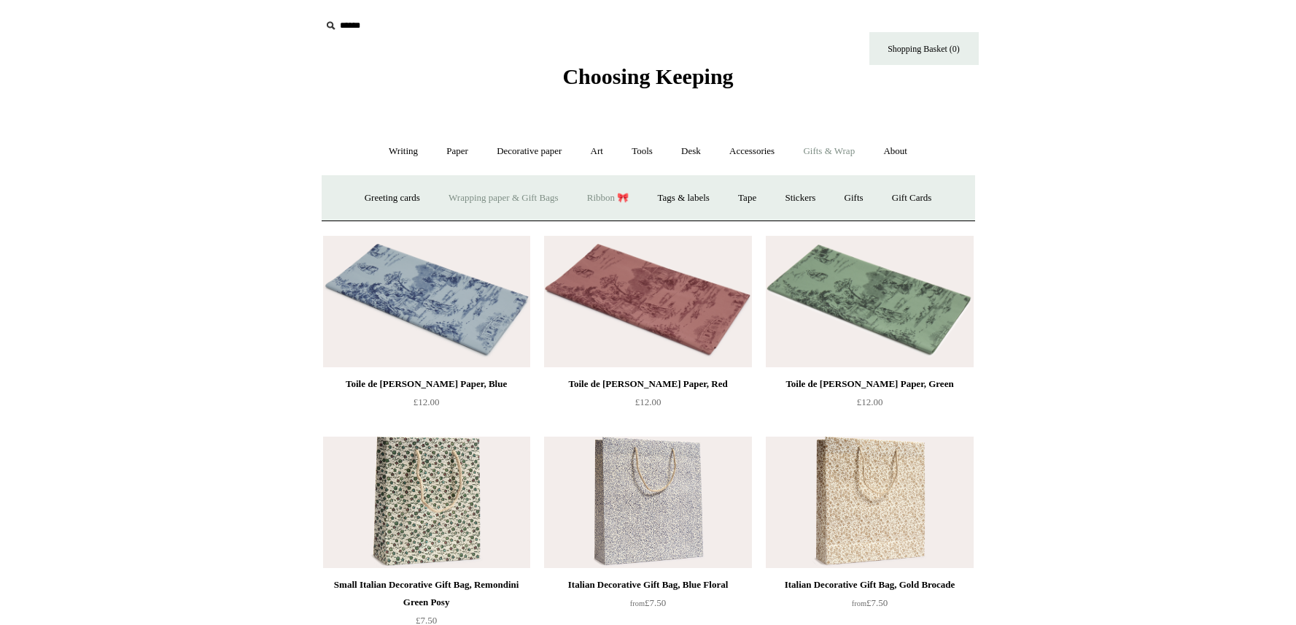
click at [611, 198] on link "Ribbon 🎀" at bounding box center [608, 198] width 69 height 39
click at [839, 153] on link "Gifts & Wrap -" at bounding box center [829, 151] width 78 height 39
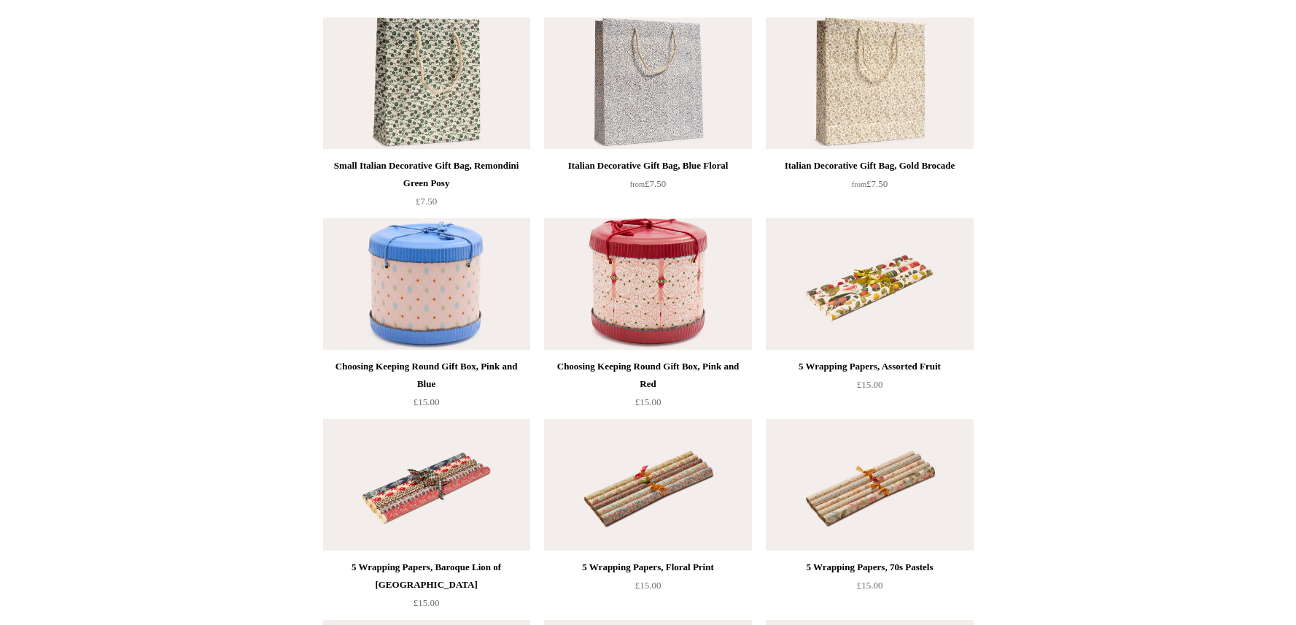
scroll to position [385, 0]
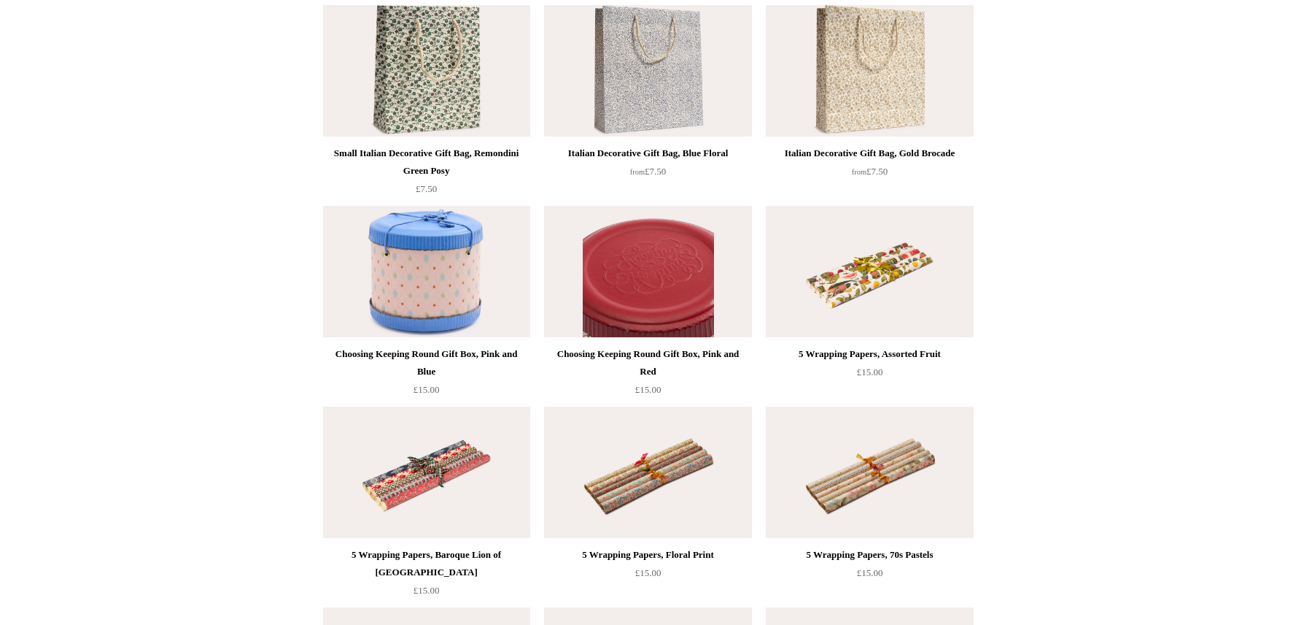
click at [659, 292] on img at bounding box center [647, 271] width 207 height 131
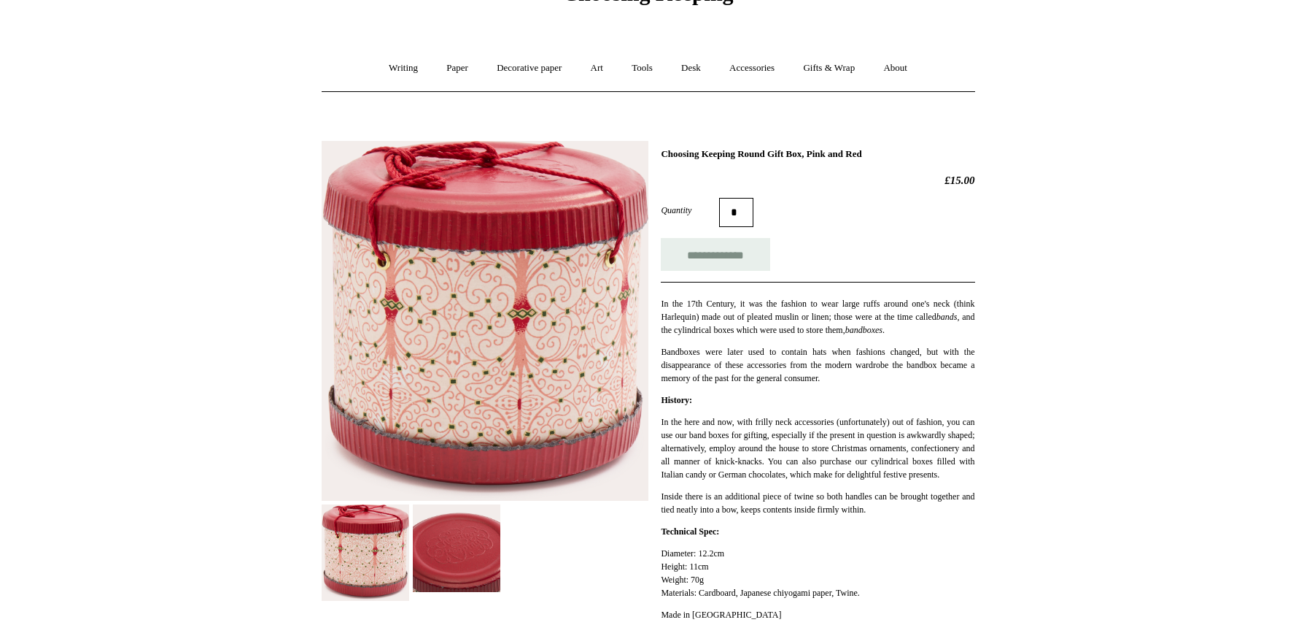
scroll to position [88, 0]
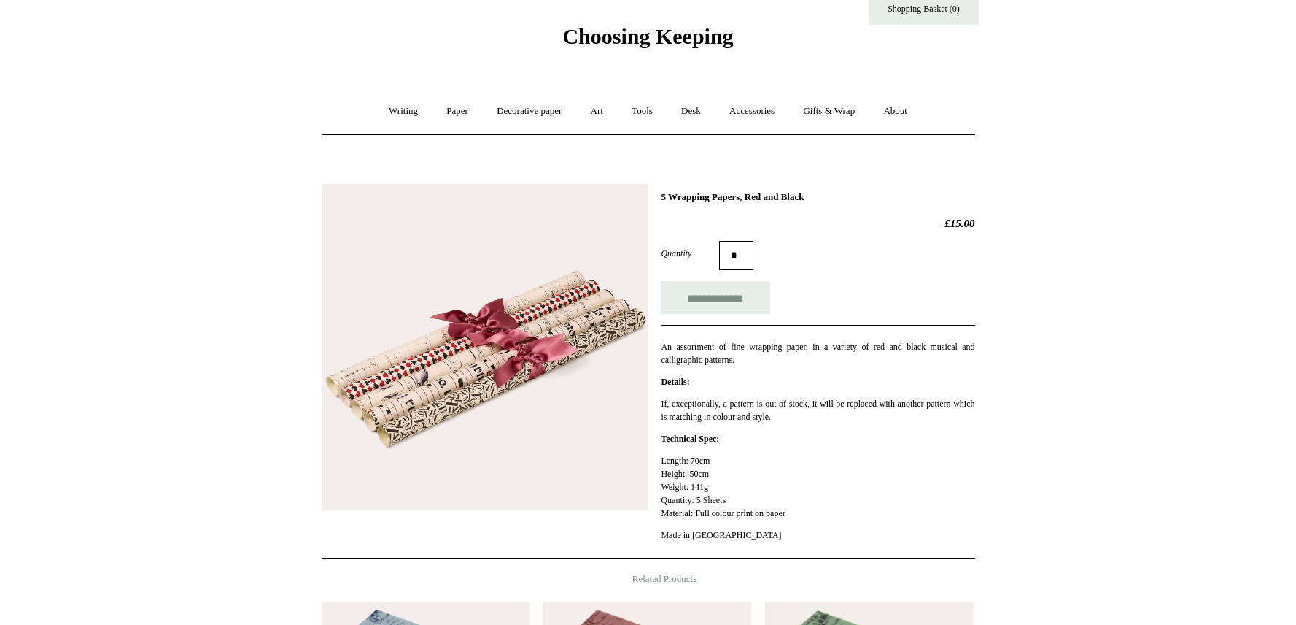
scroll to position [36, 0]
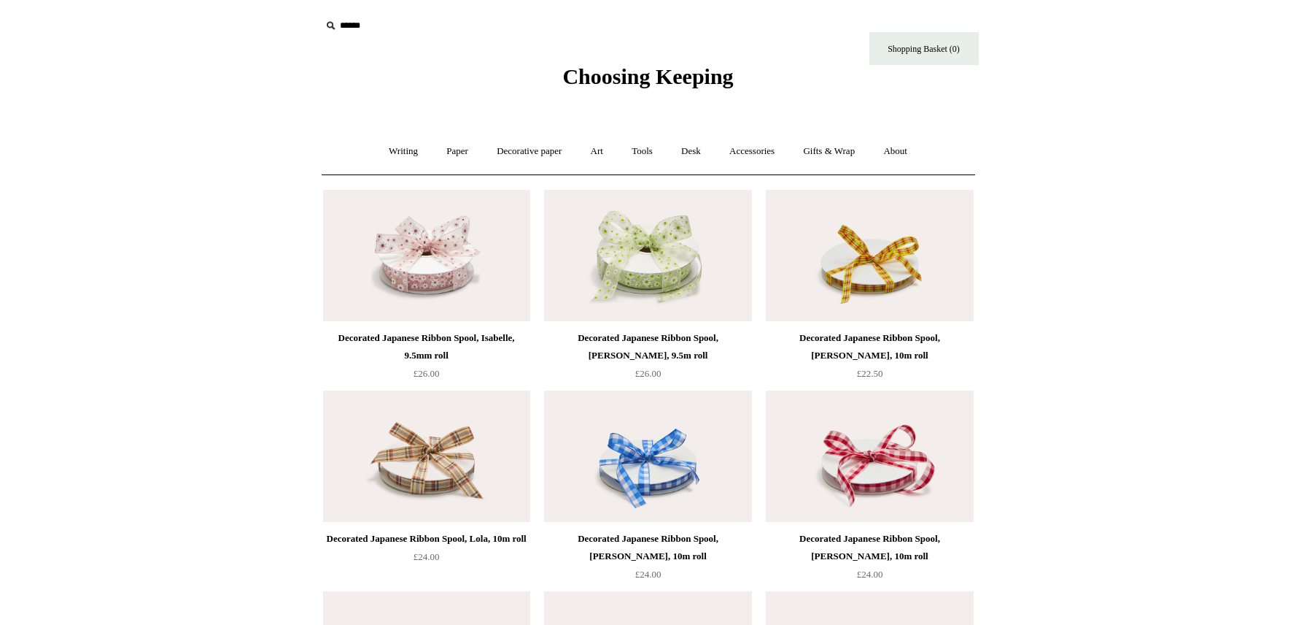
click at [672, 533] on div "Decorated Japanese Ribbon Spool, Wendy, 10m roll" at bounding box center [648, 547] width 200 height 35
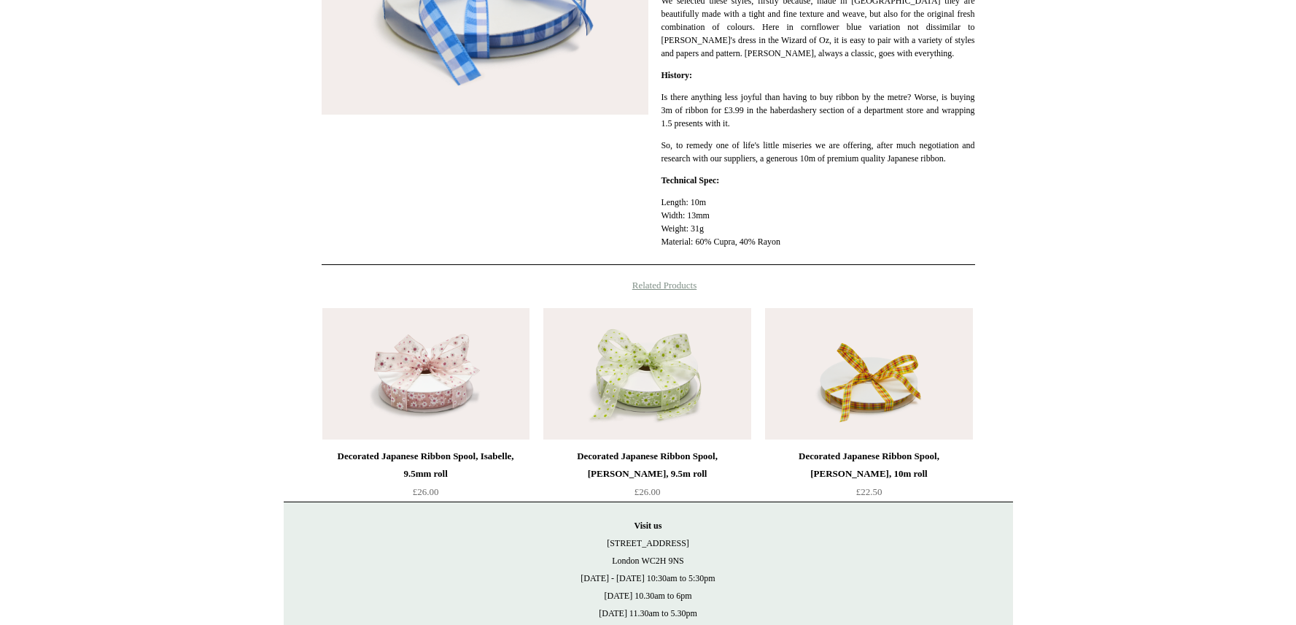
scroll to position [420, 0]
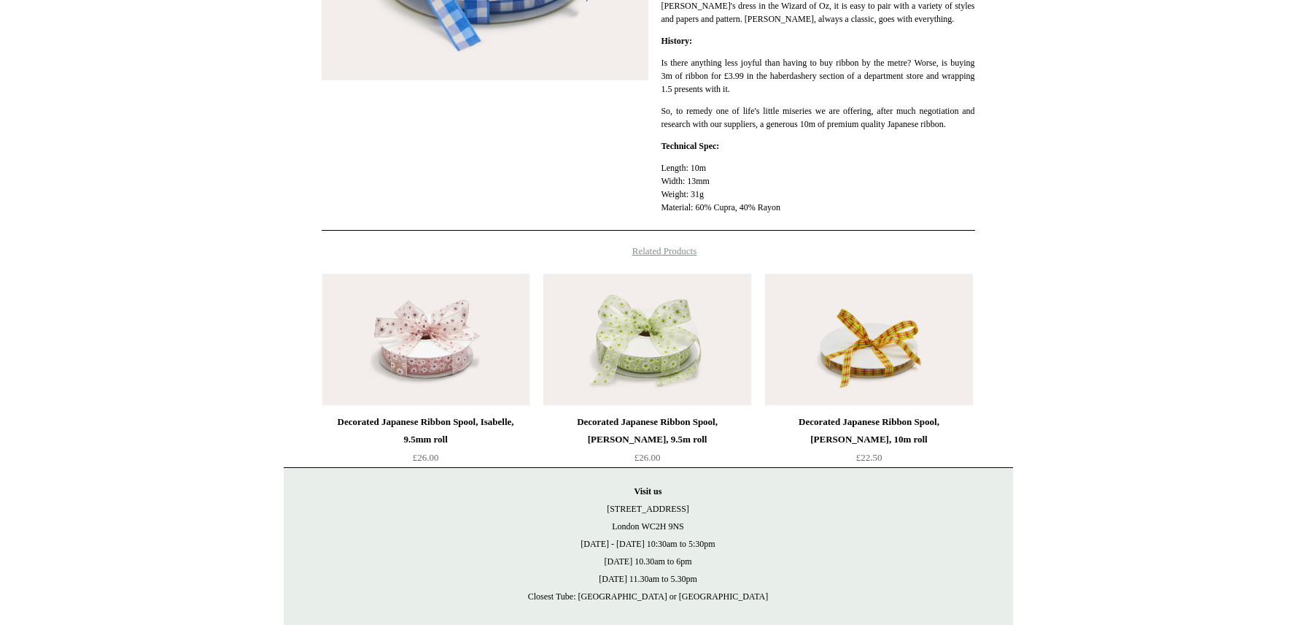
click at [881, 375] on img at bounding box center [868, 339] width 207 height 131
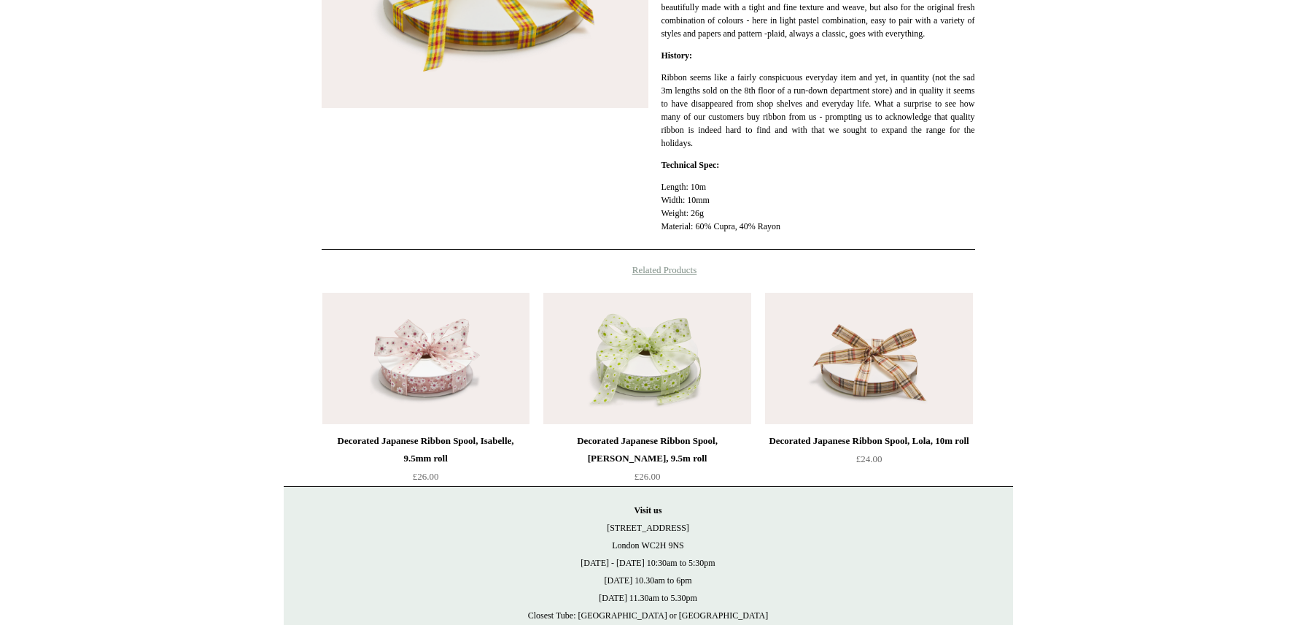
scroll to position [496, 0]
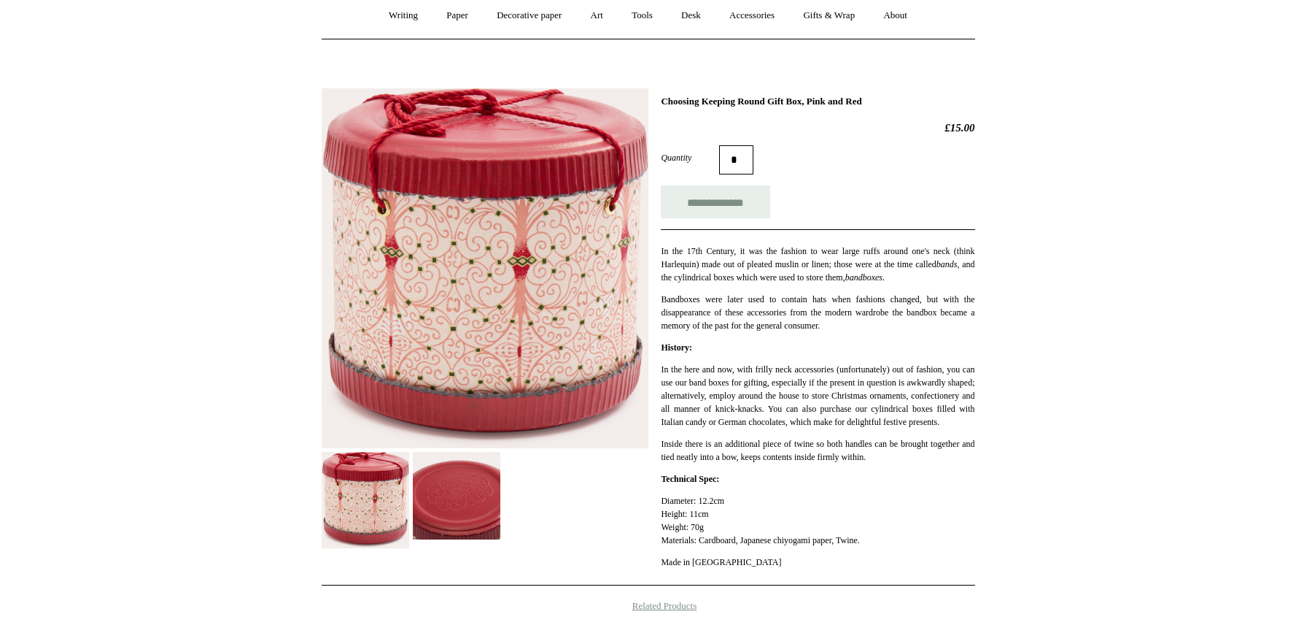
scroll to position [143, 0]
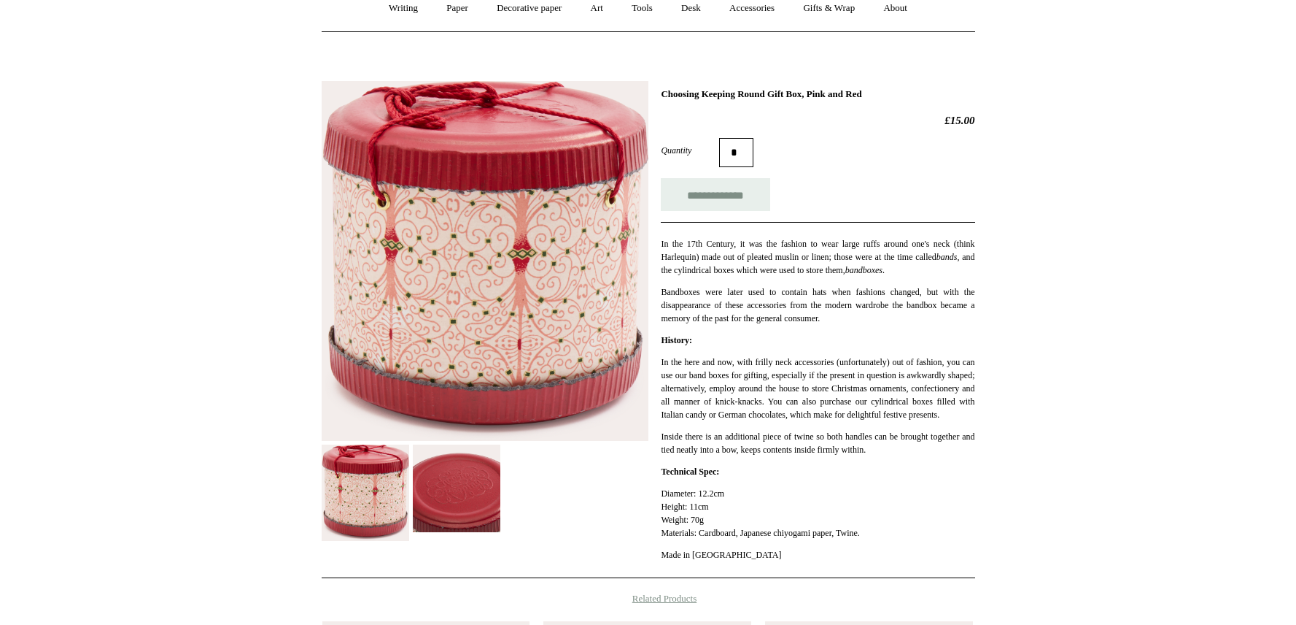
click at [1150, 385] on html "Menu Choosing Keeping * Shipping Information Shopping Basket (0) * ⤺ + +" at bounding box center [648, 450] width 1296 height 1186
